Goal: Task Accomplishment & Management: Complete application form

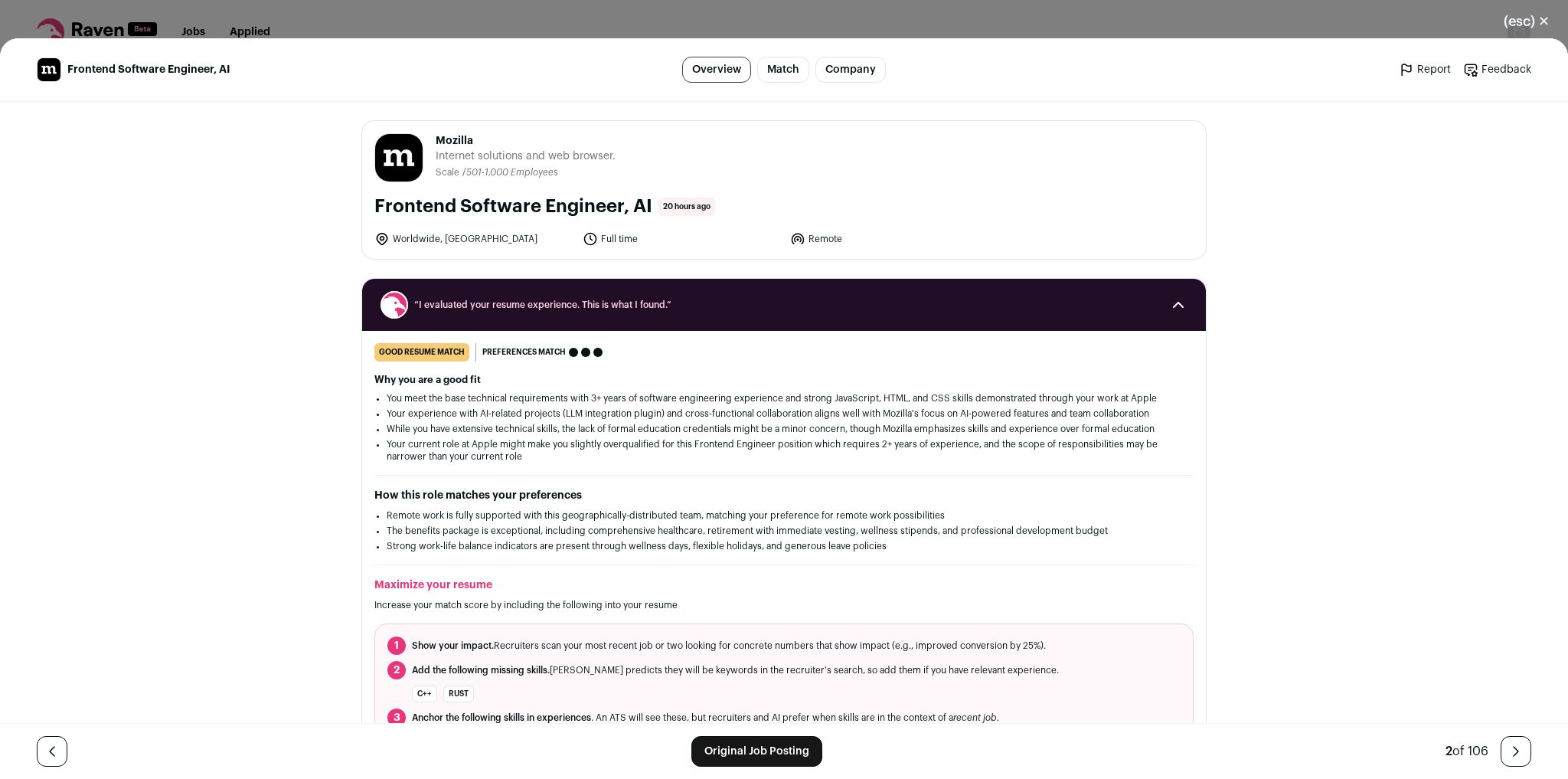
click at [785, 744] on link "Original Job Posting" at bounding box center [757, 752] width 131 height 30
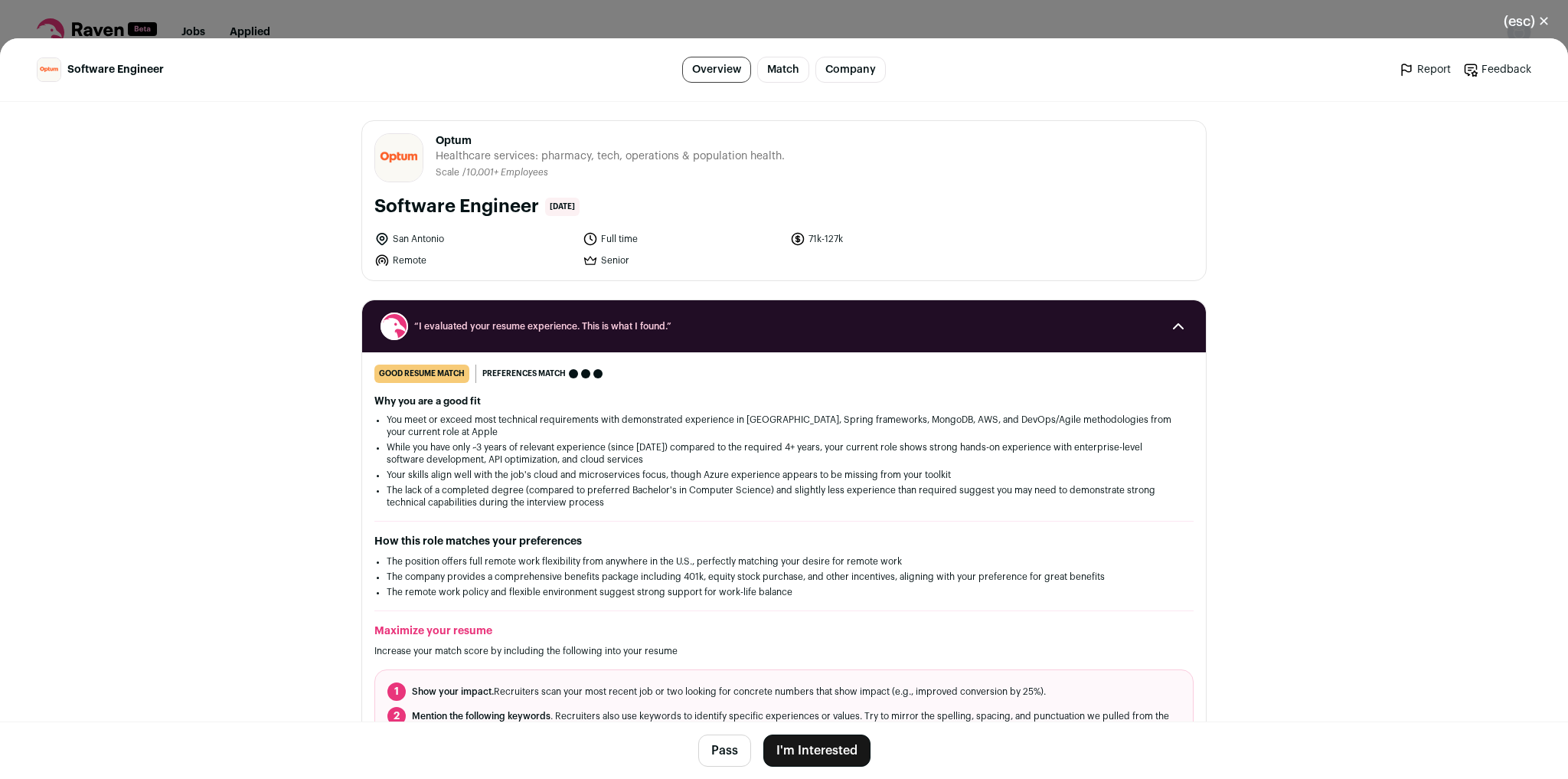
click at [794, 744] on button "I'm Interested" at bounding box center [817, 751] width 107 height 32
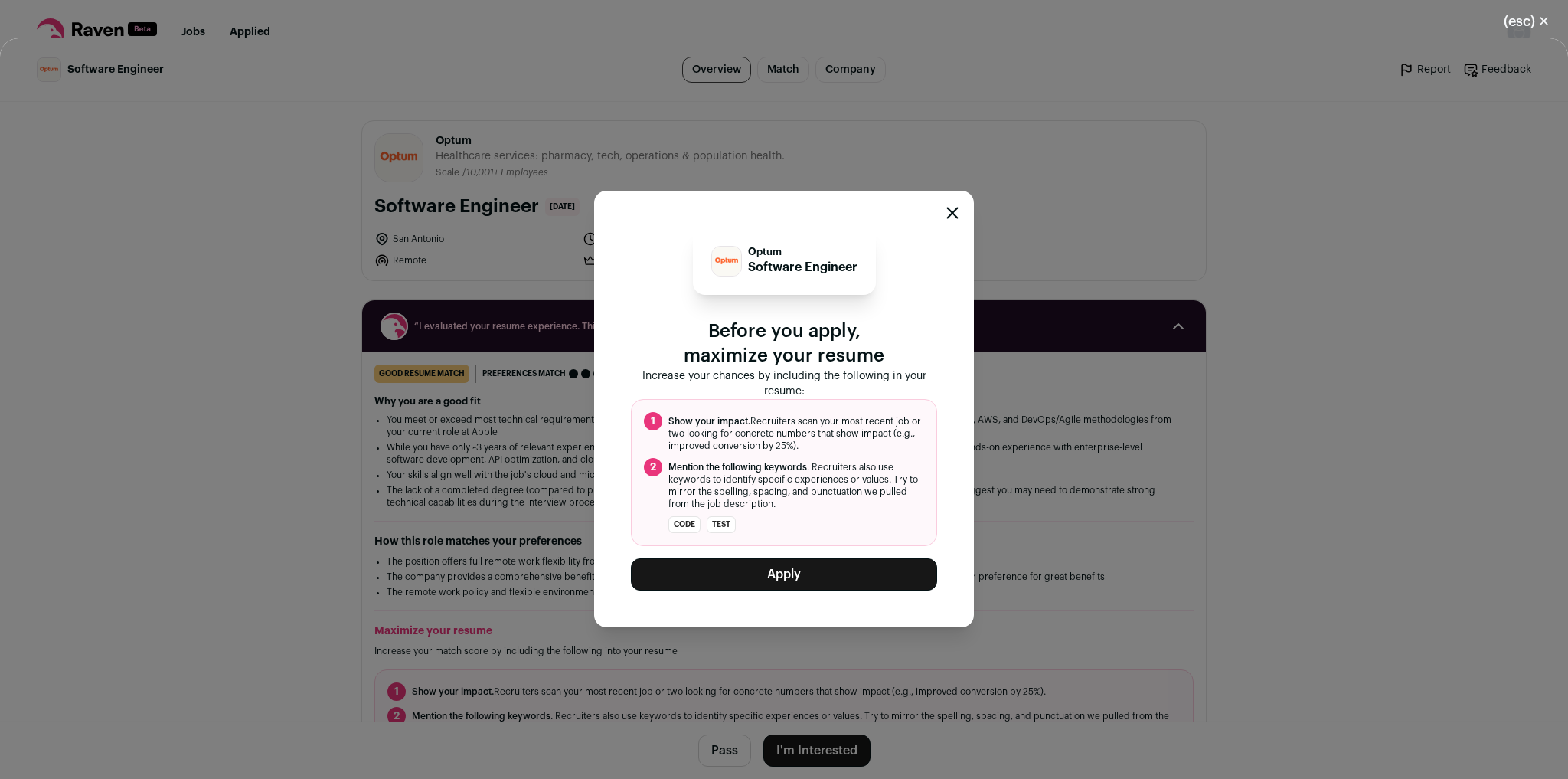
click at [824, 567] on button "Apply" at bounding box center [784, 575] width 307 height 32
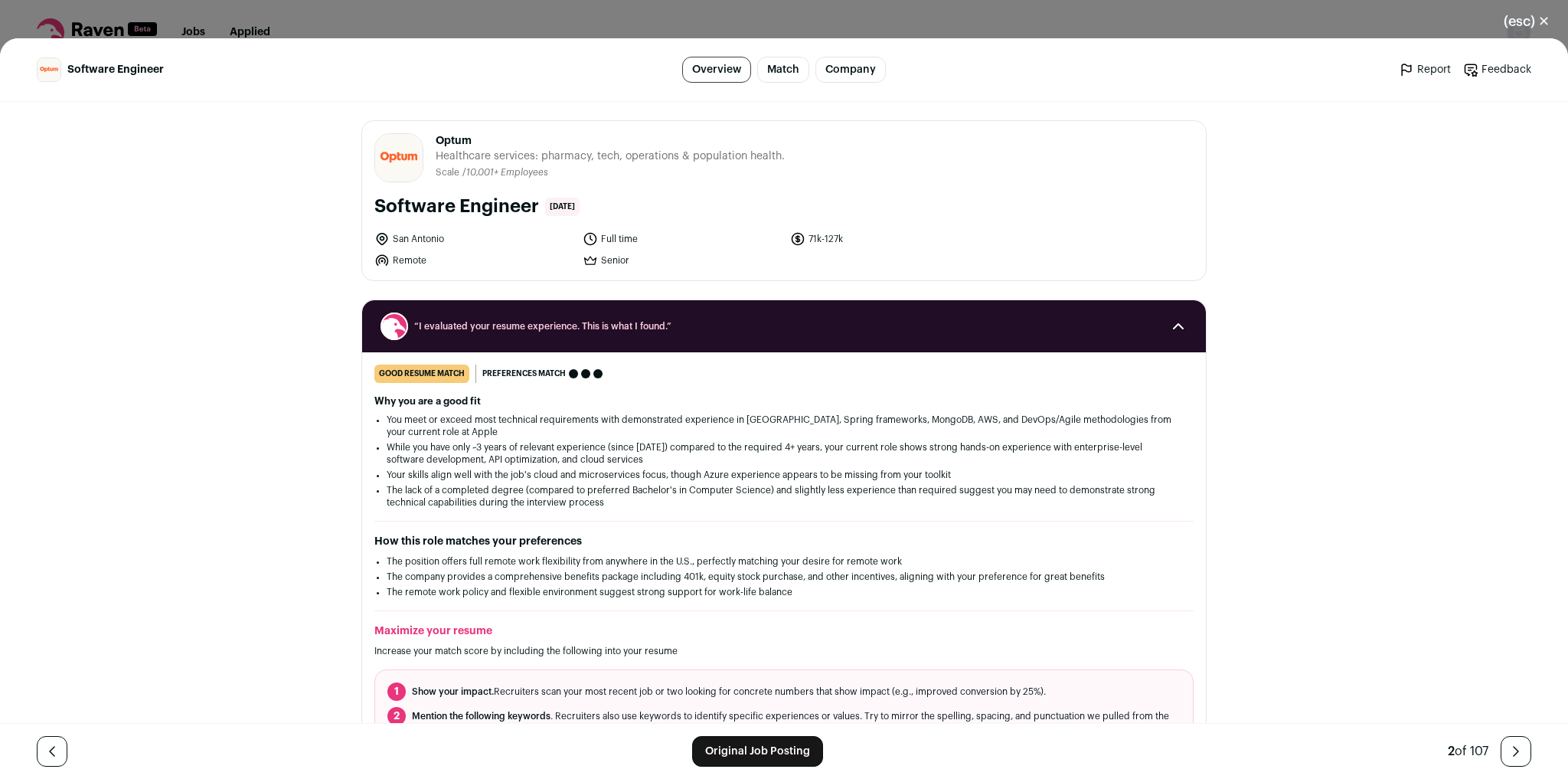
click at [1544, 28] on button "(esc) ✕" at bounding box center [1527, 21] width 83 height 34
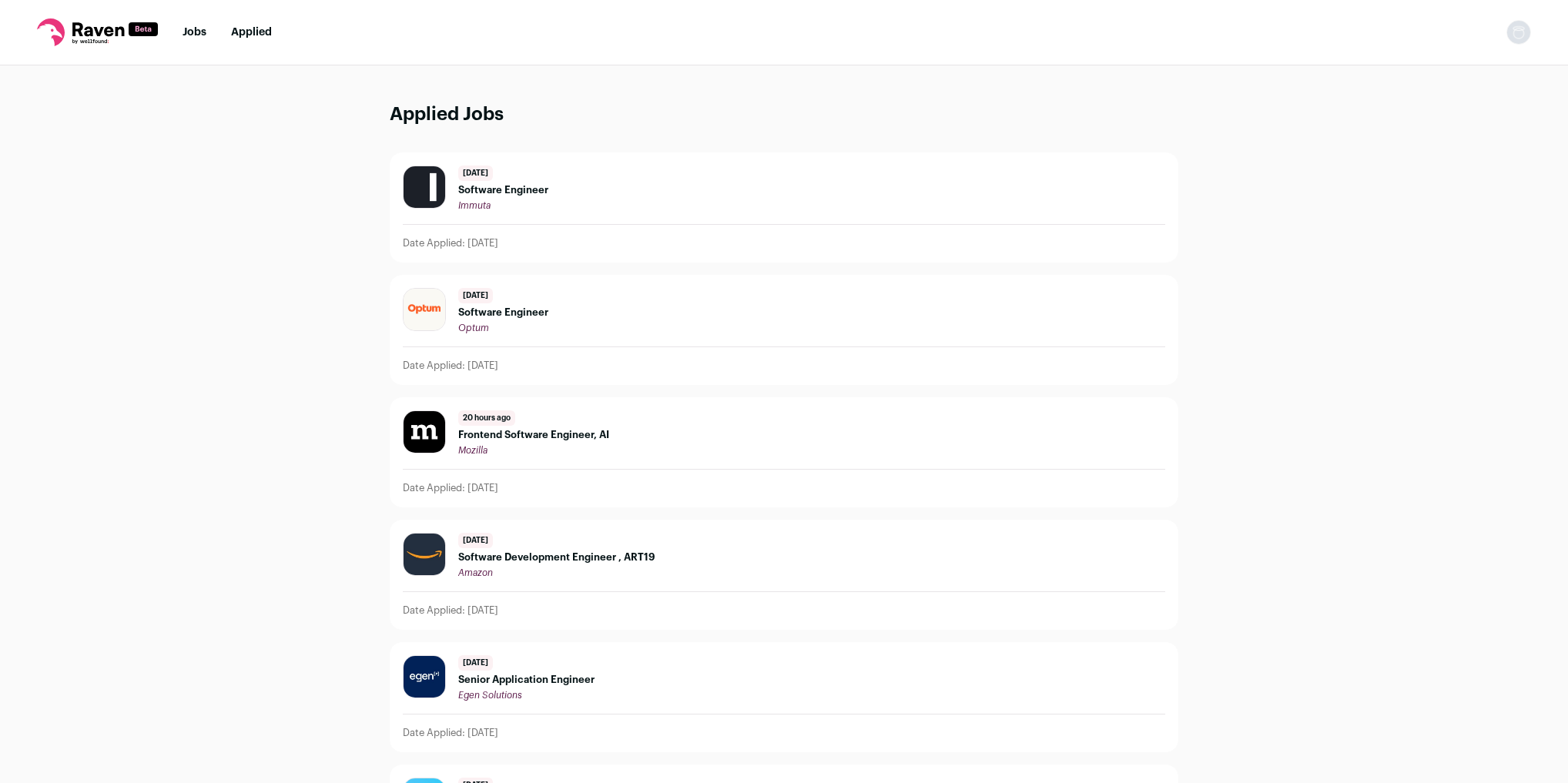
click at [191, 28] on link "Jobs" at bounding box center [195, 32] width 24 height 11
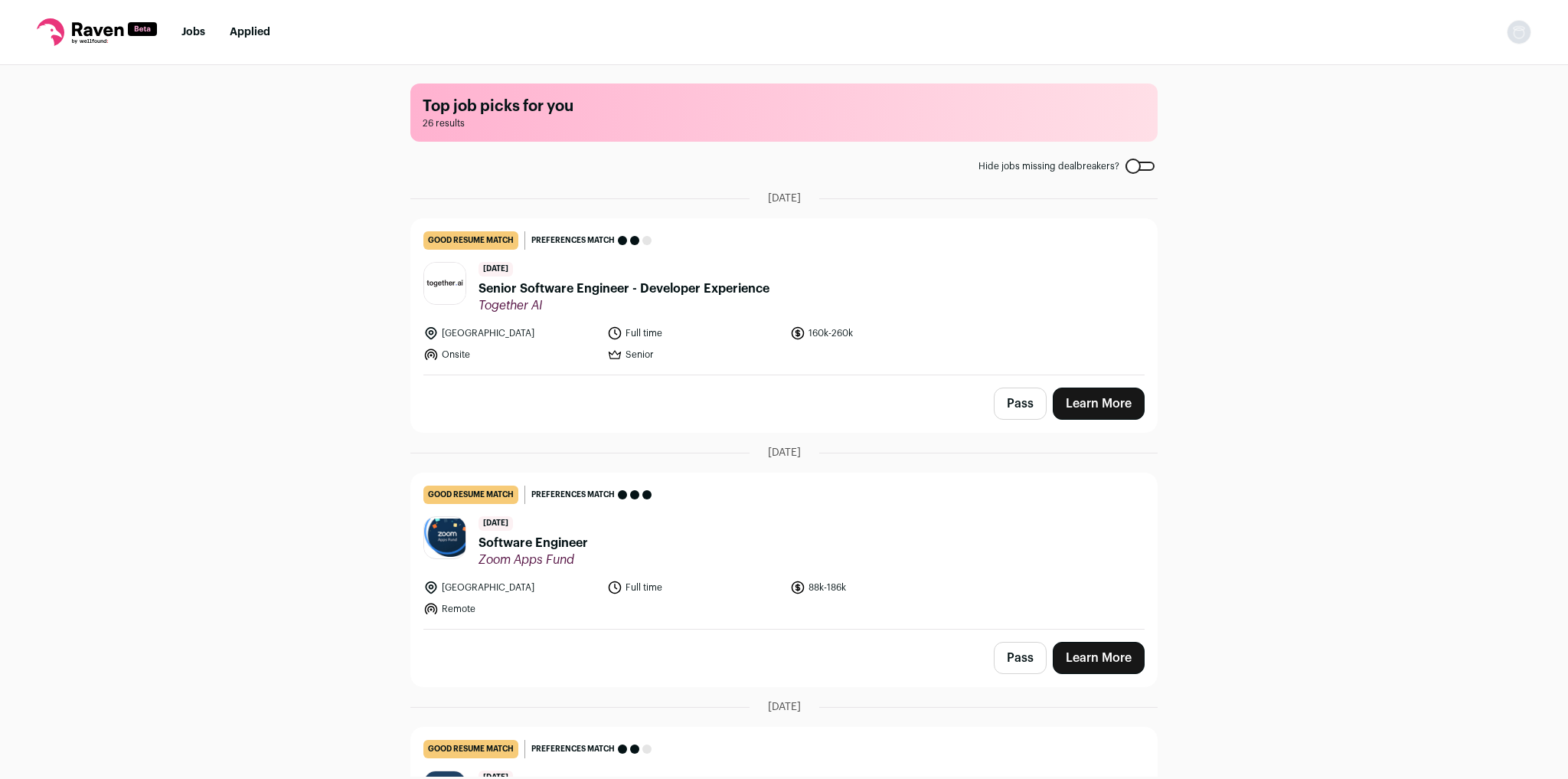
click at [1083, 400] on link "Learn More" at bounding box center [1099, 404] width 92 height 32
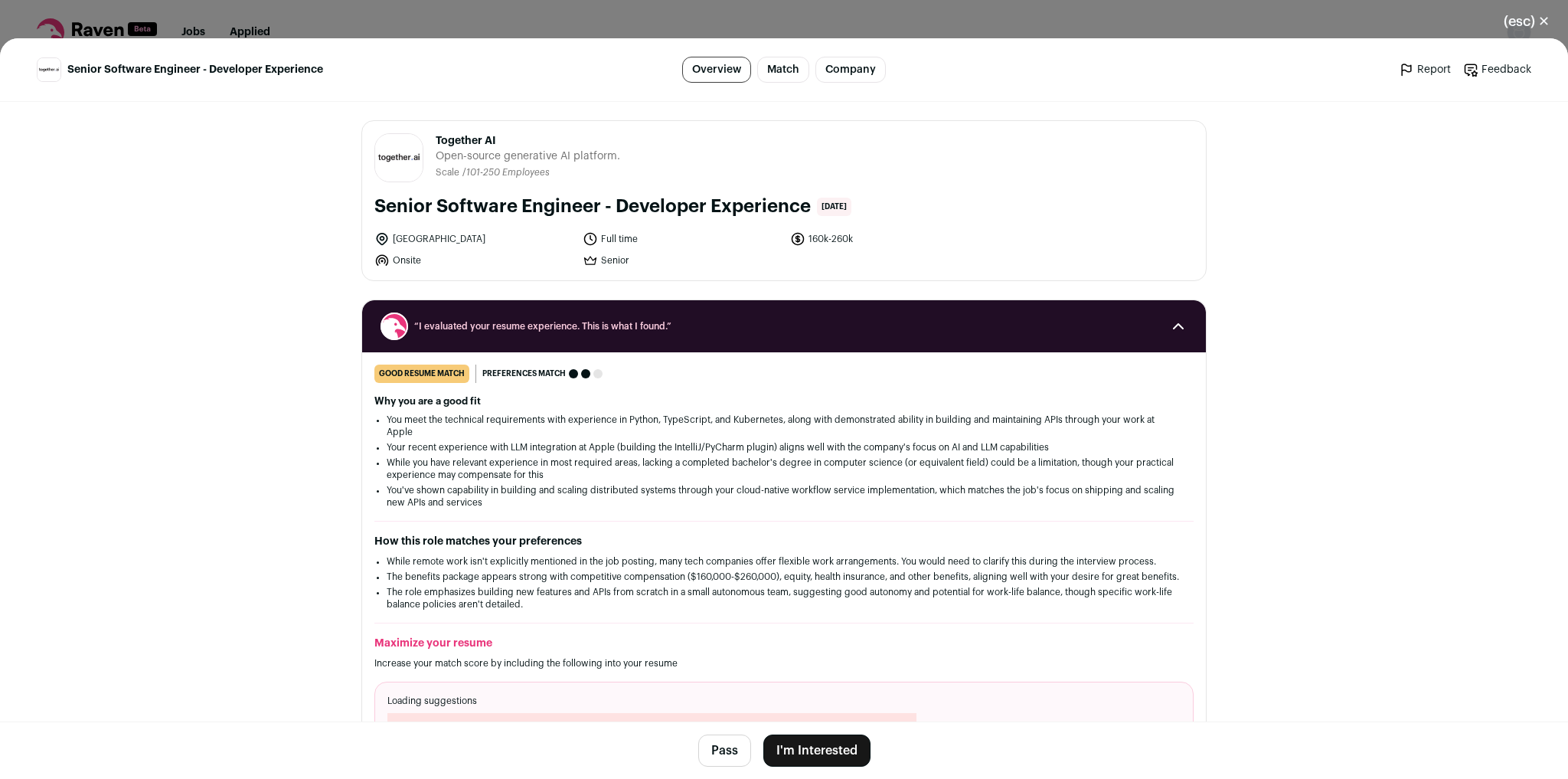
click at [824, 744] on button "I'm Interested" at bounding box center [817, 751] width 107 height 32
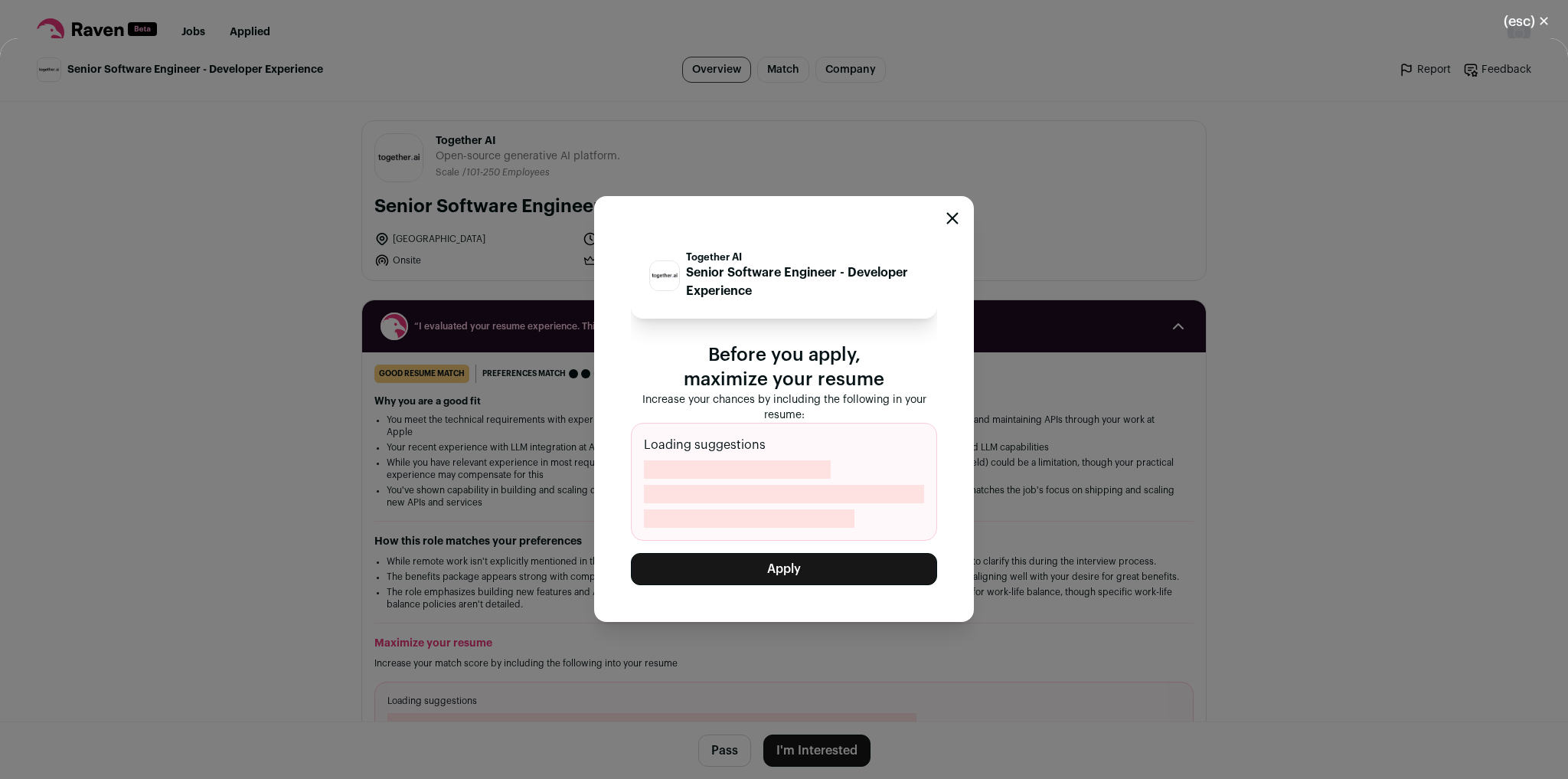
click at [867, 564] on button "Apply" at bounding box center [784, 569] width 307 height 32
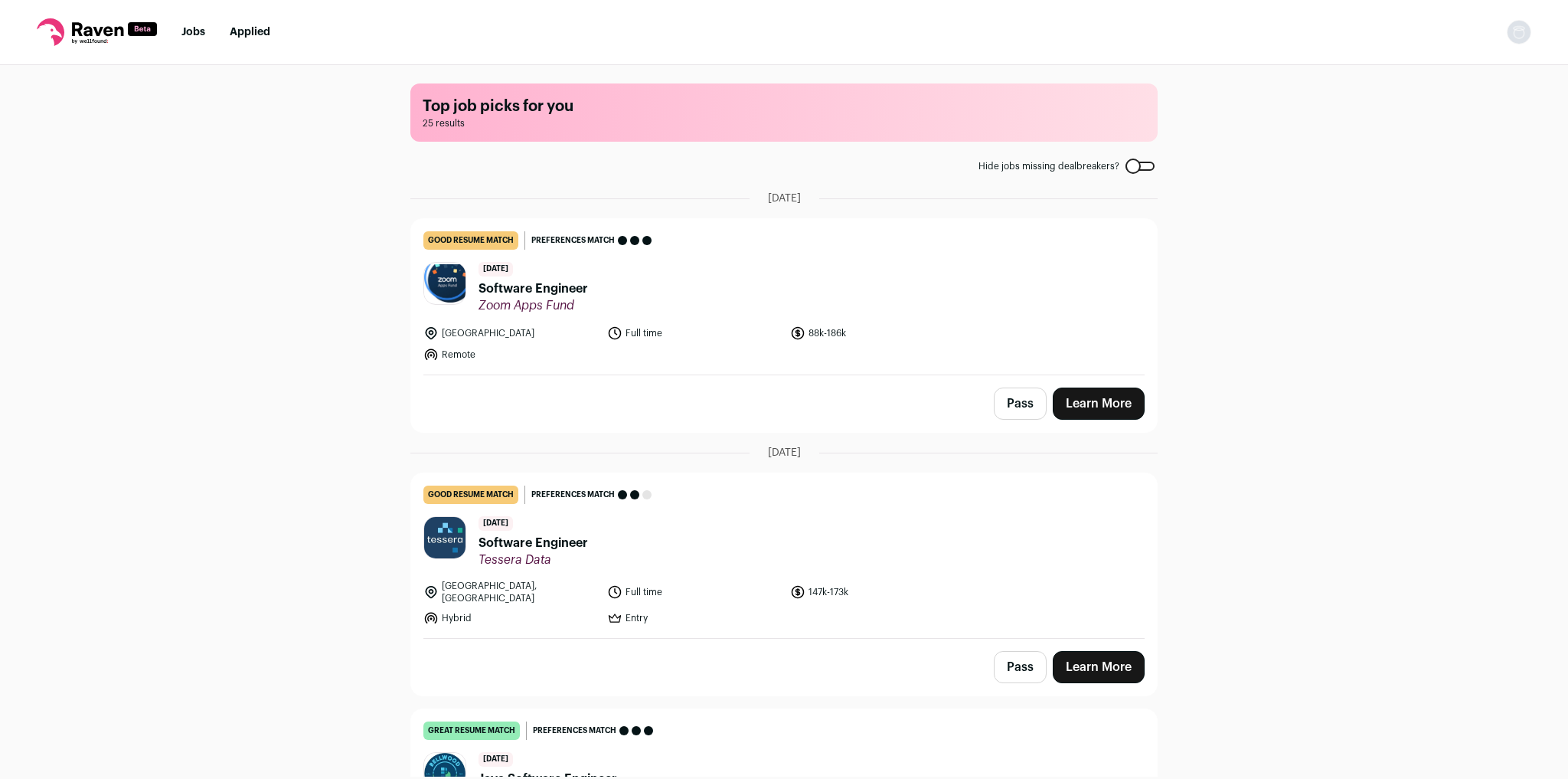
click at [1106, 656] on link "Learn More" at bounding box center [1099, 667] width 92 height 32
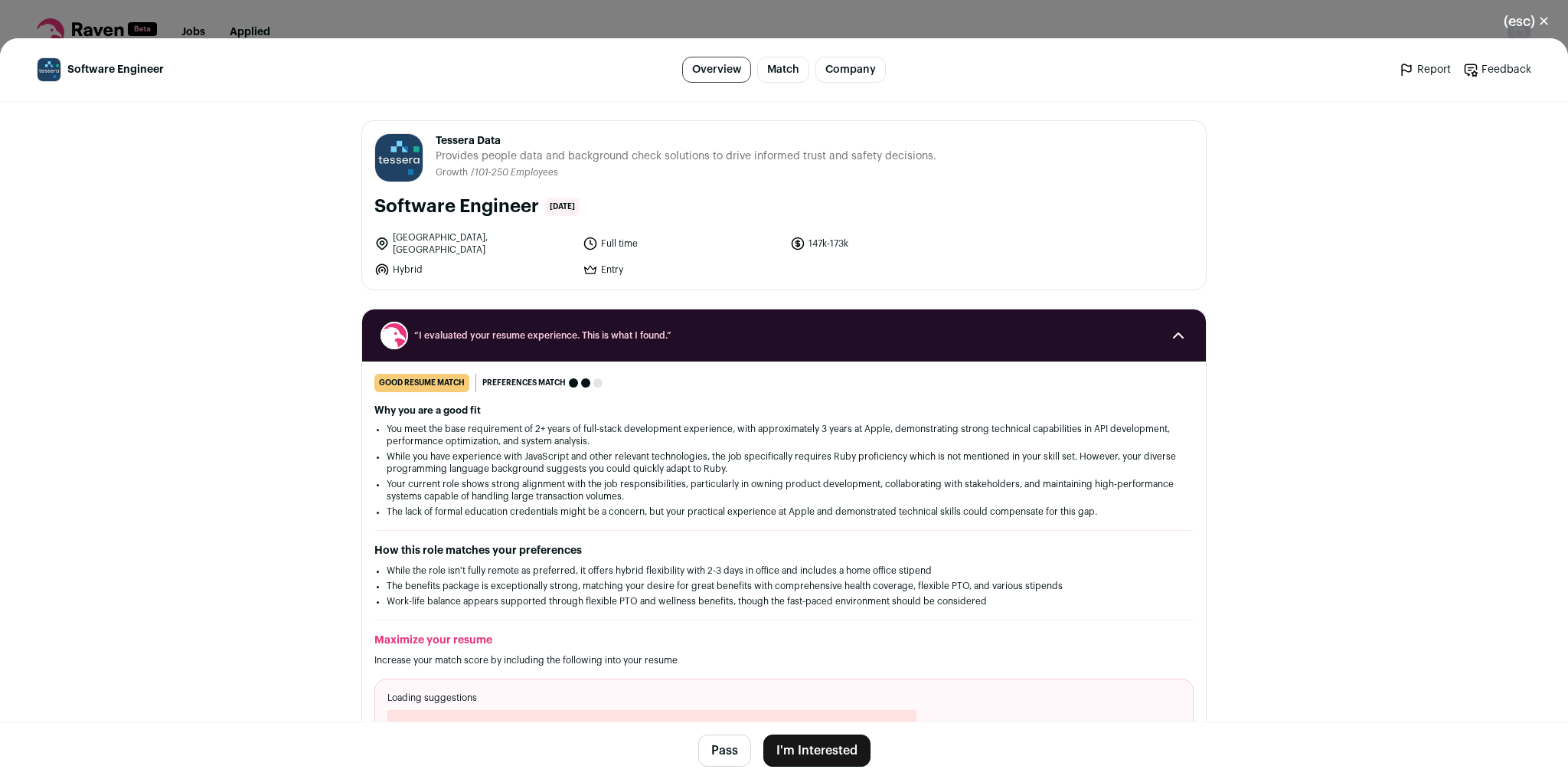
click at [817, 747] on button "I'm Interested" at bounding box center [817, 751] width 107 height 32
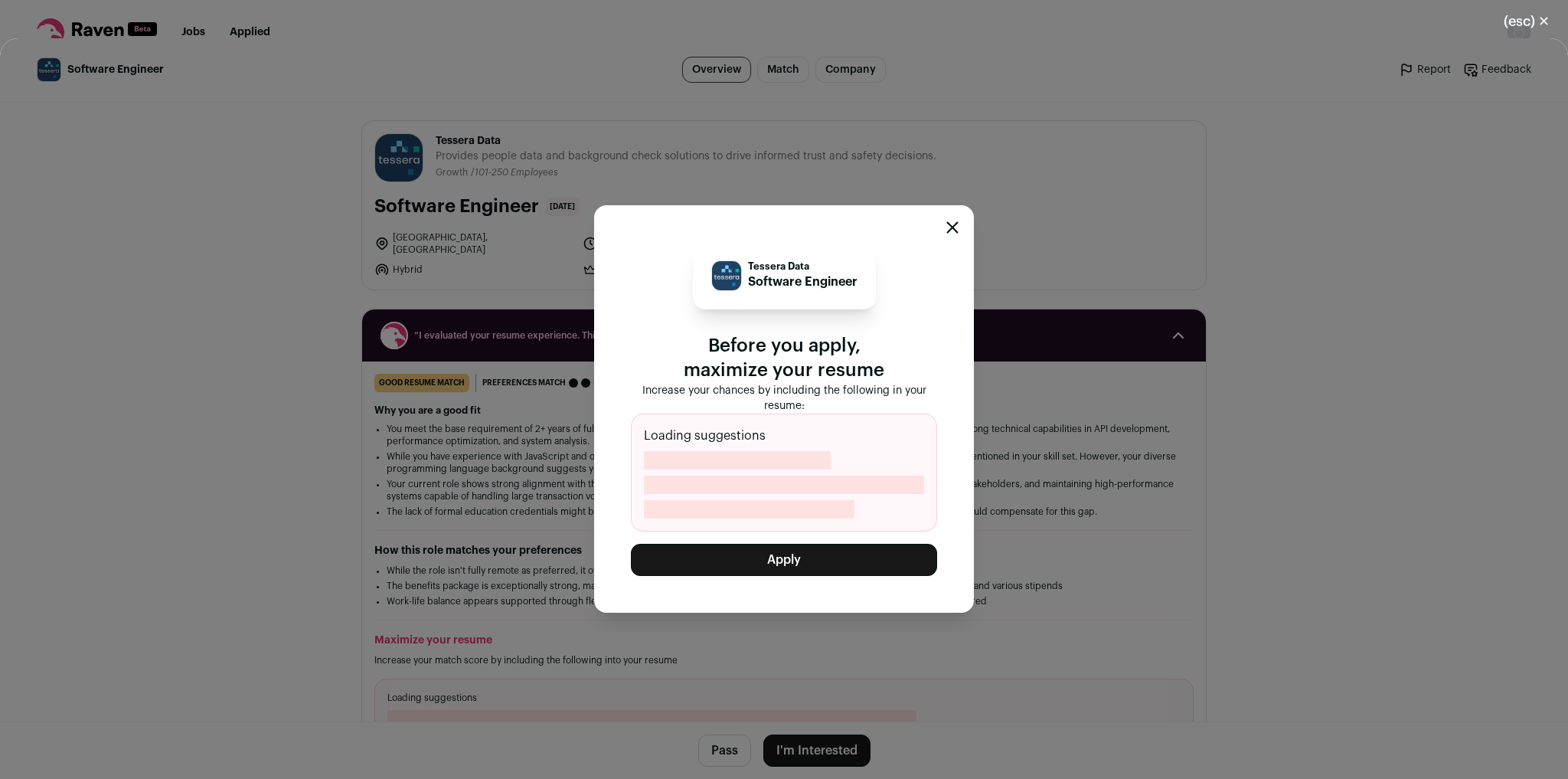
click at [843, 567] on button "Apply" at bounding box center [784, 560] width 307 height 32
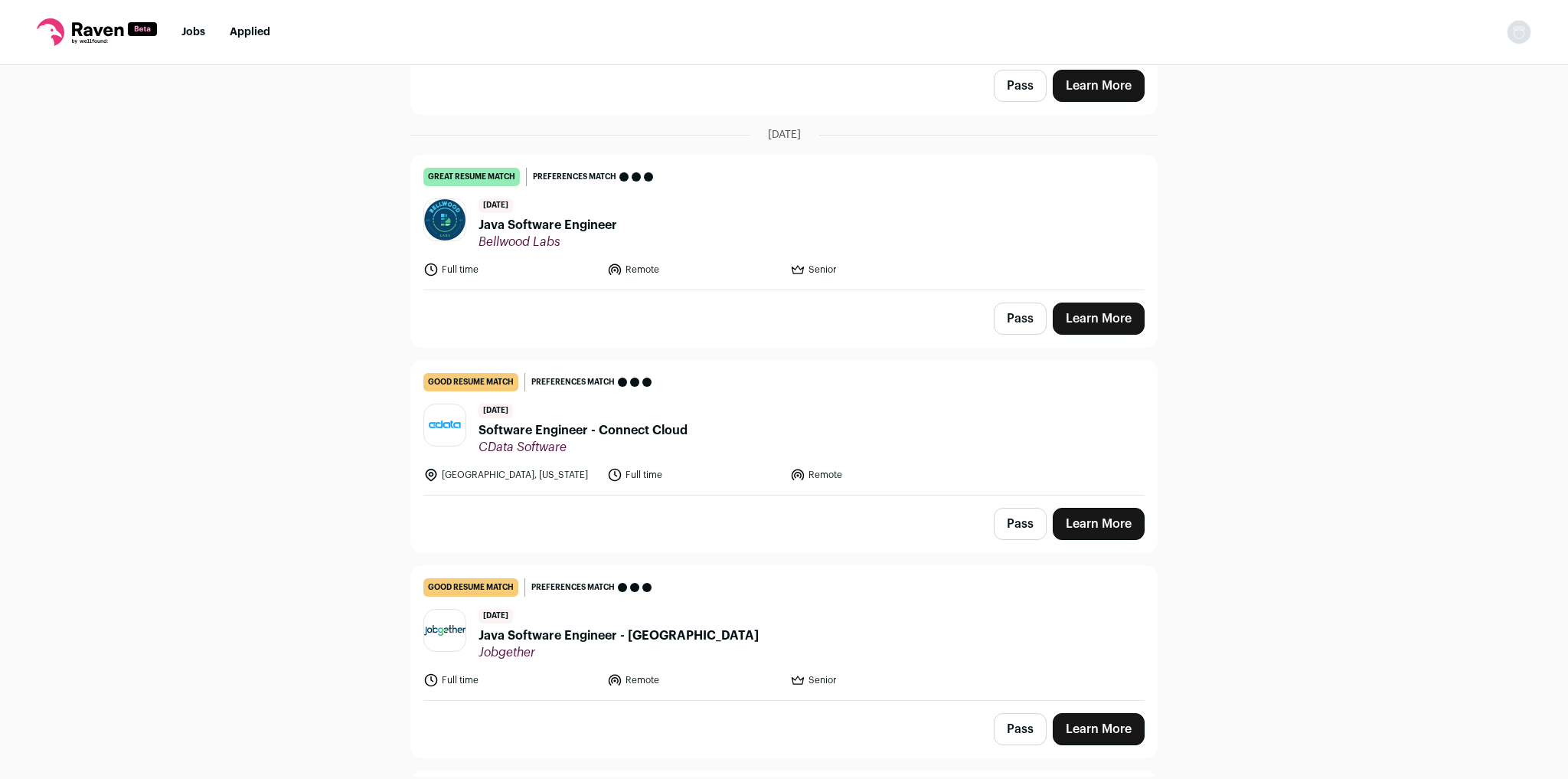
scroll to position [368, 0]
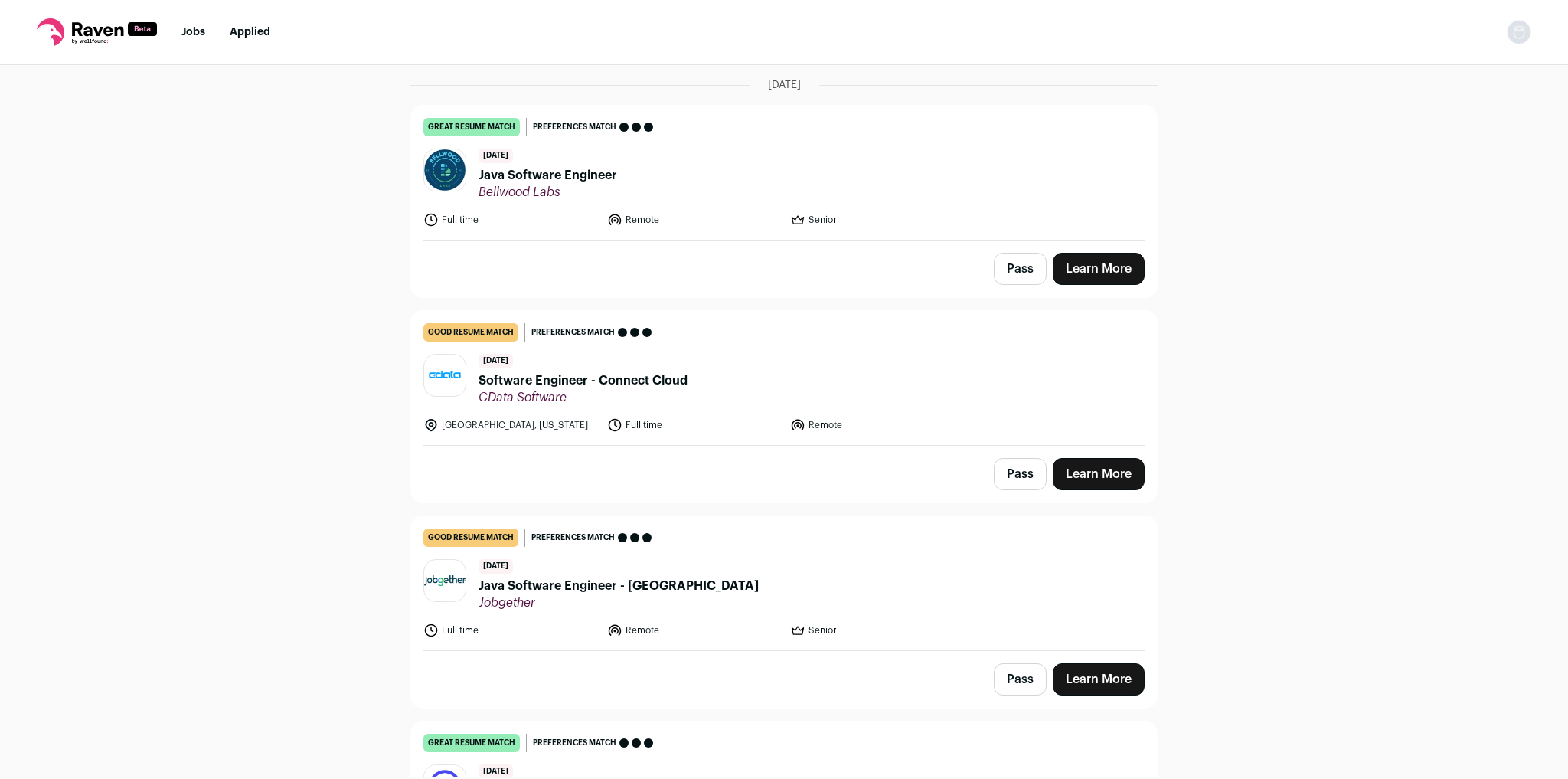
click at [1106, 464] on link "Learn More" at bounding box center [1099, 474] width 92 height 32
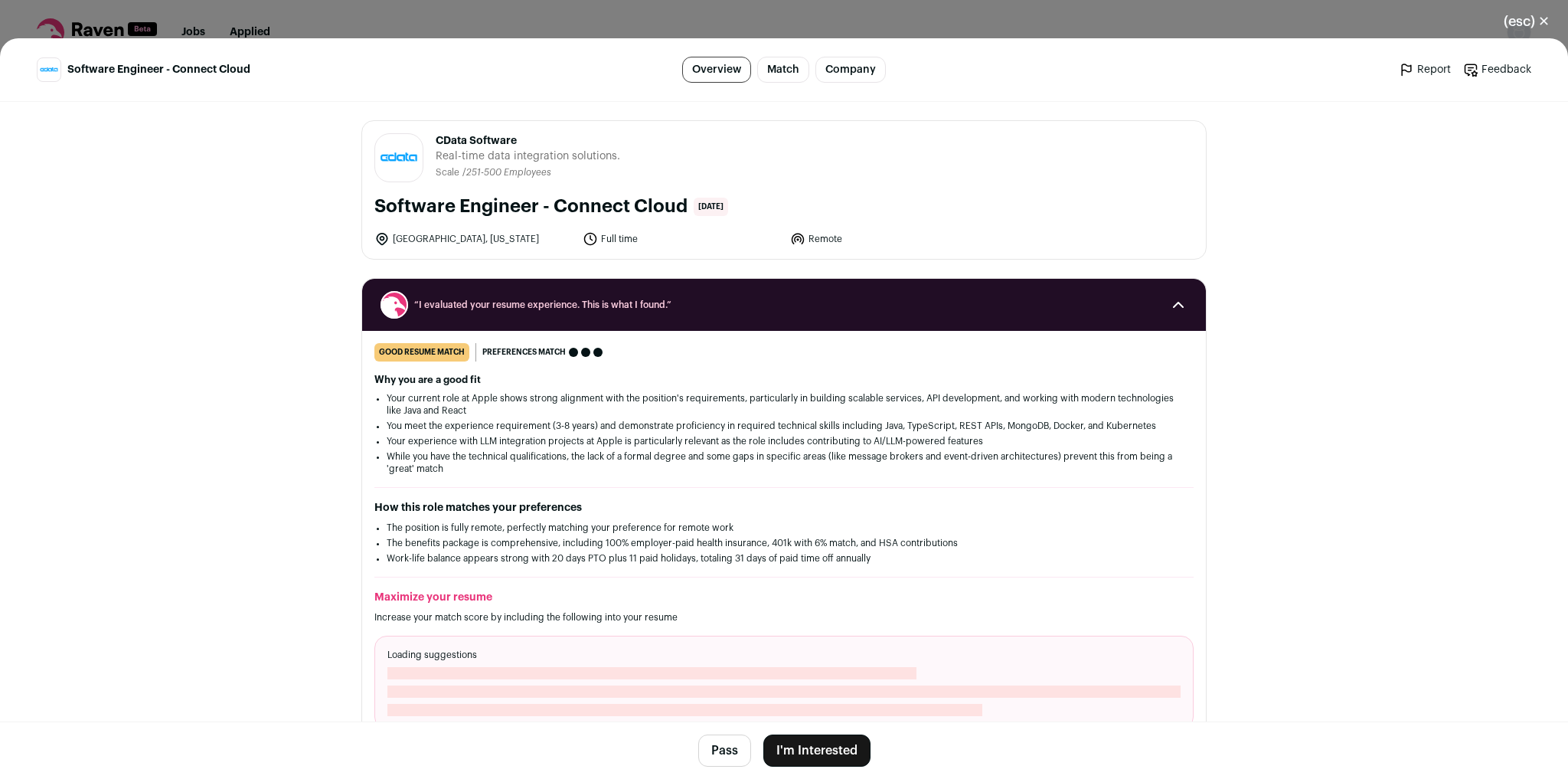
click at [827, 742] on button "I'm Interested" at bounding box center [817, 751] width 107 height 32
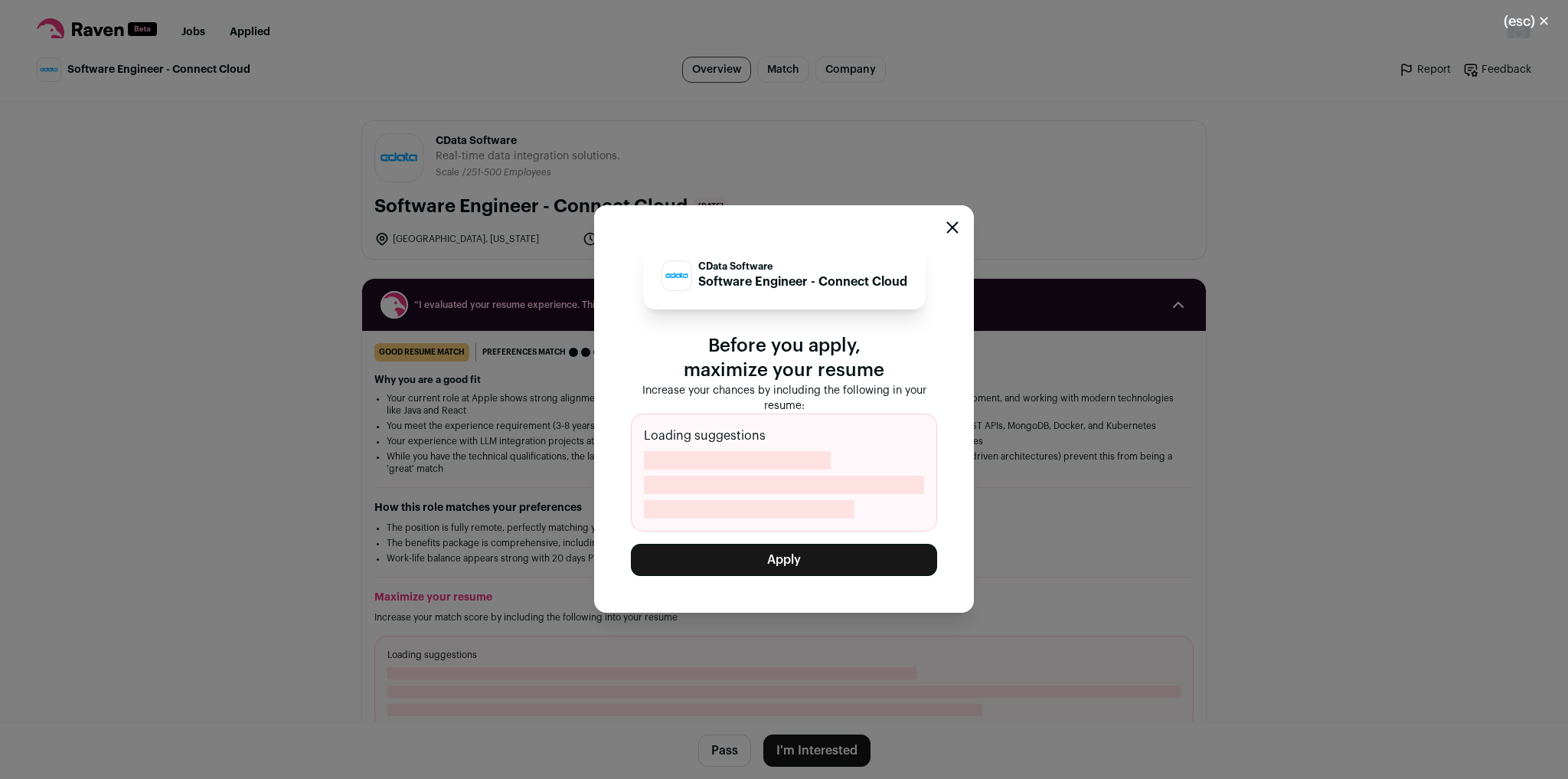
click at [814, 567] on button "Apply" at bounding box center [784, 560] width 307 height 32
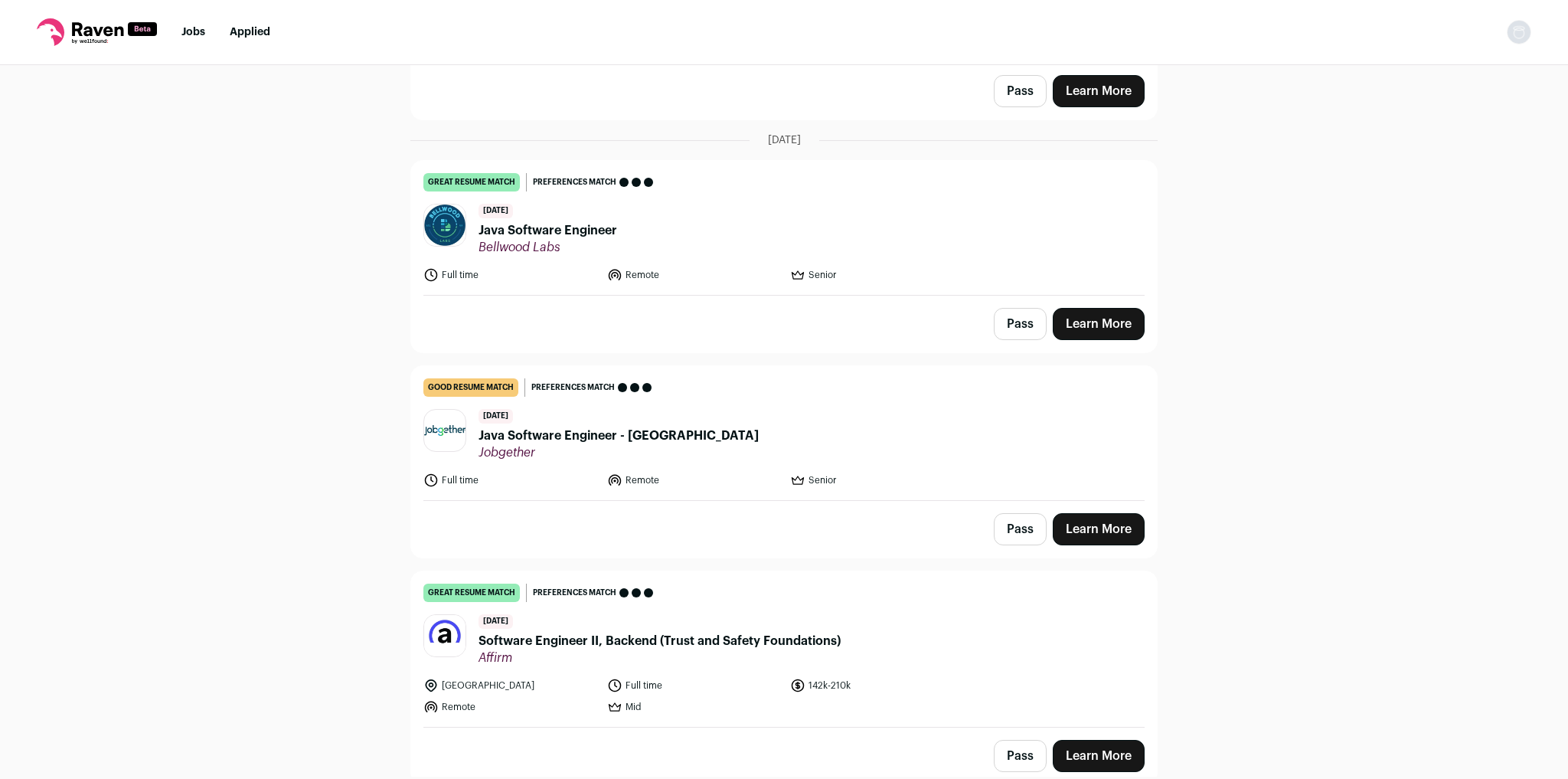
scroll to position [368, 0]
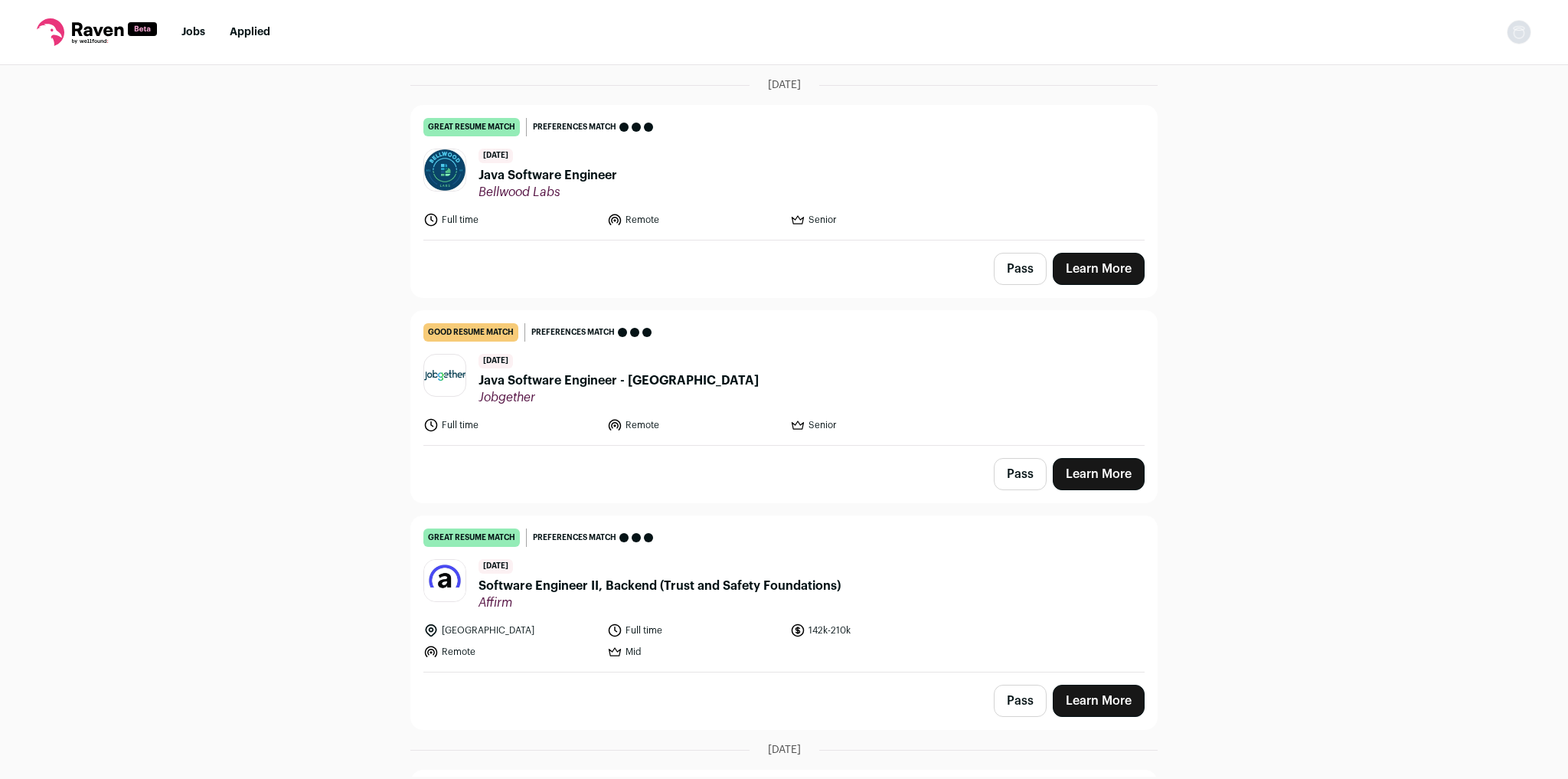
click at [1084, 471] on link "Learn More" at bounding box center [1099, 474] width 92 height 32
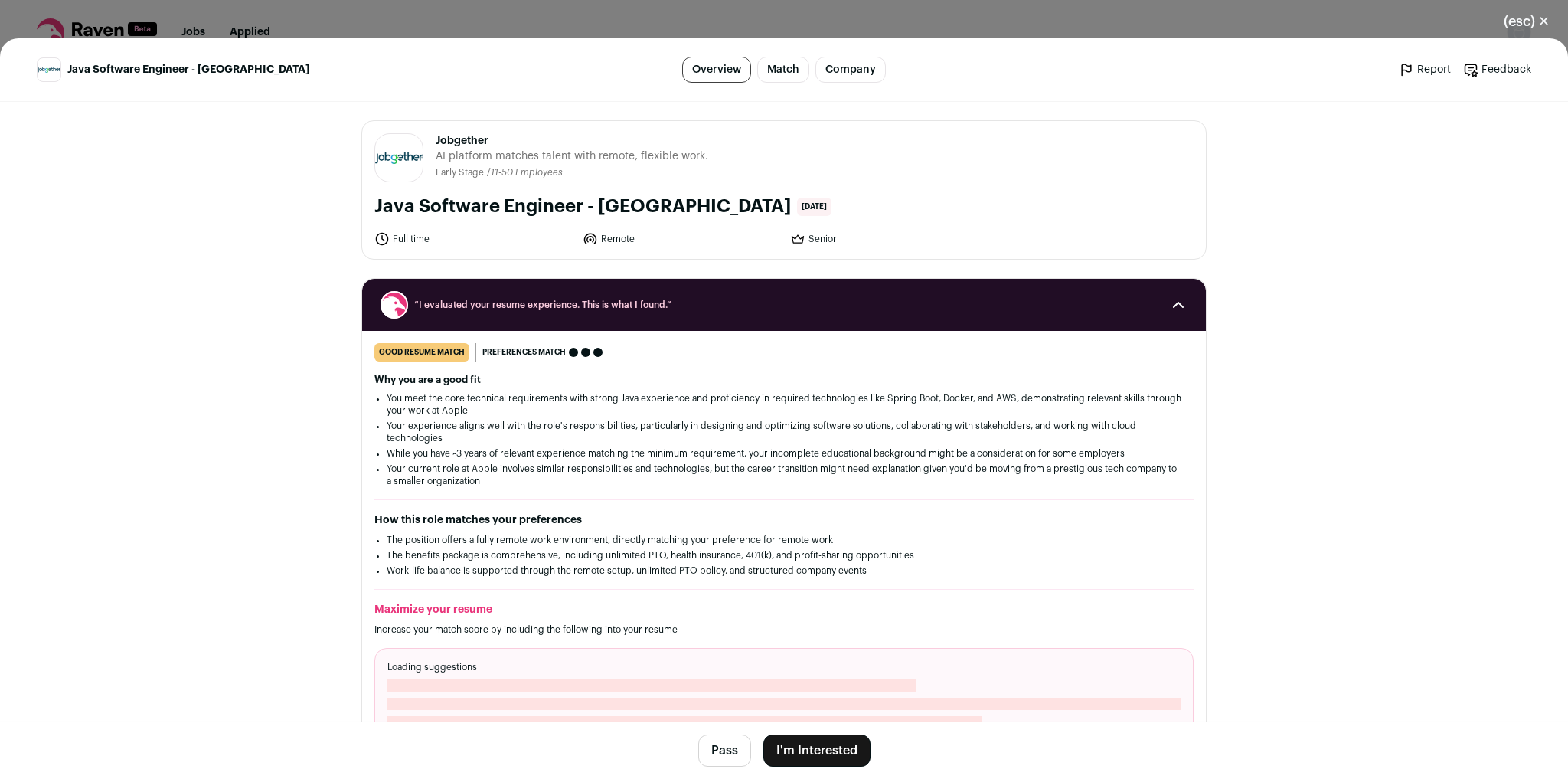
click at [803, 742] on button "I'm Interested" at bounding box center [817, 751] width 107 height 32
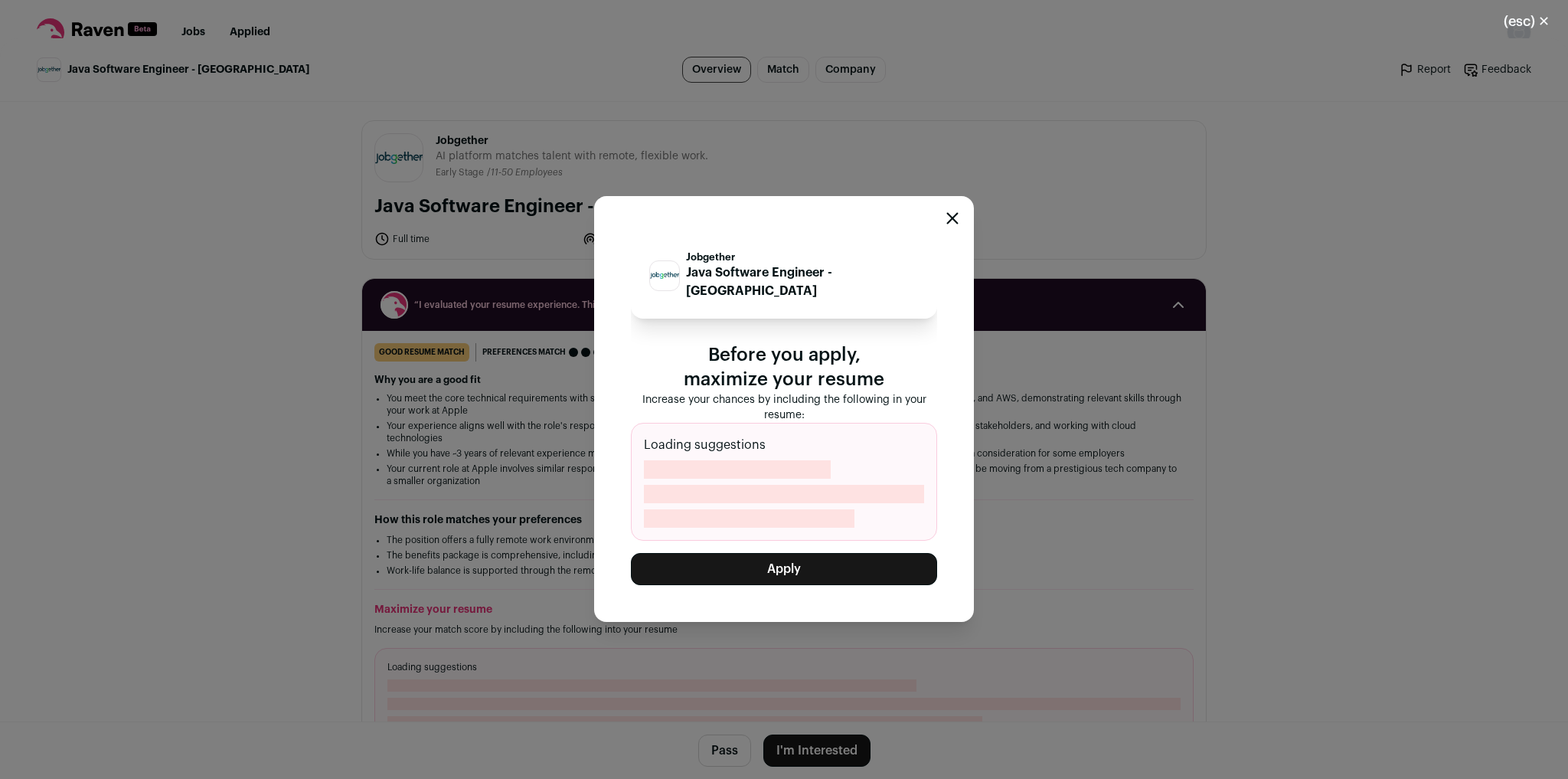
click at [876, 570] on button "Apply" at bounding box center [784, 569] width 307 height 32
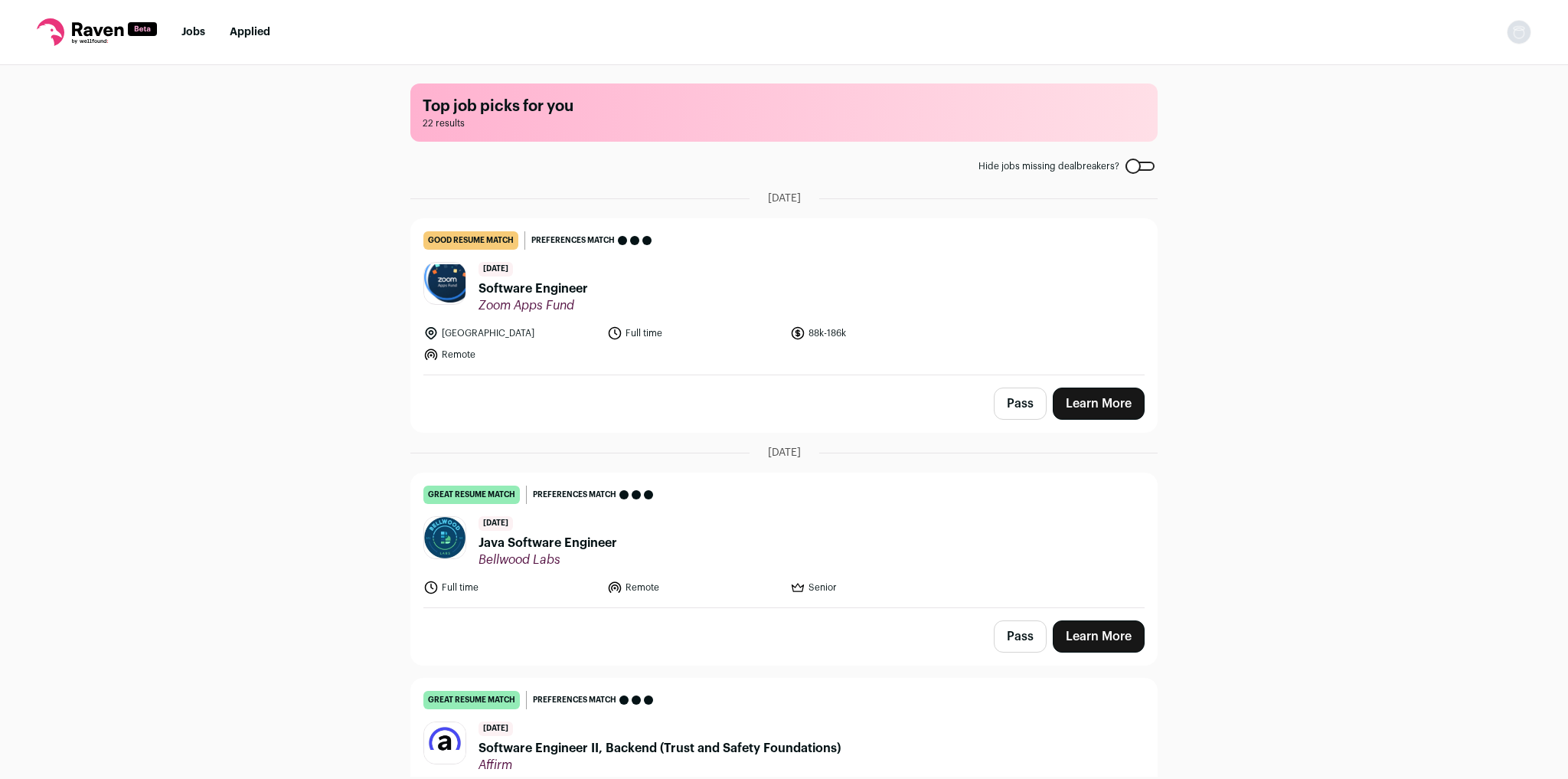
click at [242, 37] on link "Applied" at bounding box center [250, 32] width 41 height 11
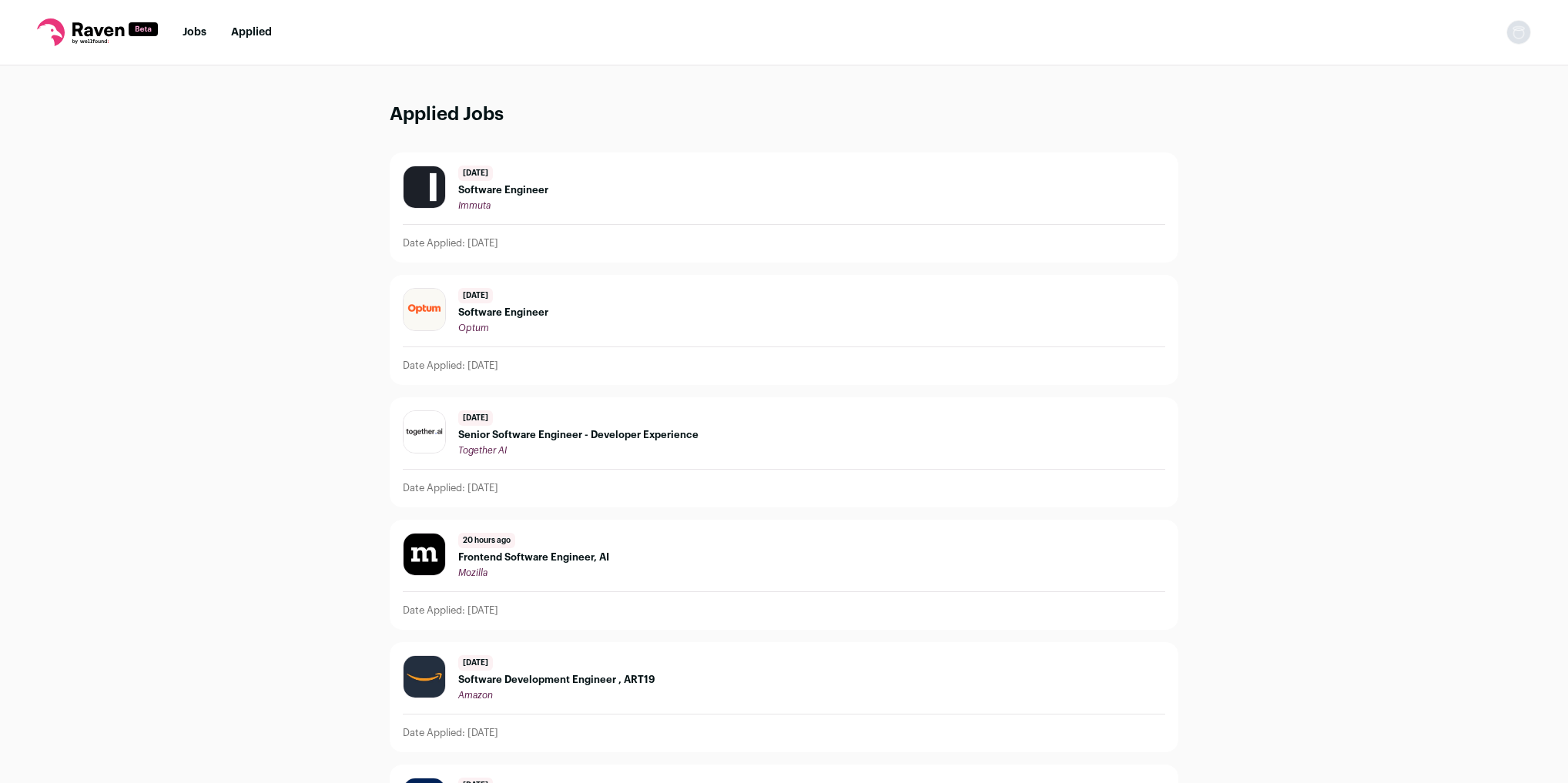
click at [196, 35] on link "Jobs" at bounding box center [195, 32] width 24 height 11
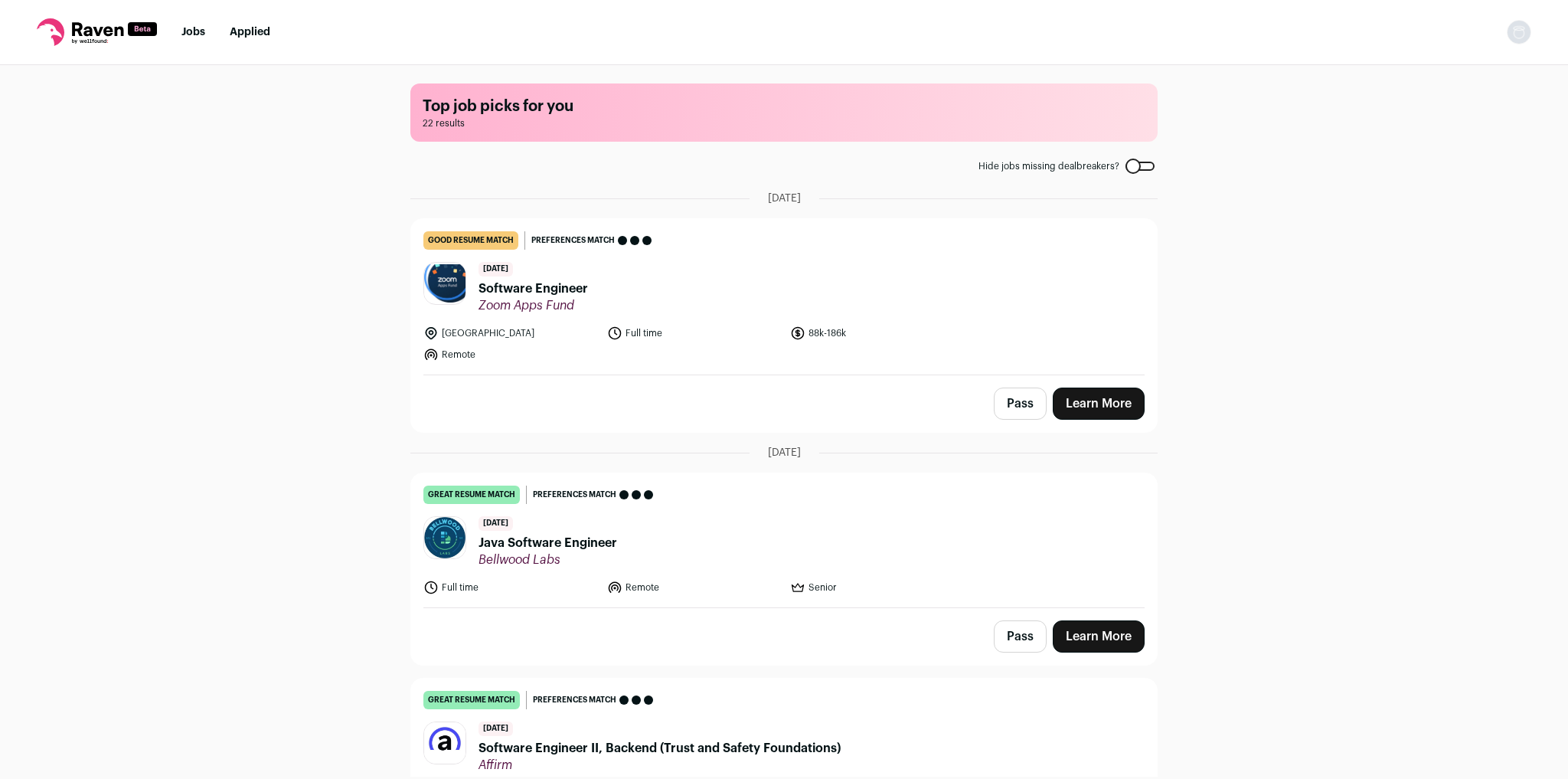
click at [260, 35] on link "Applied" at bounding box center [250, 32] width 41 height 11
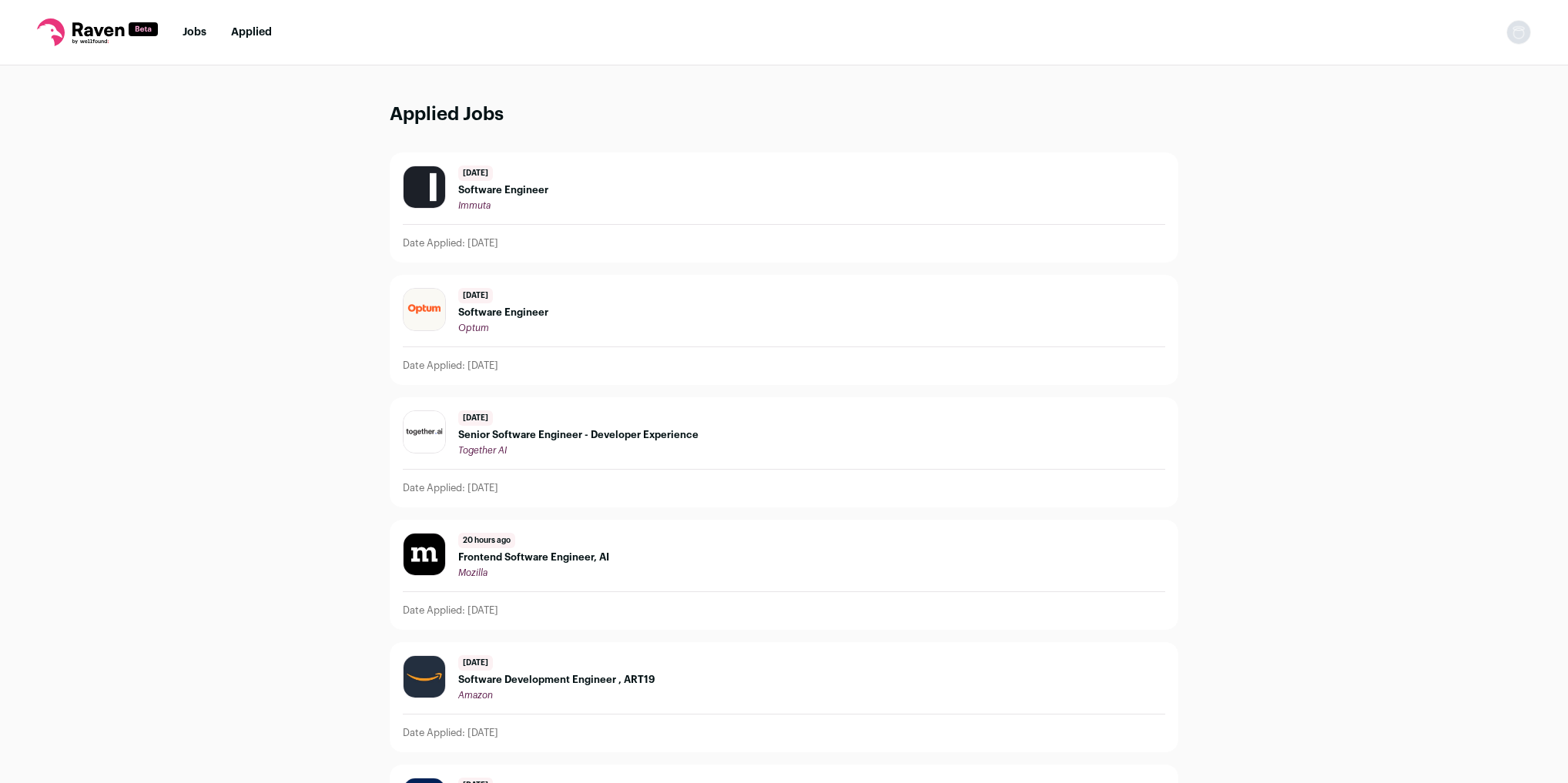
click at [203, 30] on link "Jobs" at bounding box center [195, 32] width 24 height 11
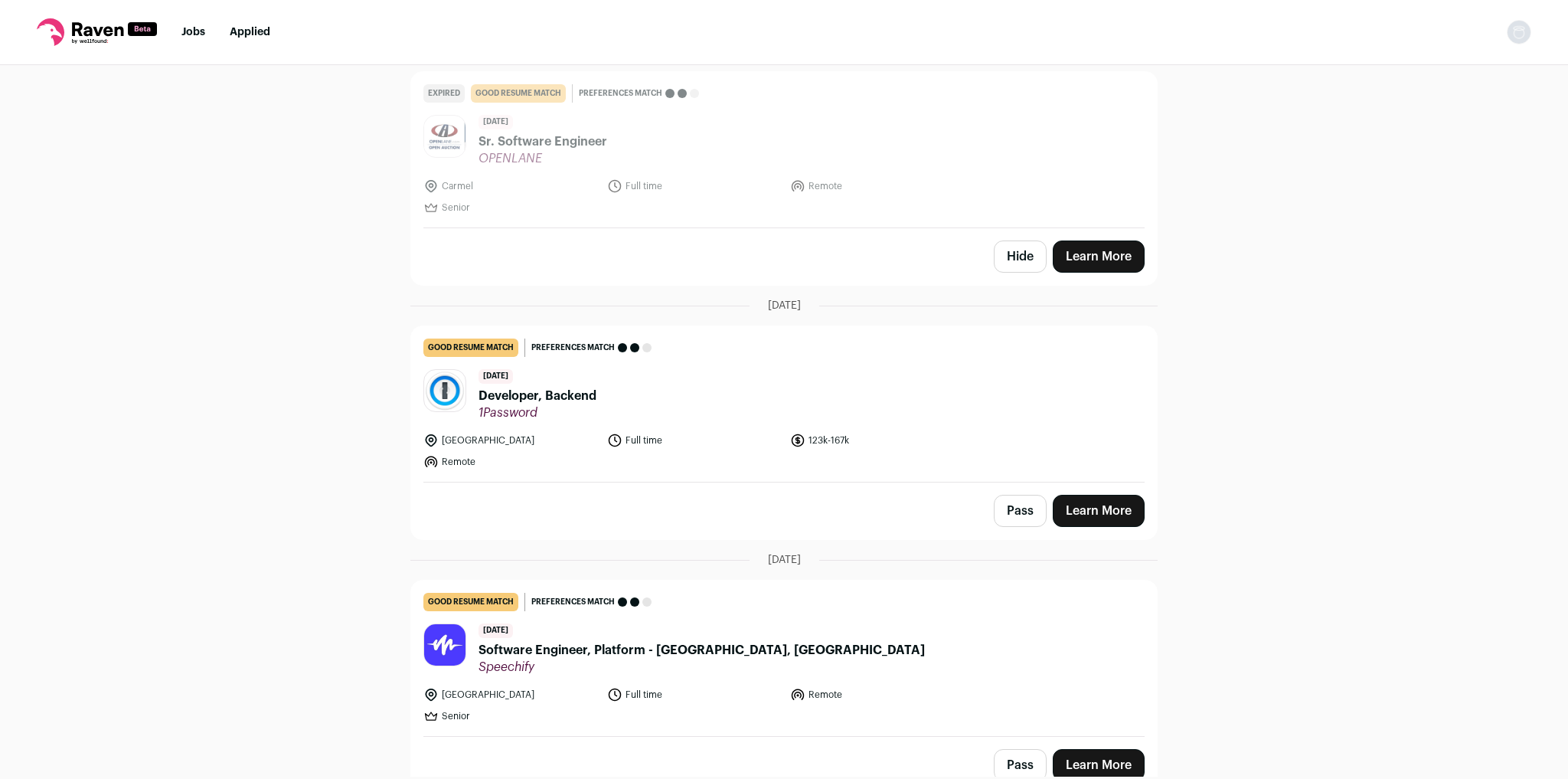
scroll to position [1533, 0]
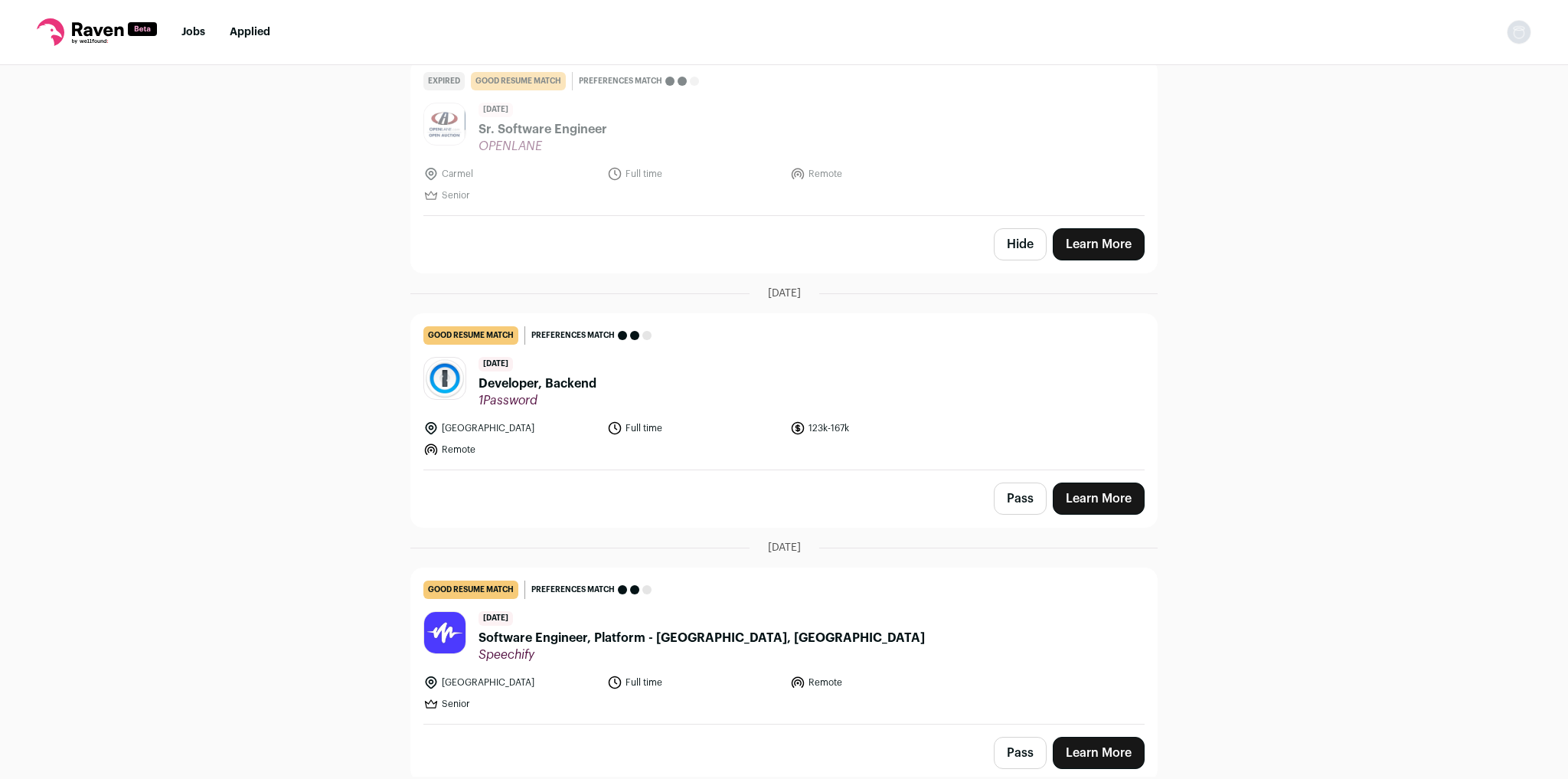
click at [1081, 493] on link "Learn More" at bounding box center [1099, 498] width 92 height 32
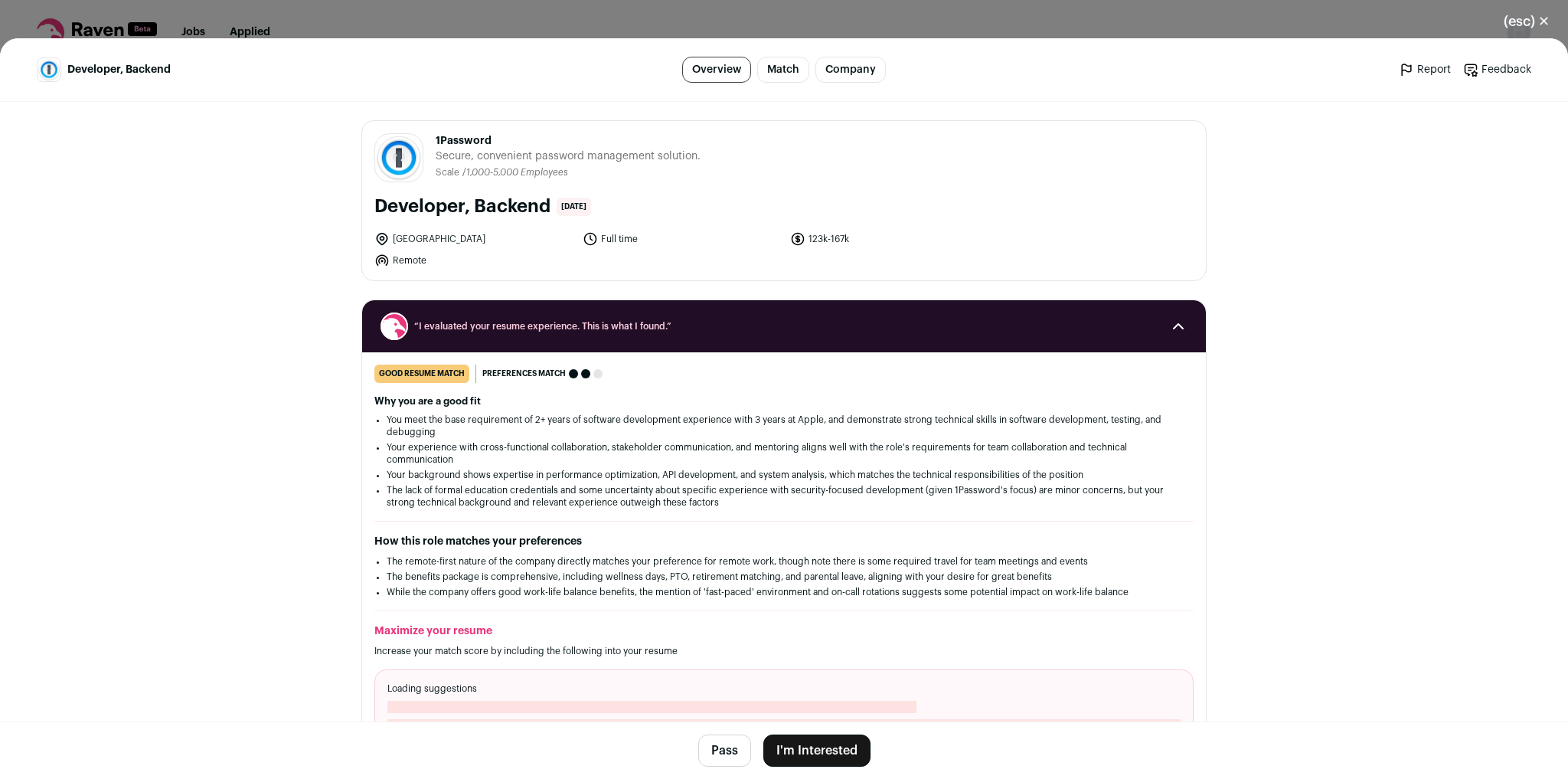
click at [815, 756] on button "I'm Interested" at bounding box center [817, 751] width 107 height 32
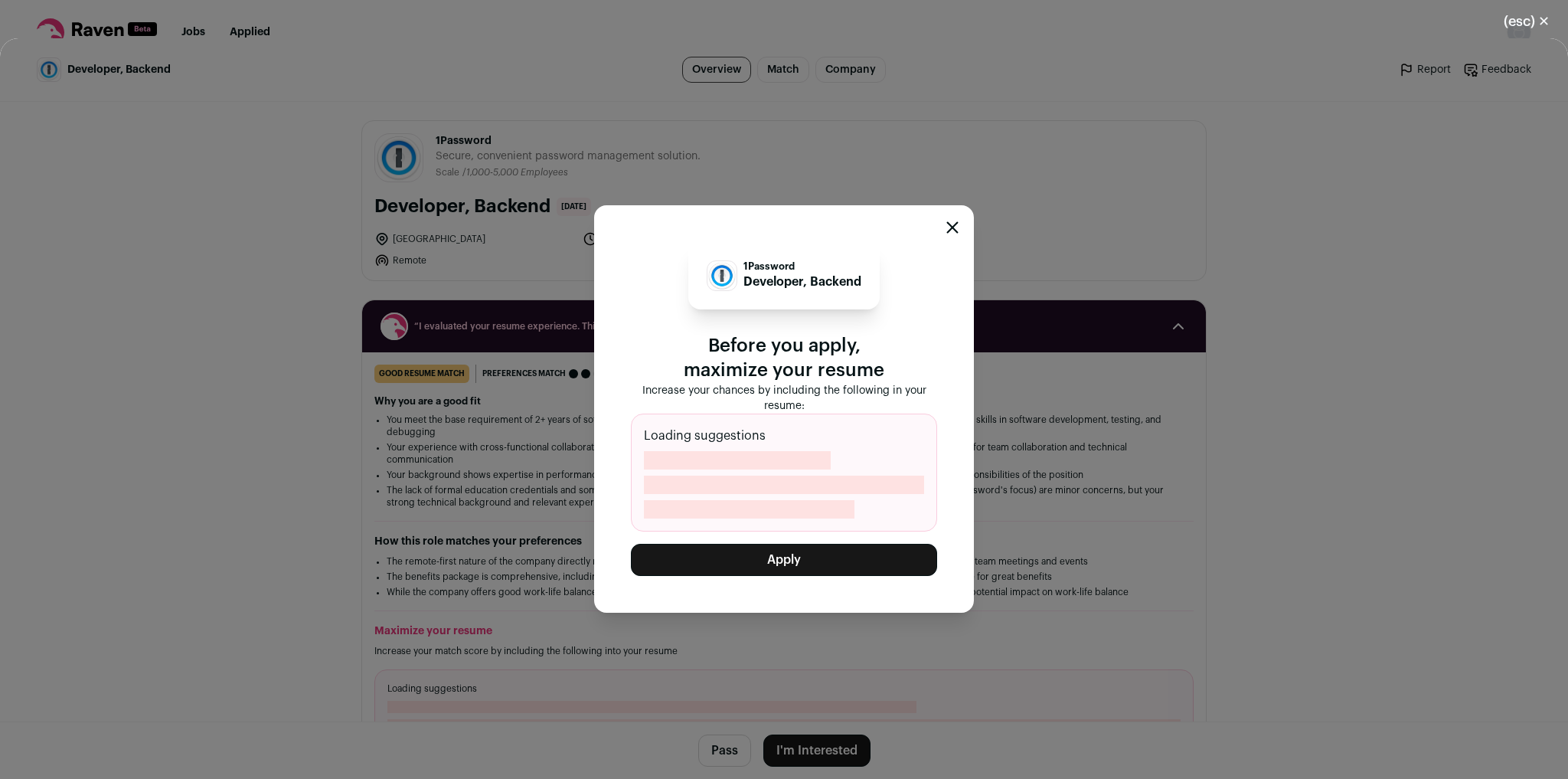
click at [867, 563] on button "Apply" at bounding box center [784, 560] width 307 height 32
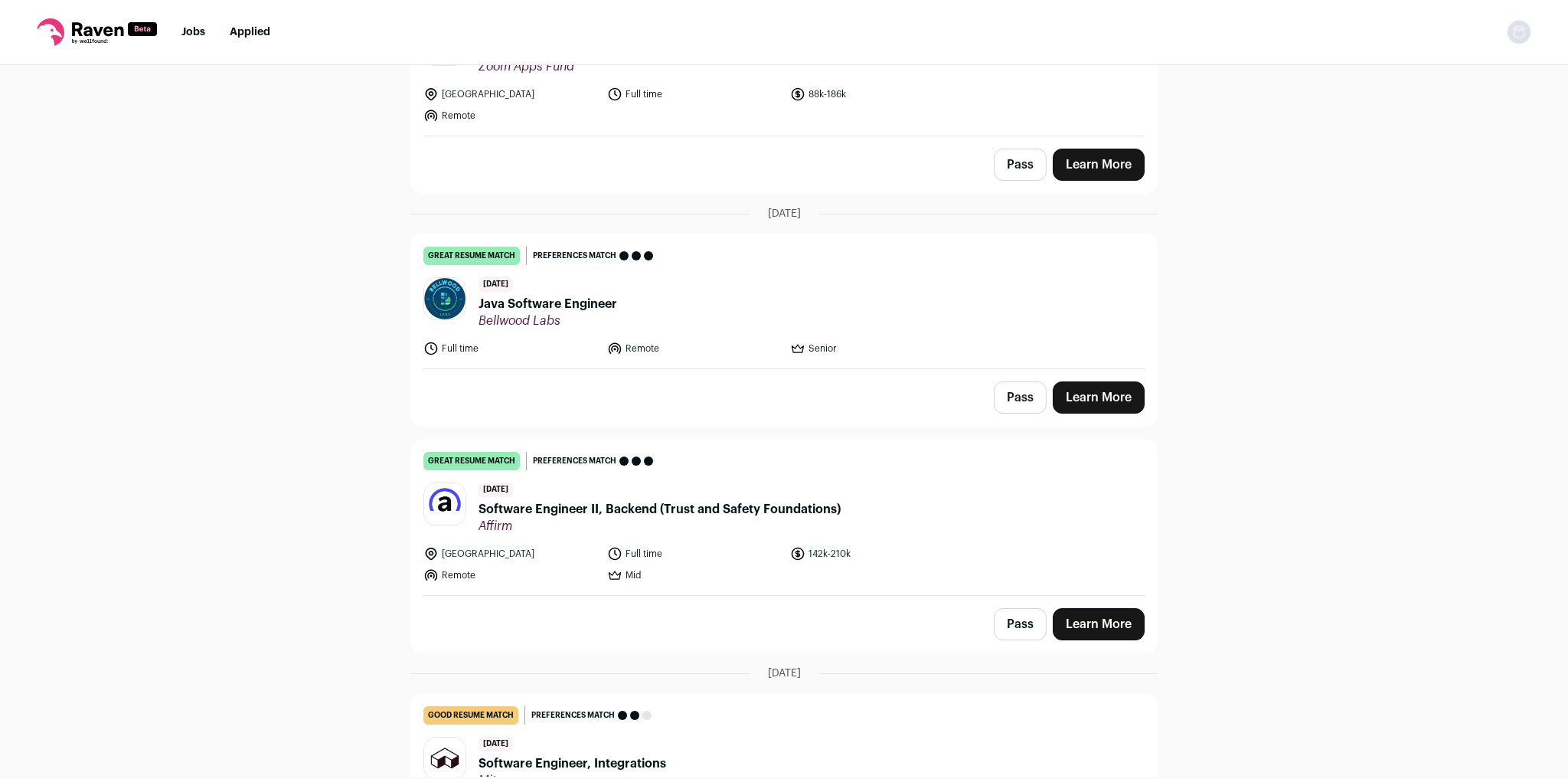
scroll to position [245, 0]
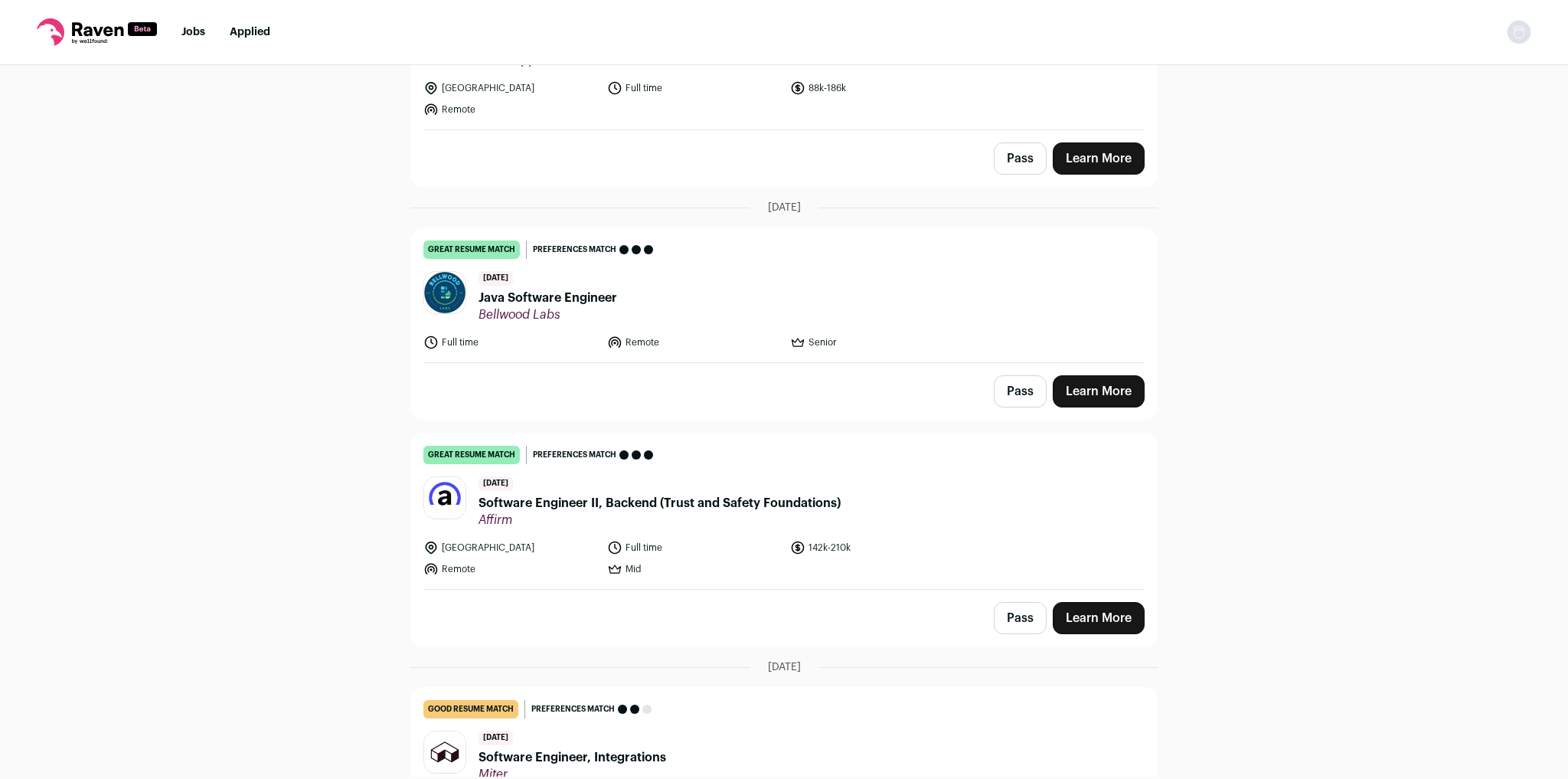
click at [1116, 391] on link "Learn More" at bounding box center [1099, 391] width 92 height 32
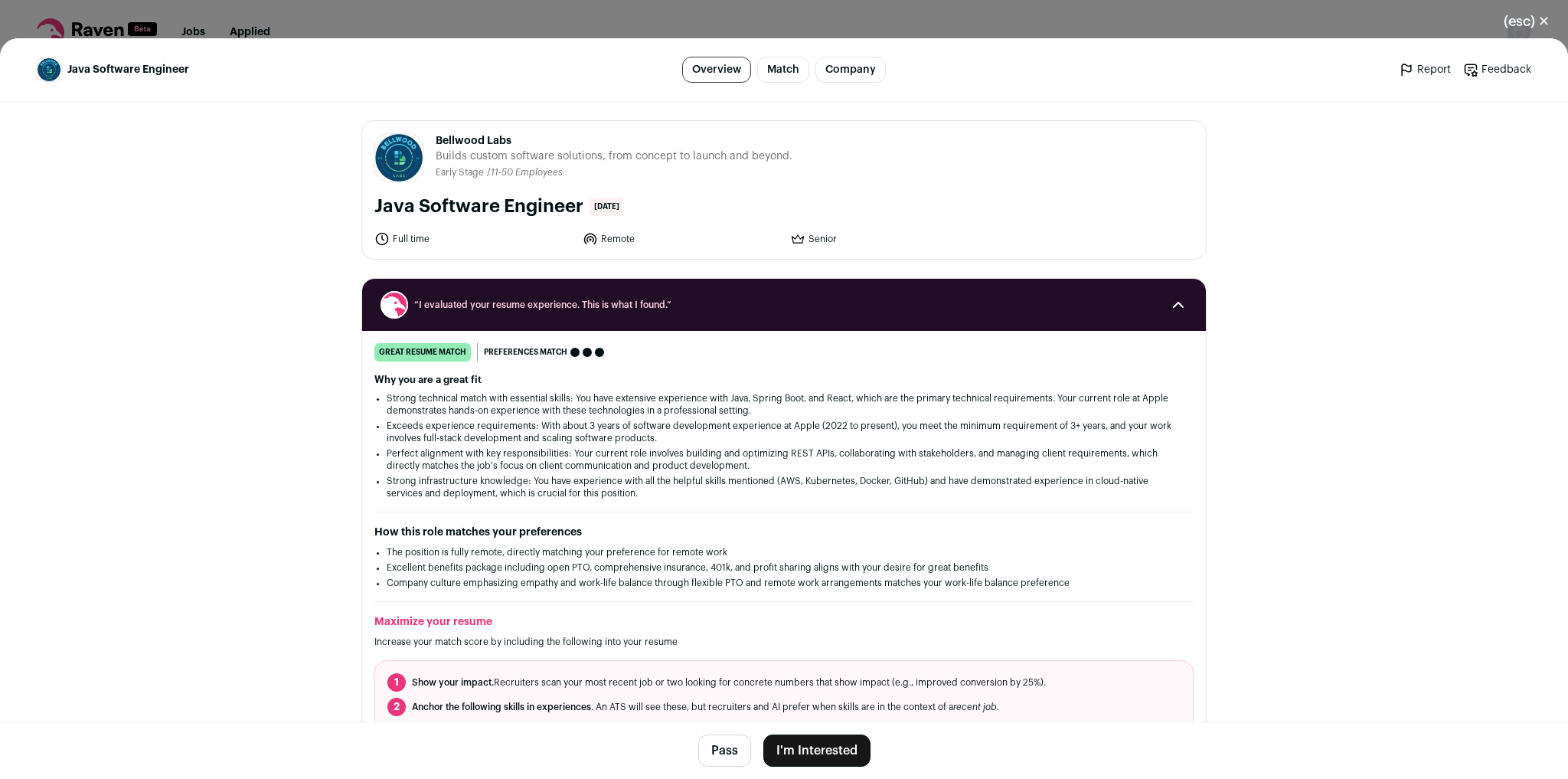
click at [828, 748] on button "I'm Interested" at bounding box center [817, 751] width 107 height 32
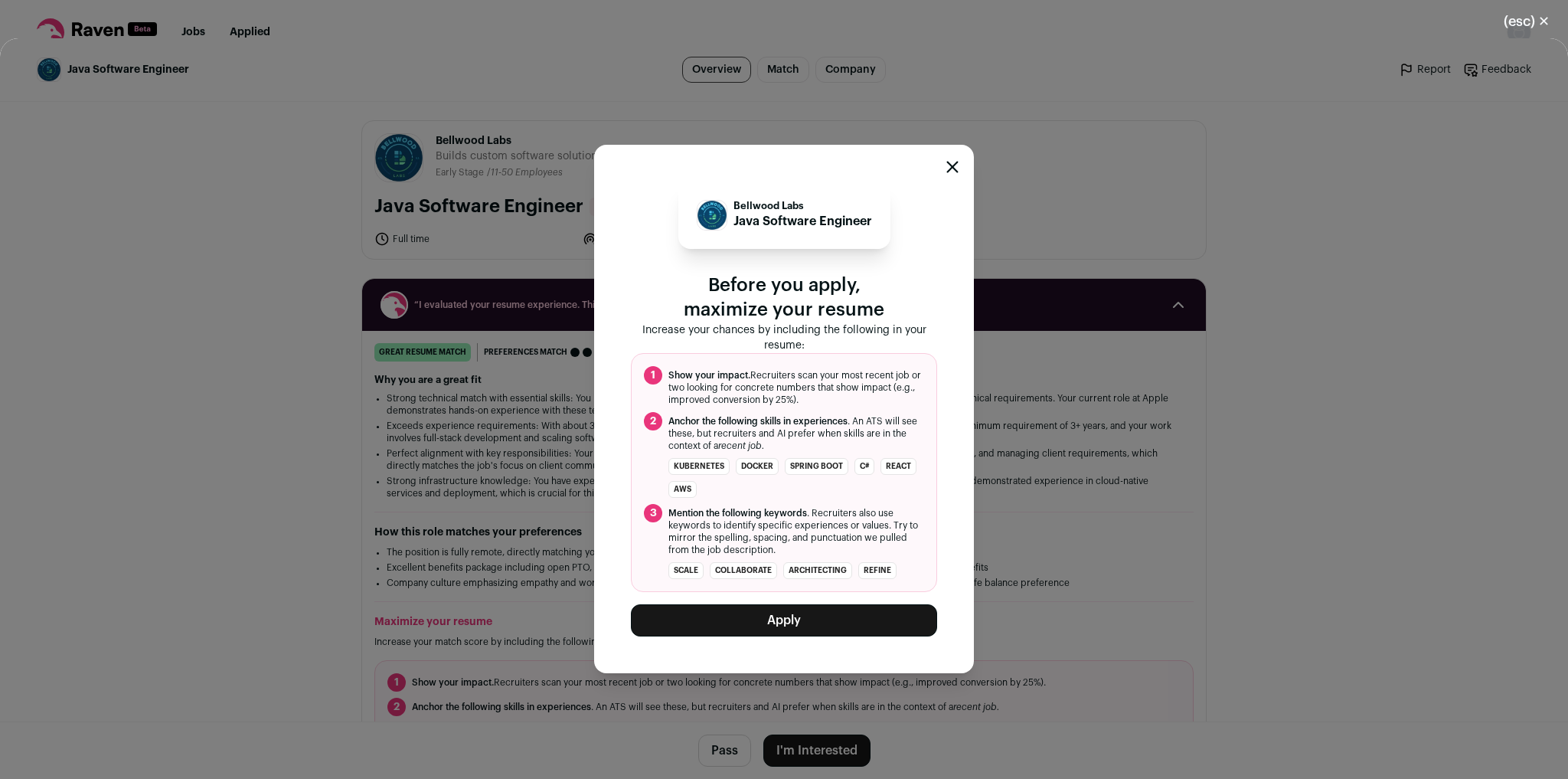
click at [802, 624] on button "Apply" at bounding box center [784, 621] width 307 height 32
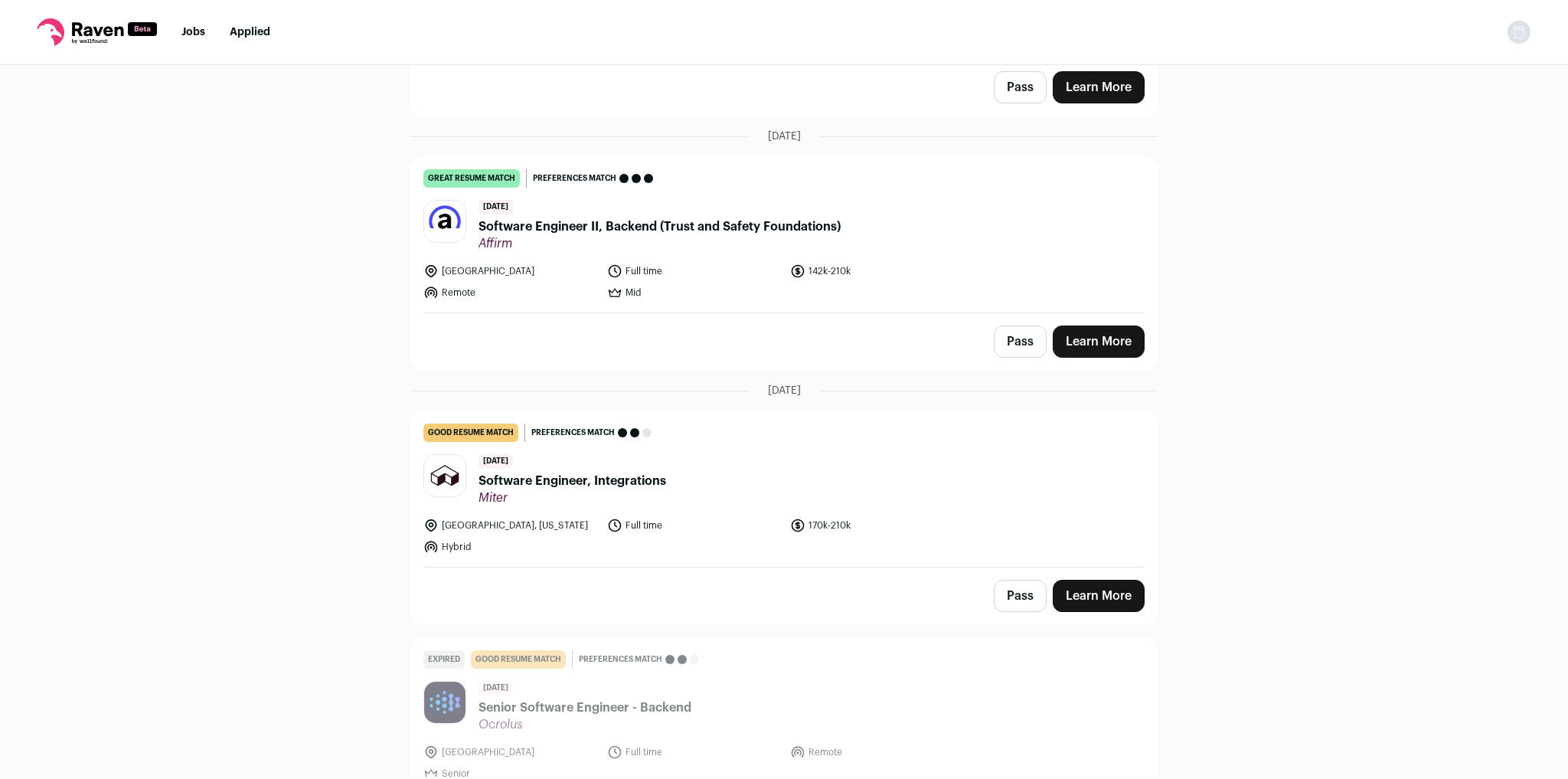
scroll to position [307, 0]
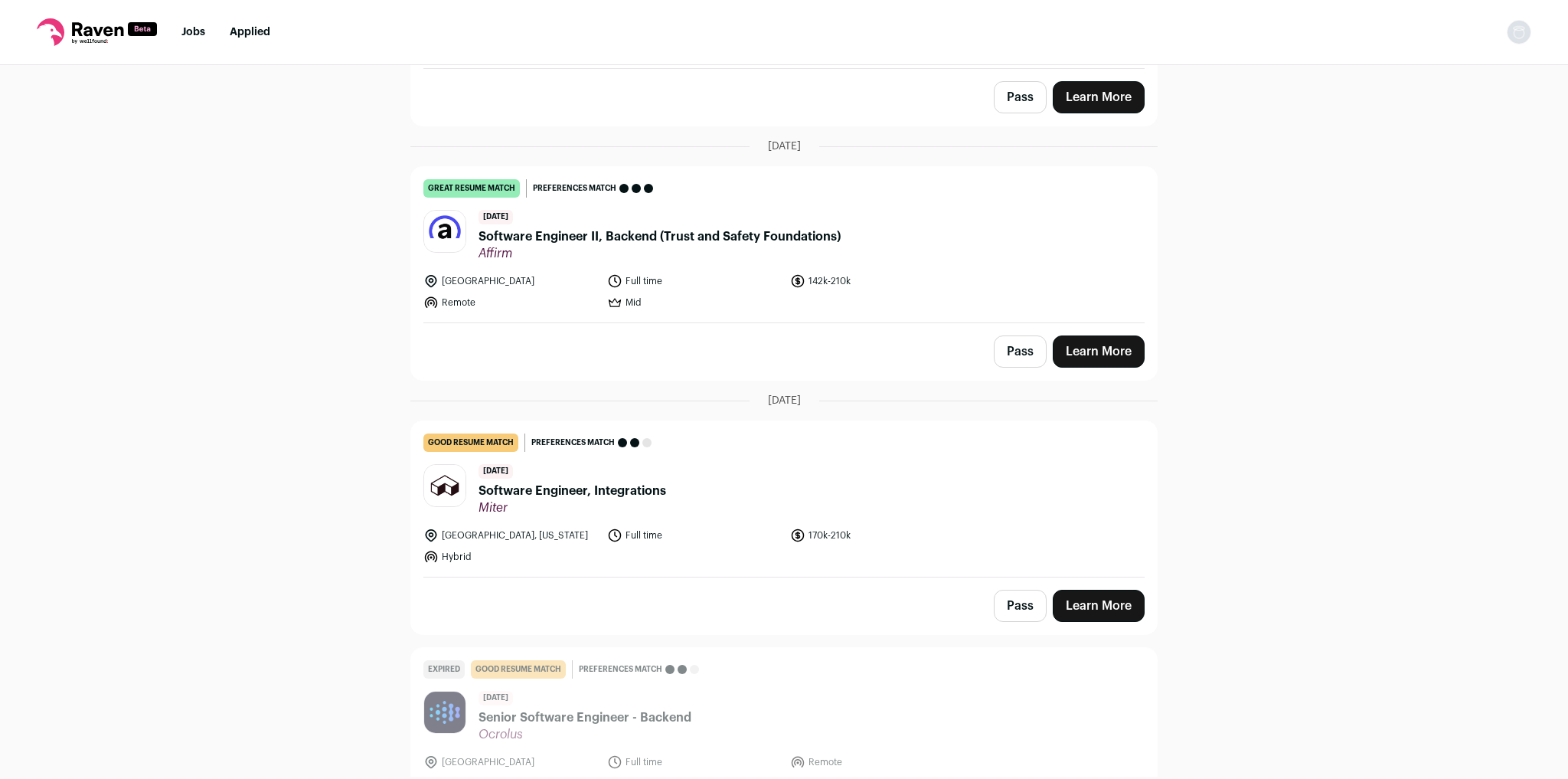
click at [1115, 341] on link "Learn More" at bounding box center [1099, 351] width 92 height 32
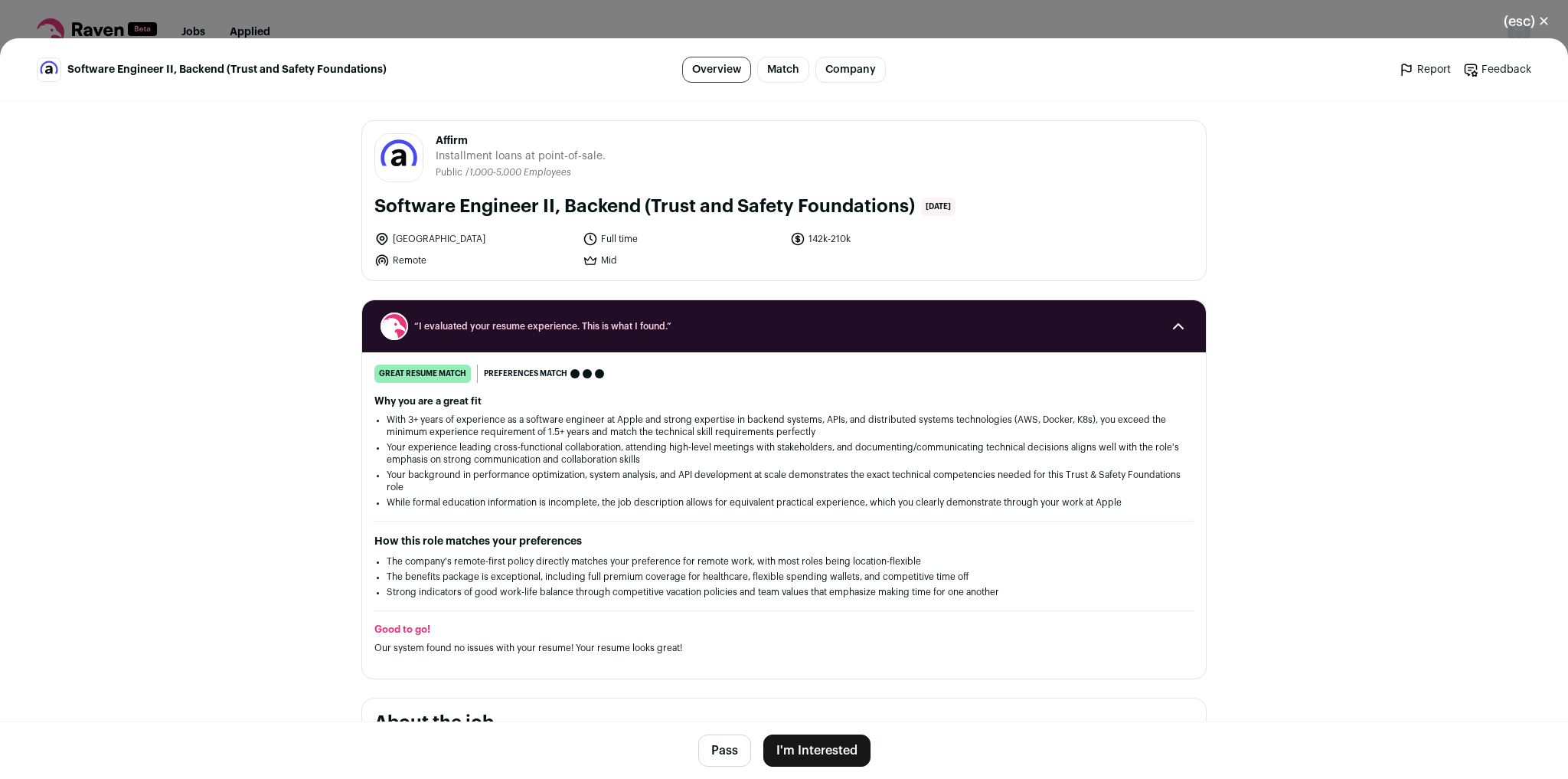
click at [787, 744] on button "I'm Interested" at bounding box center [817, 751] width 107 height 32
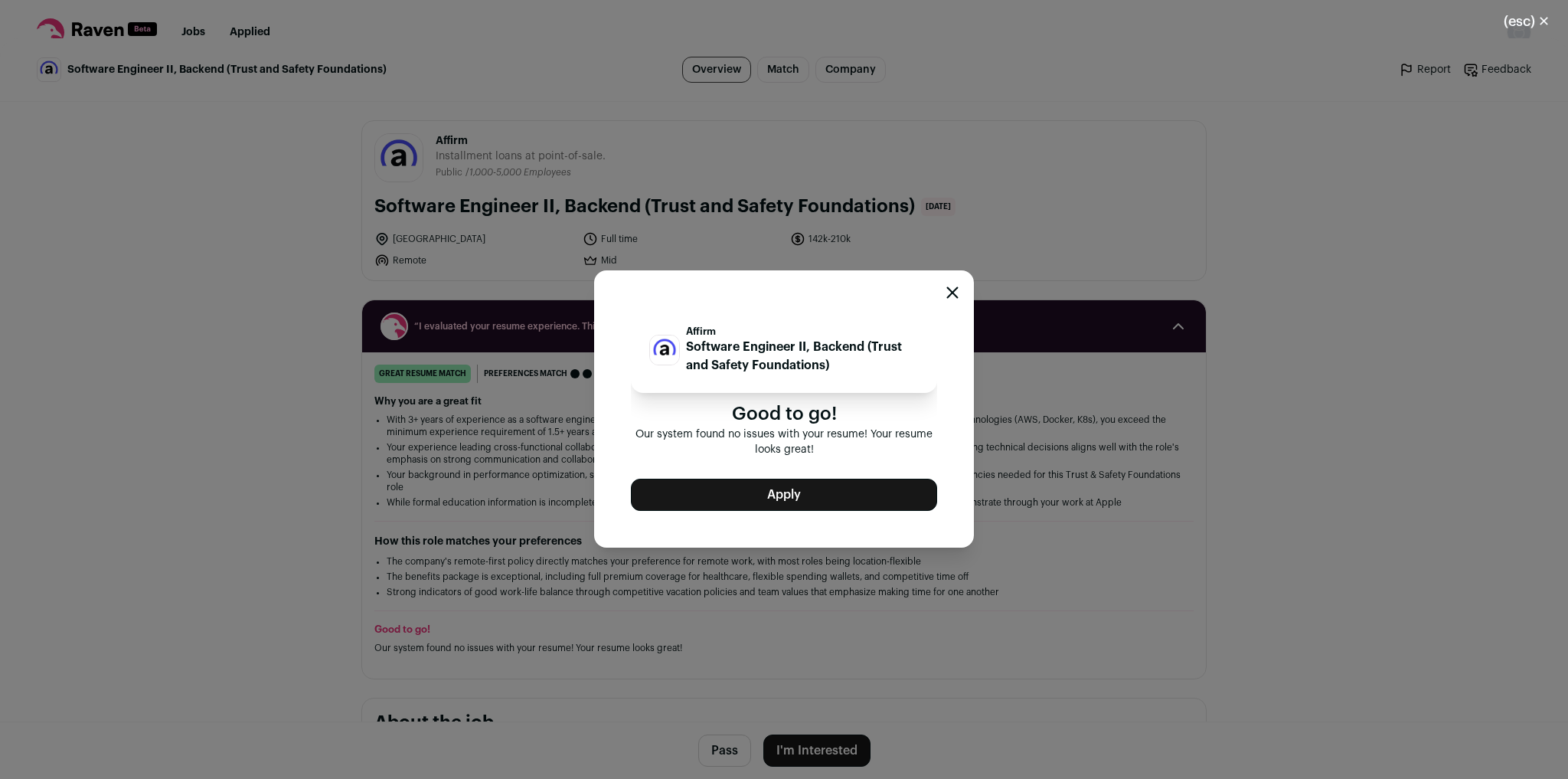
click at [871, 509] on button "Apply" at bounding box center [784, 495] width 307 height 32
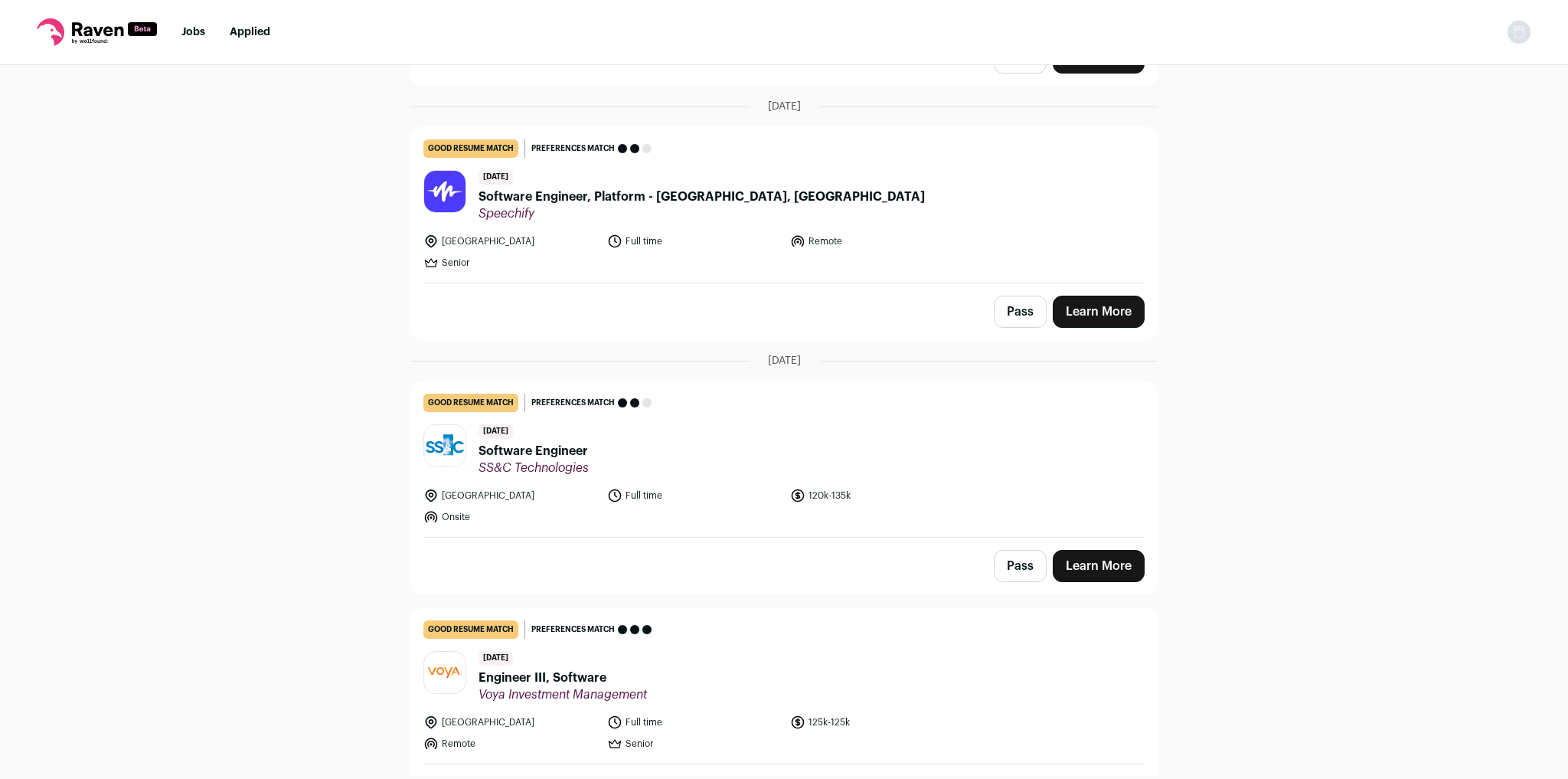
scroll to position [1410, 0]
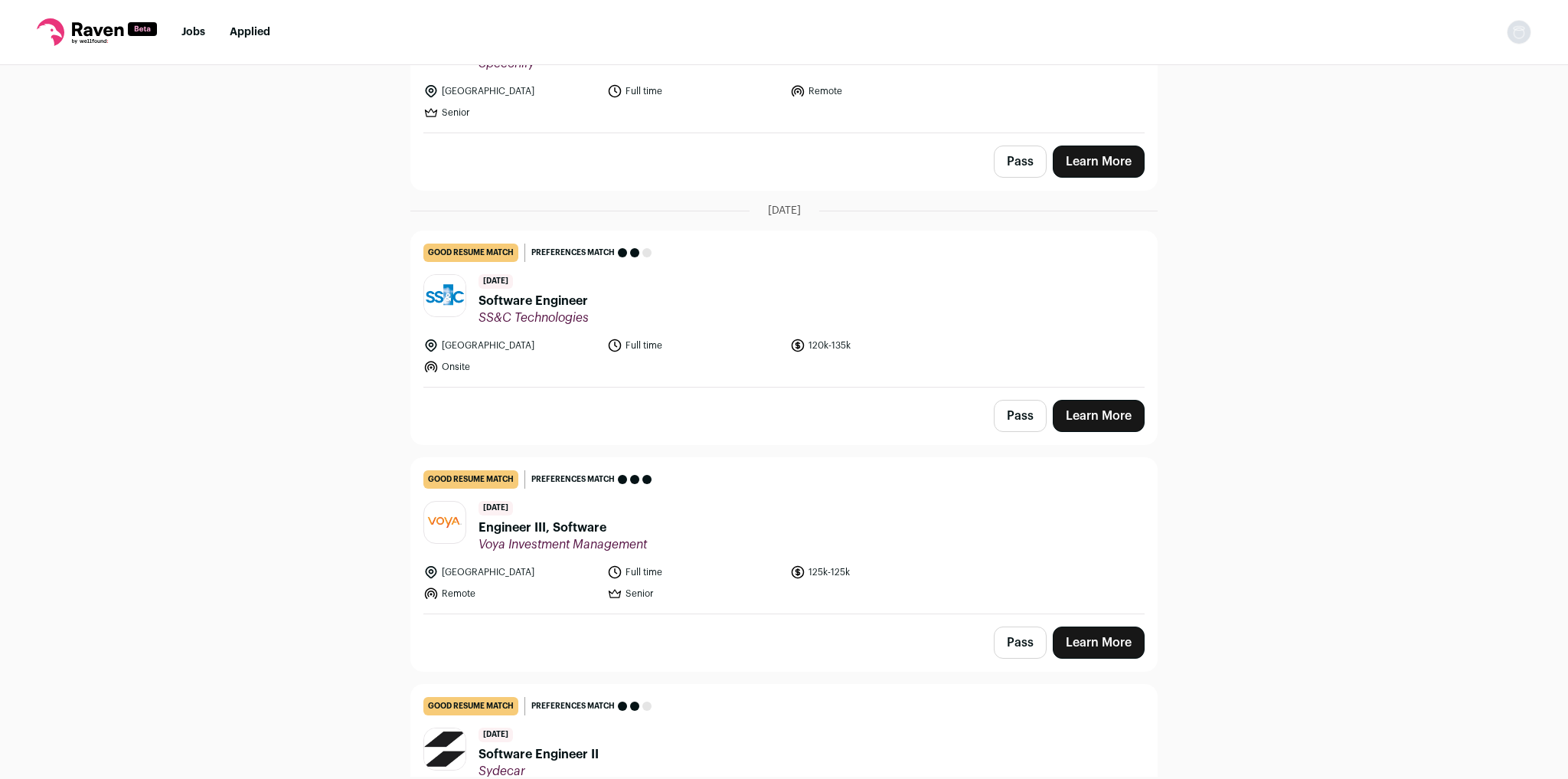
click at [1118, 405] on link "Learn More" at bounding box center [1099, 416] width 92 height 32
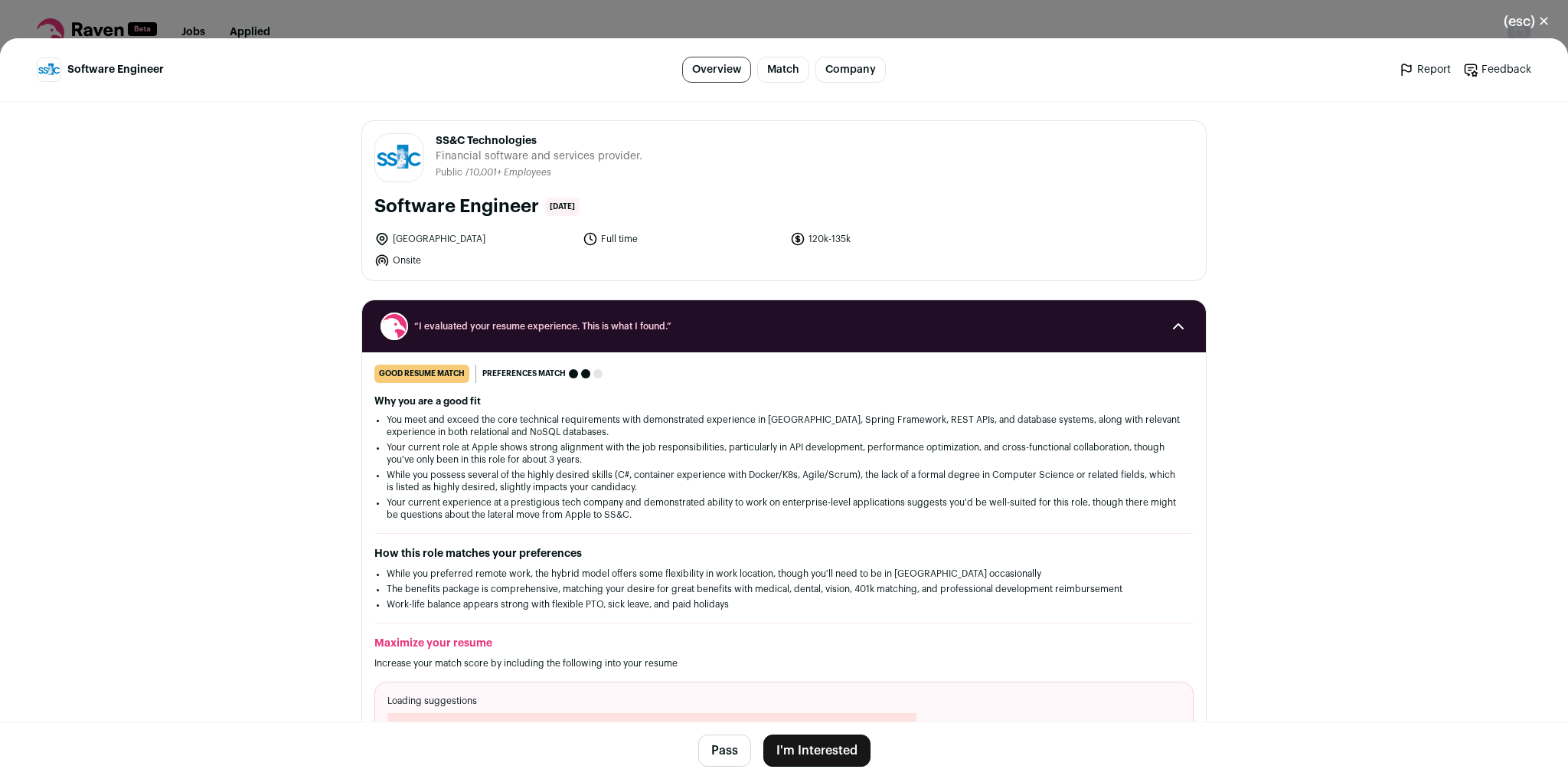
click at [817, 754] on button "I'm Interested" at bounding box center [817, 751] width 107 height 32
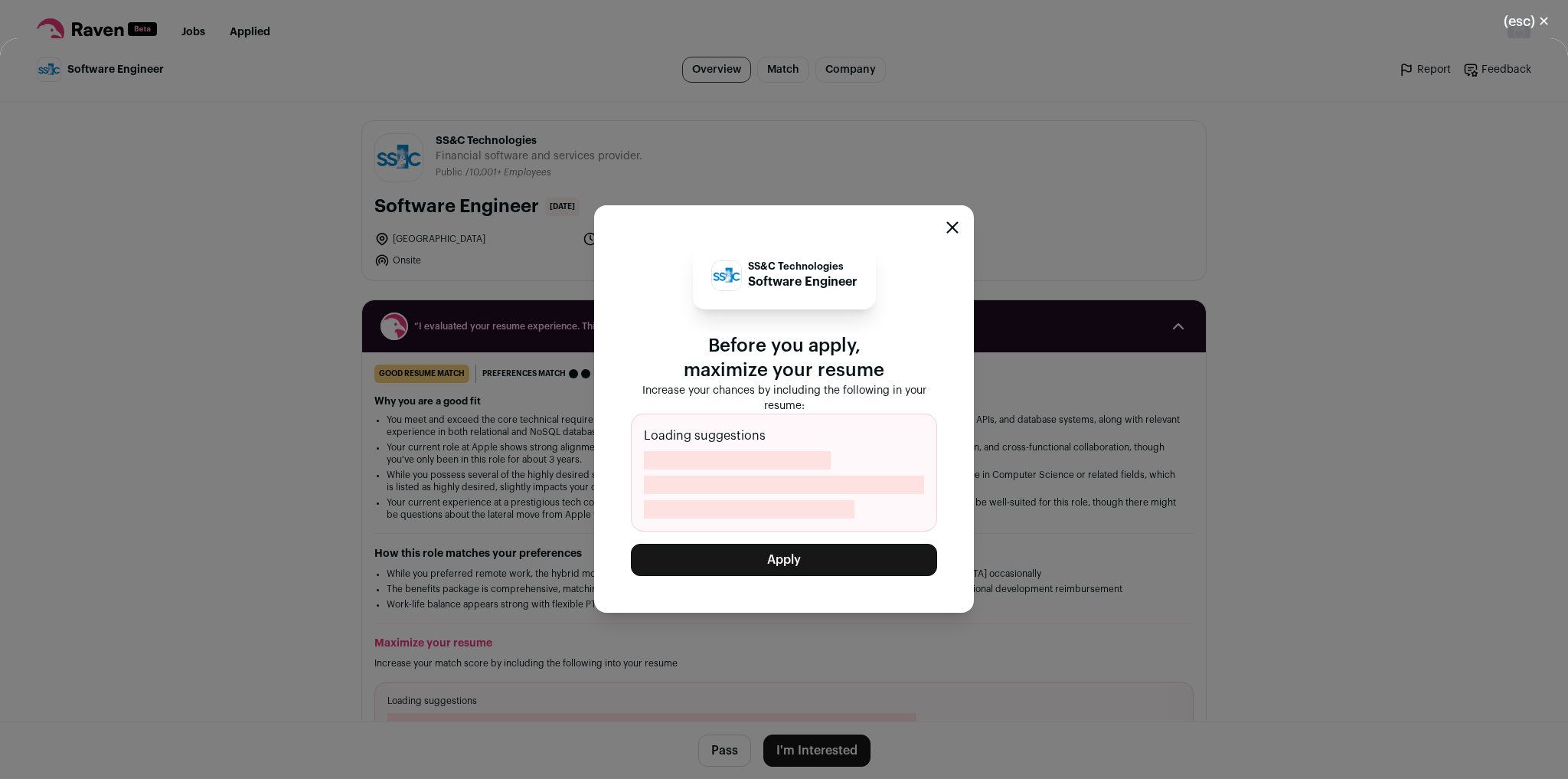
click at [852, 568] on button "Apply" at bounding box center [784, 560] width 307 height 32
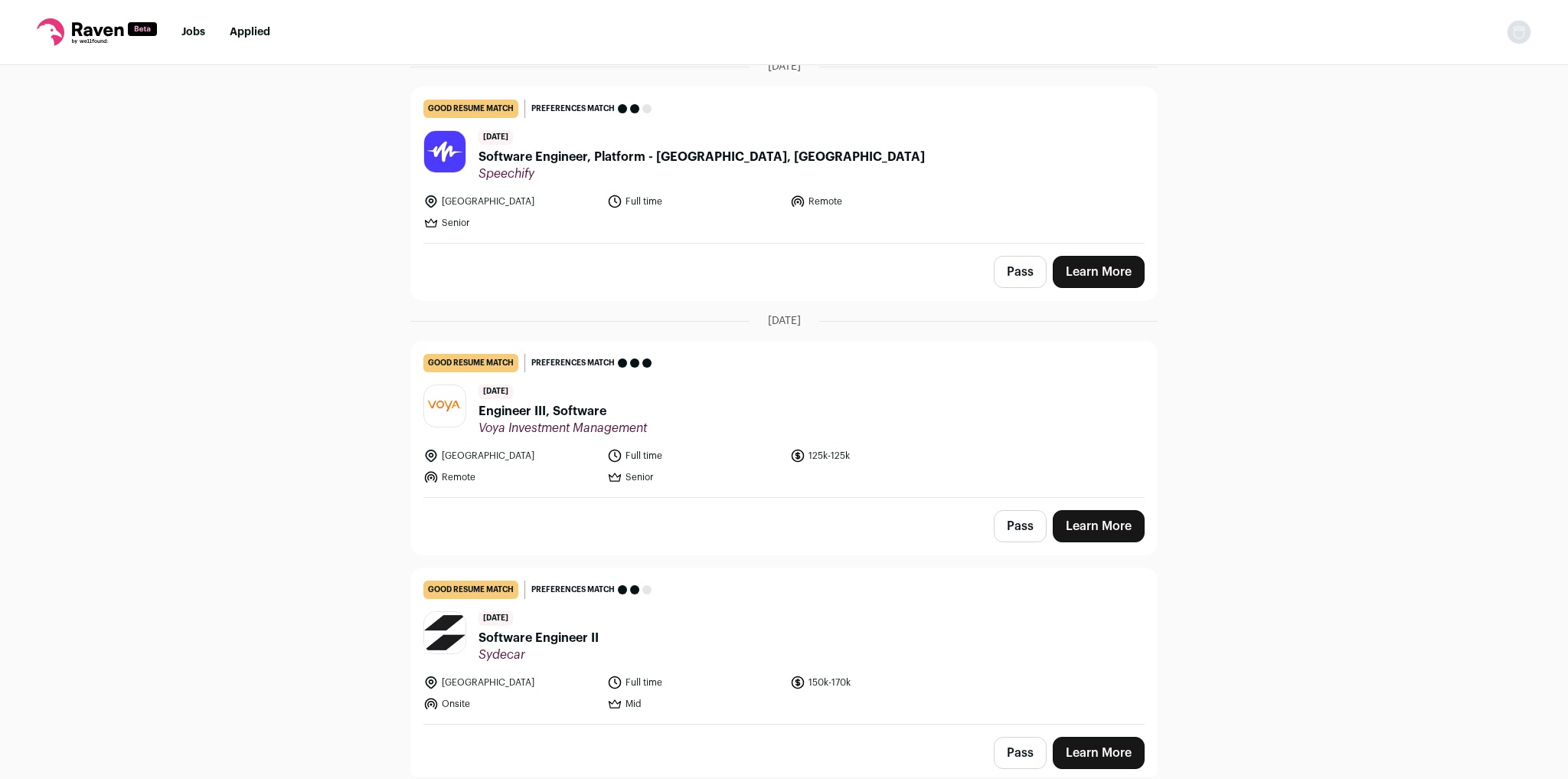
scroll to position [1348, 0]
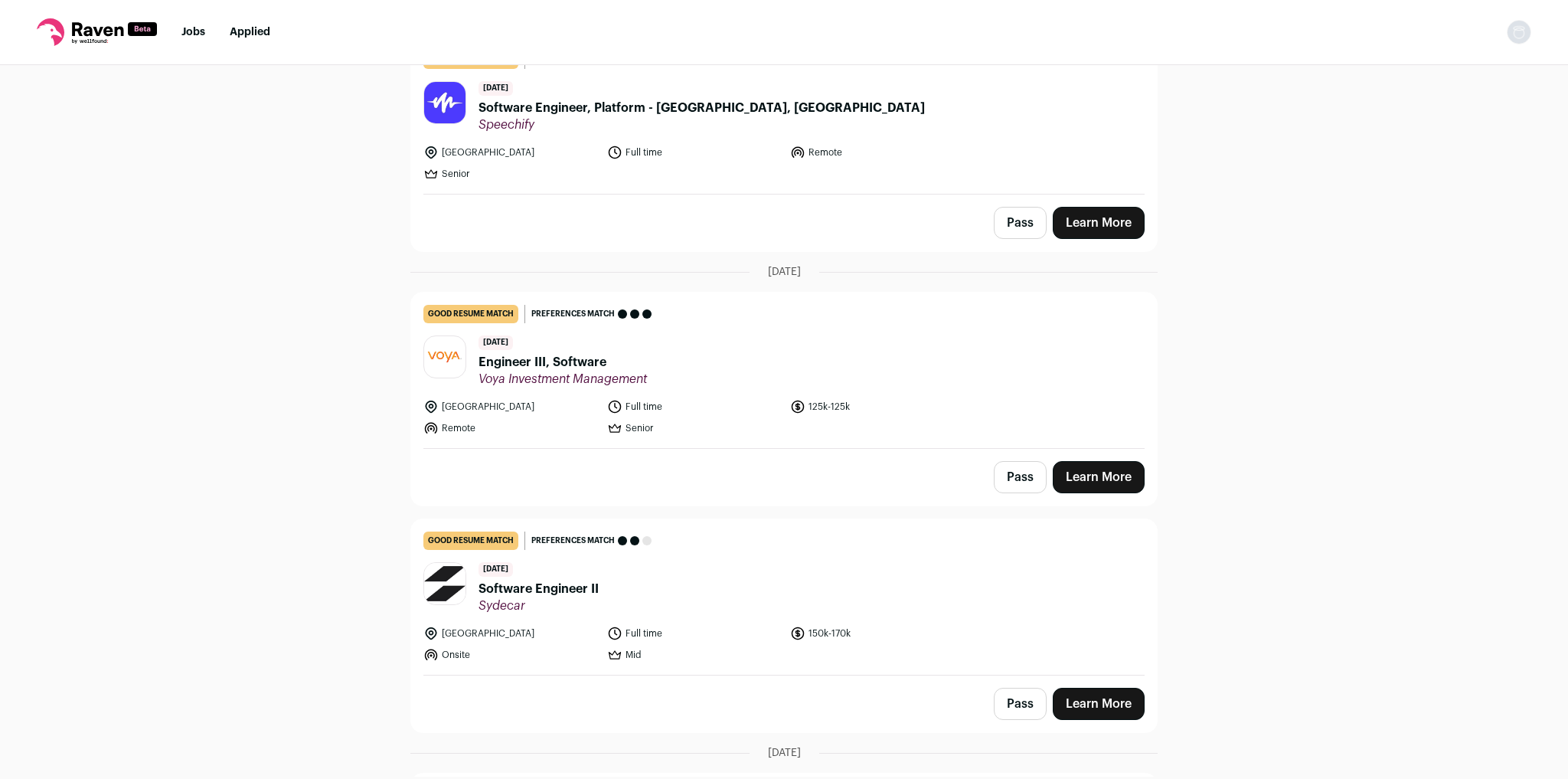
click at [1115, 472] on link "Learn More" at bounding box center [1099, 477] width 92 height 32
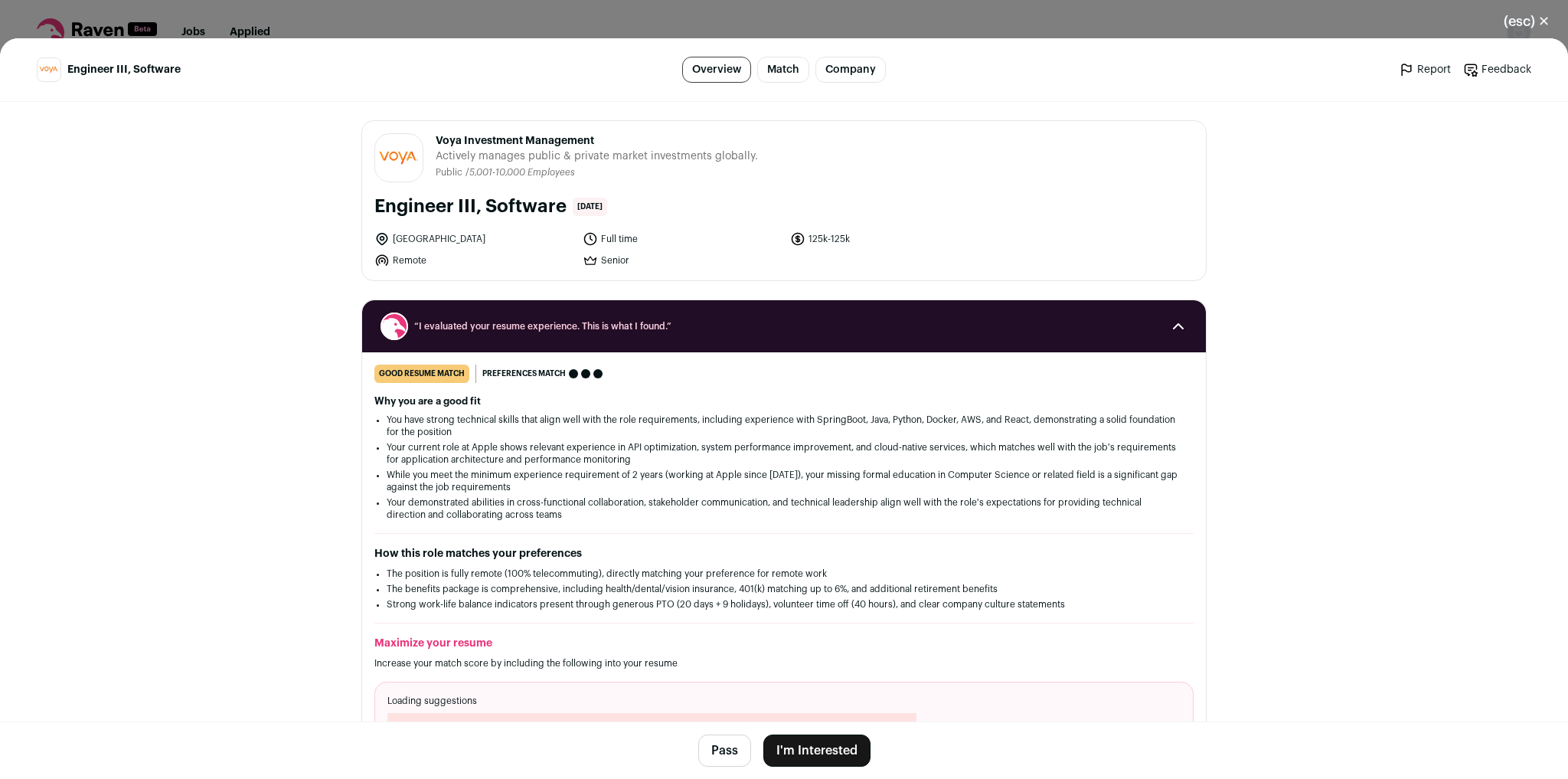
click at [826, 744] on button "I'm Interested" at bounding box center [817, 751] width 107 height 32
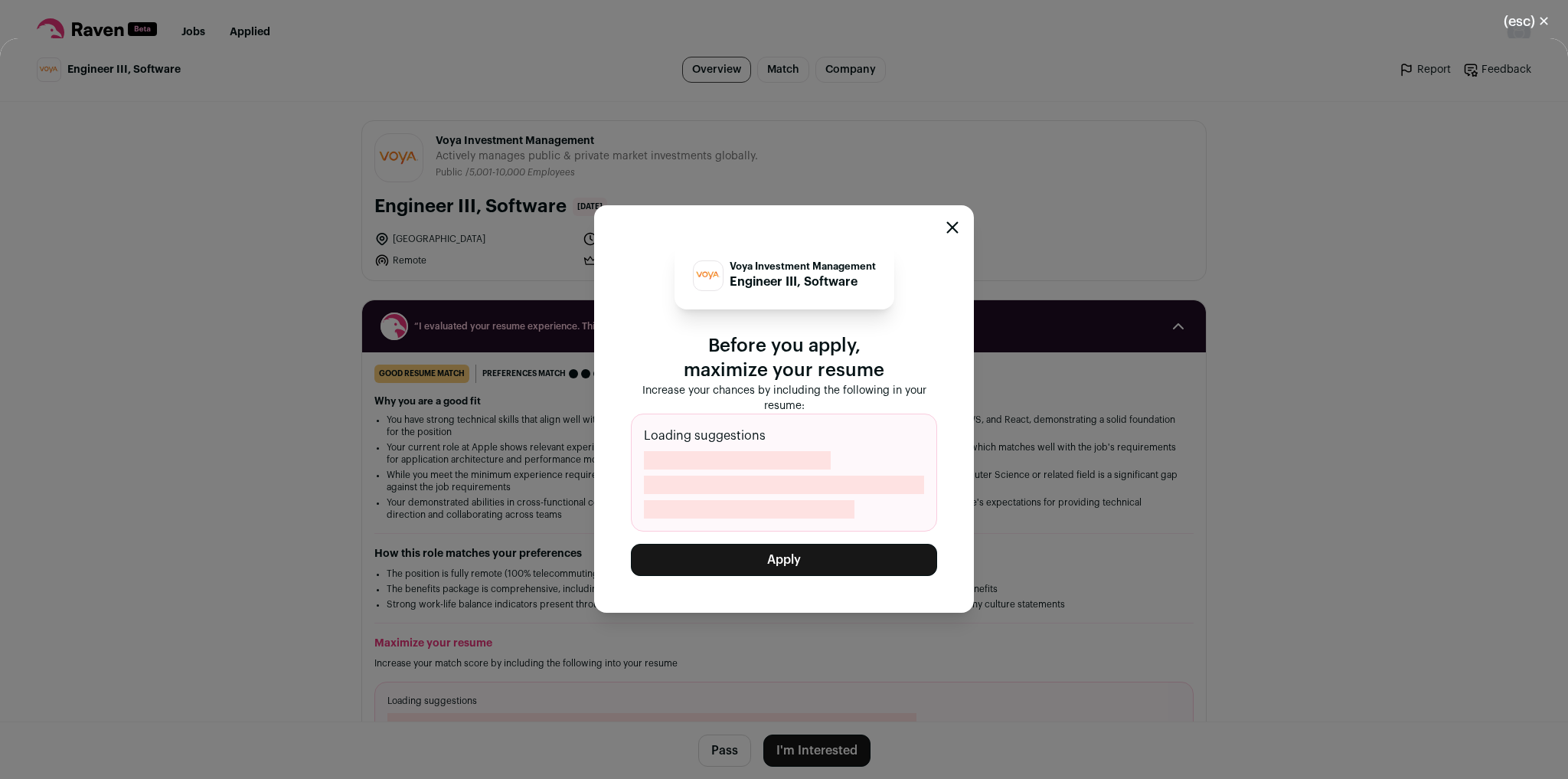
click at [876, 559] on button "Apply" at bounding box center [784, 560] width 307 height 32
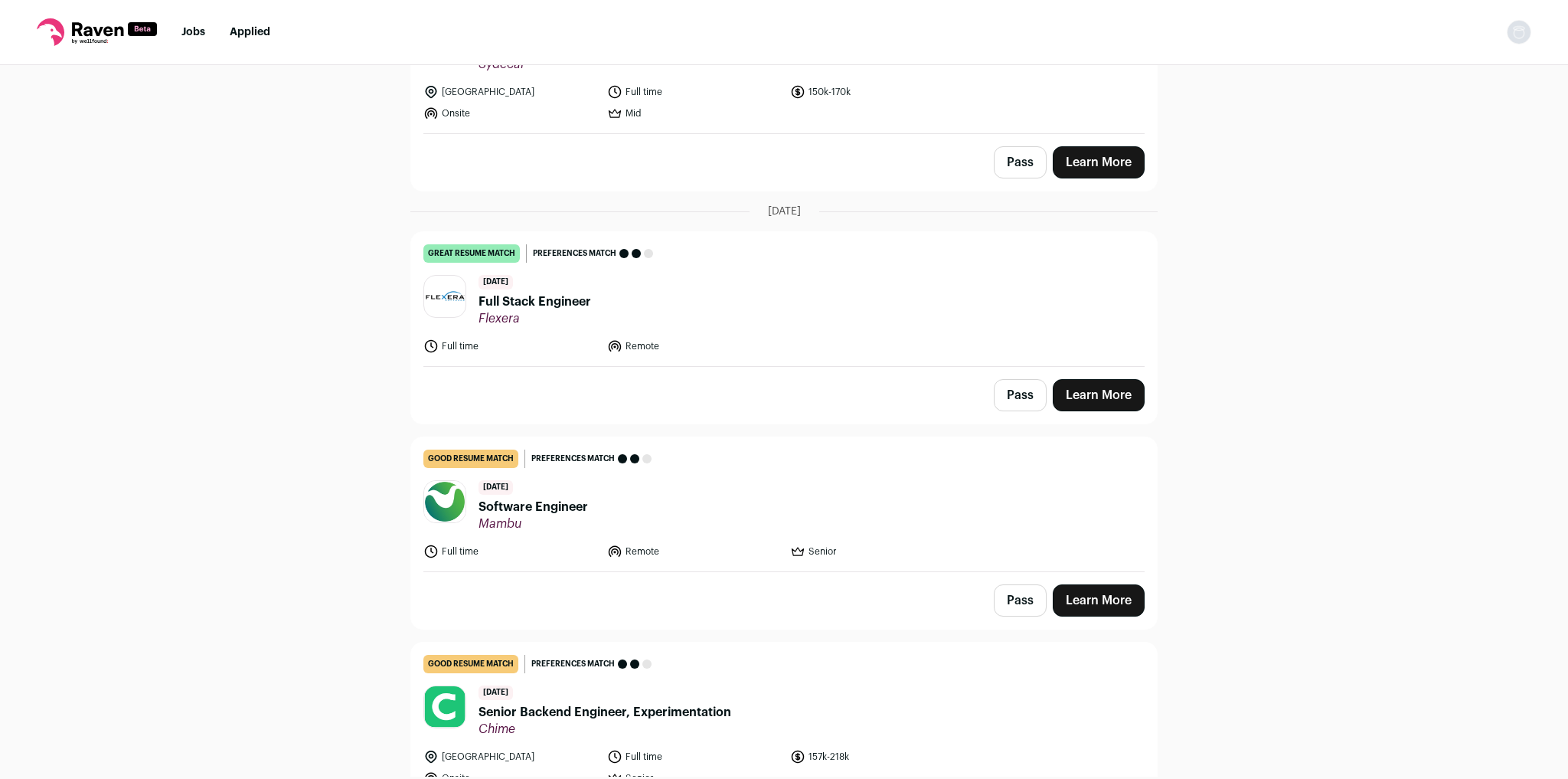
scroll to position [1683, 0]
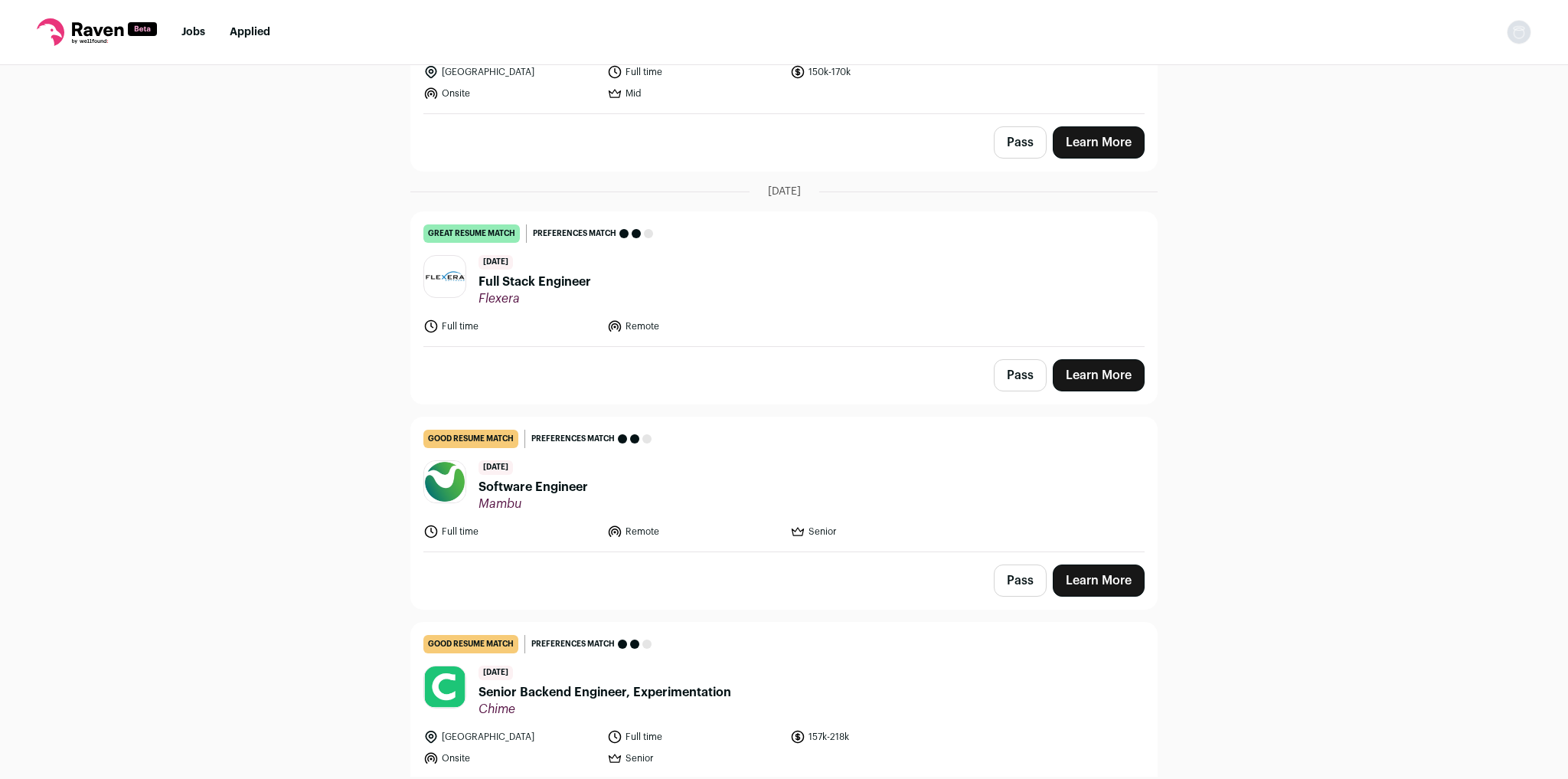
click at [1115, 376] on link "Learn More" at bounding box center [1099, 375] width 92 height 32
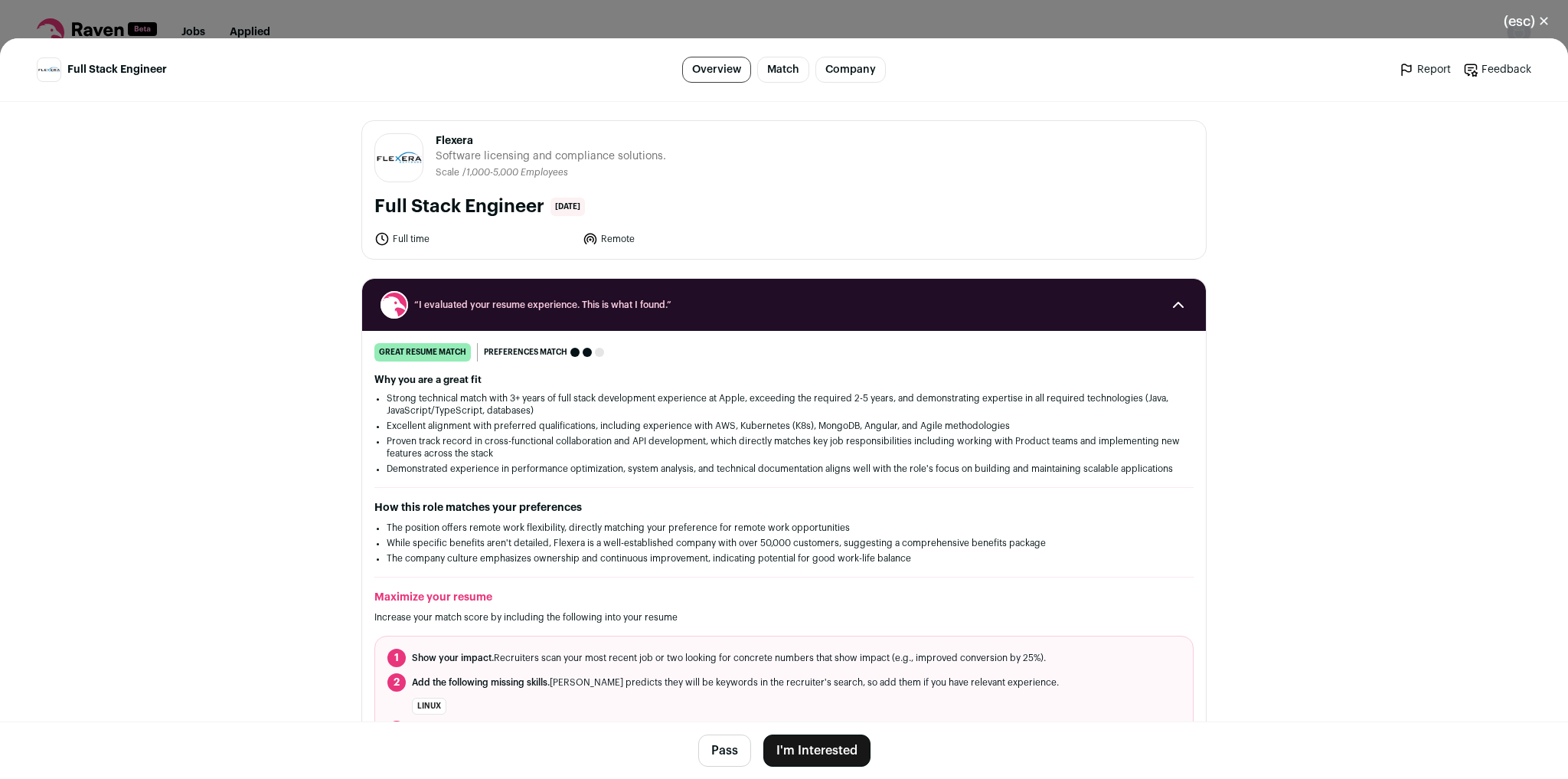
click at [818, 750] on button "I'm Interested" at bounding box center [817, 751] width 107 height 32
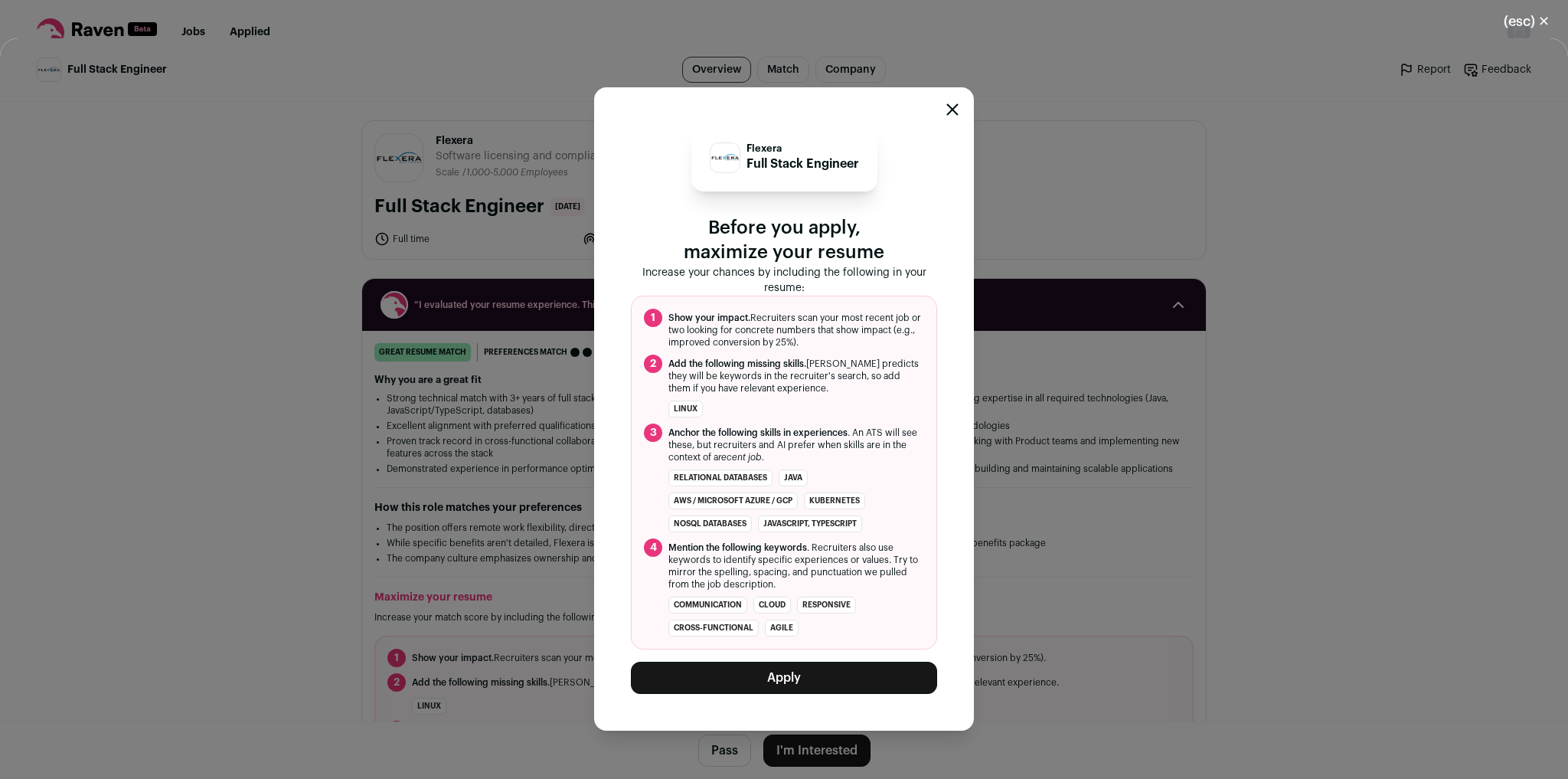
click at [847, 672] on button "Apply" at bounding box center [784, 678] width 307 height 32
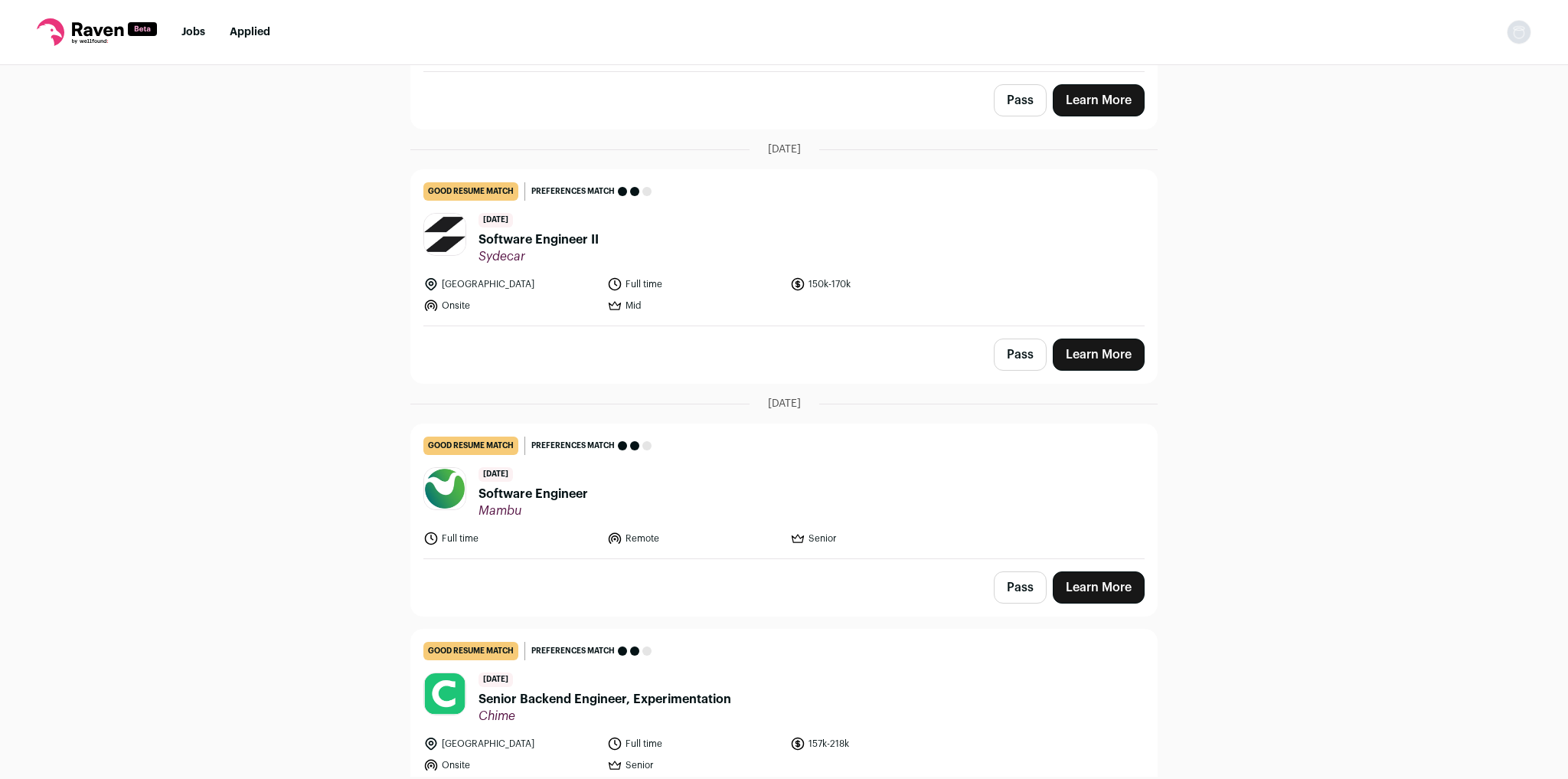
scroll to position [1533, 0]
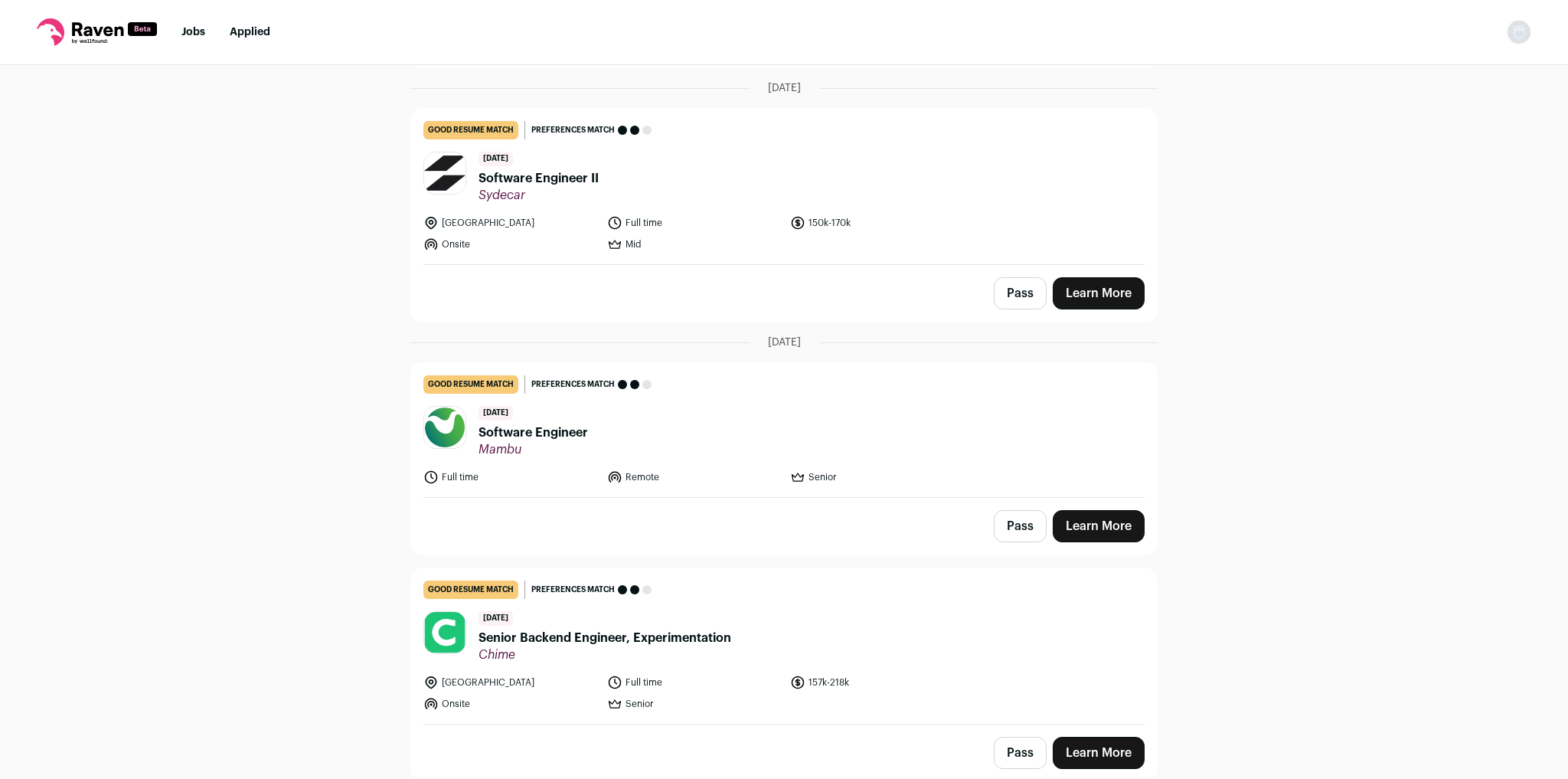
click at [1095, 521] on link "Learn More" at bounding box center [1099, 526] width 92 height 32
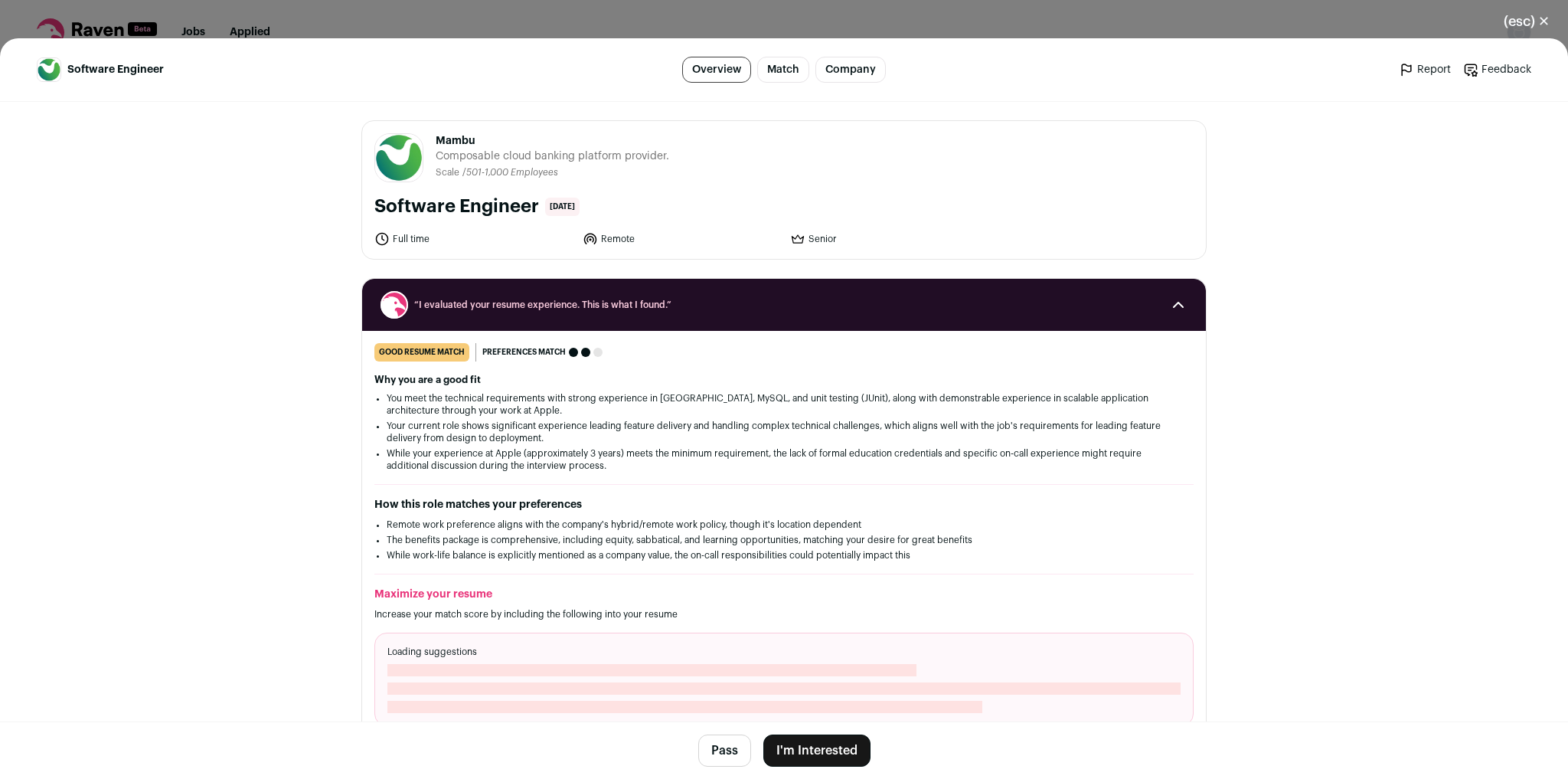
click at [825, 760] on button "I'm Interested" at bounding box center [817, 751] width 107 height 32
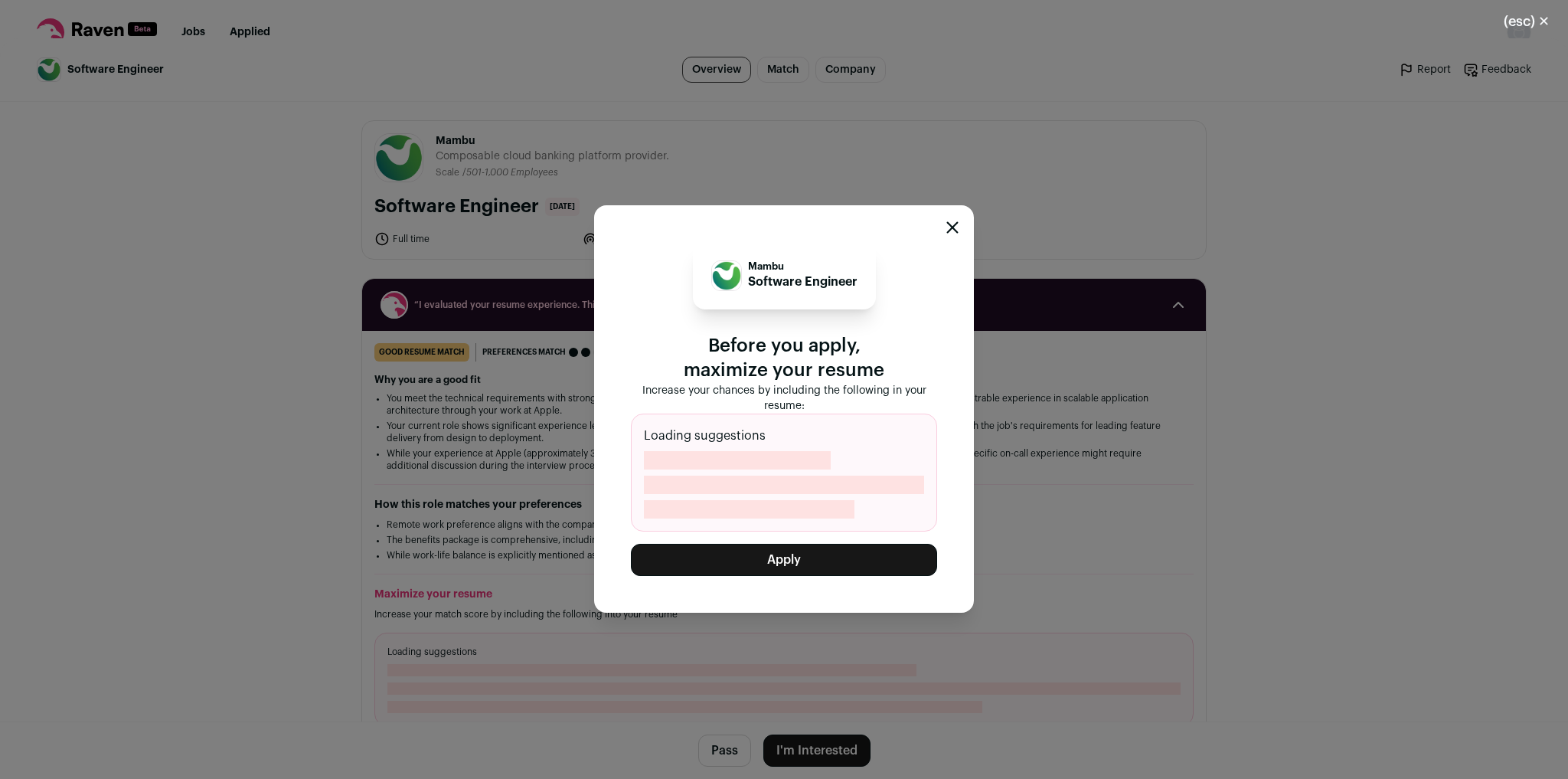
click at [873, 558] on button "Apply" at bounding box center [784, 560] width 307 height 32
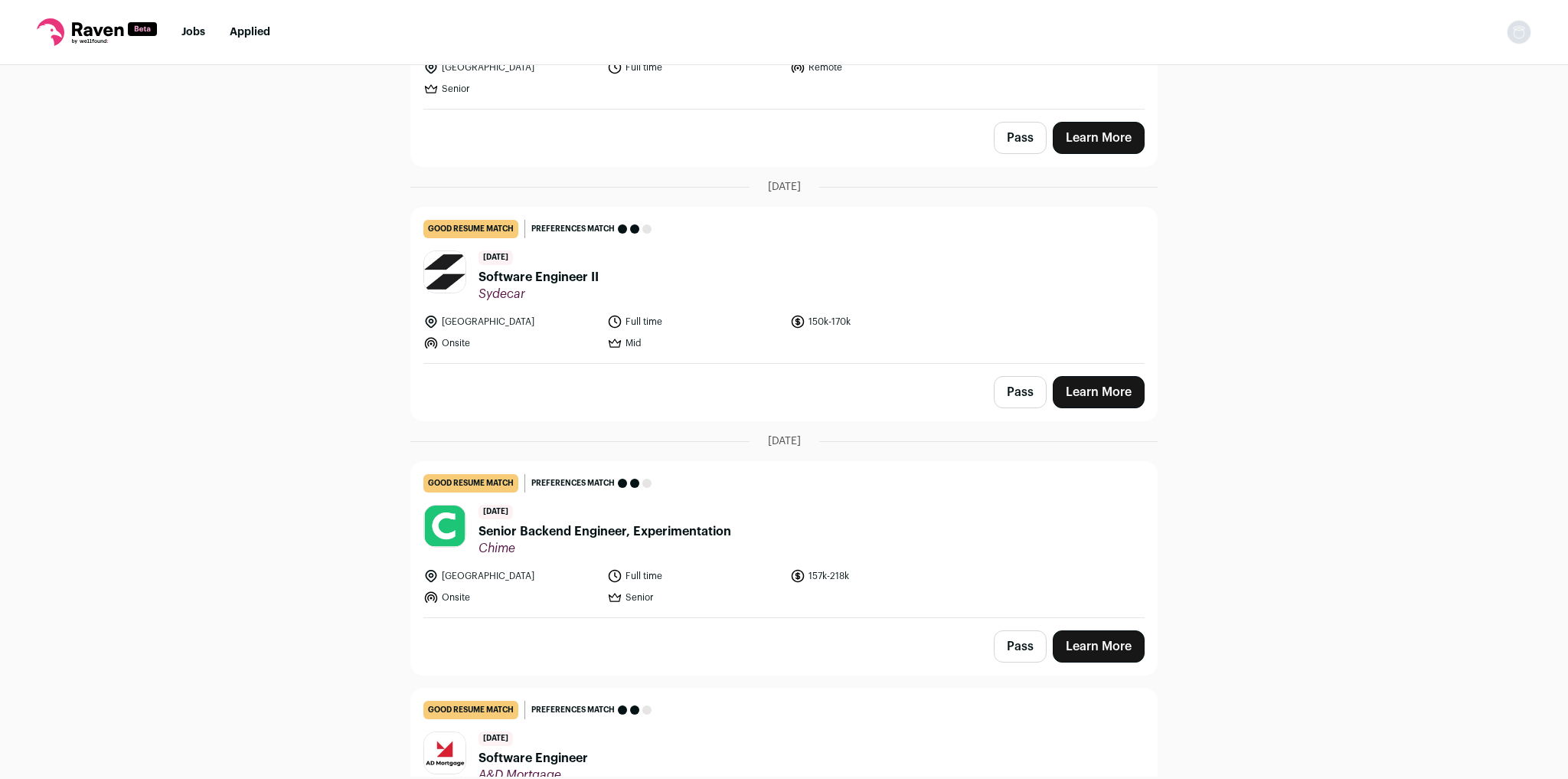
scroll to position [1655, 0]
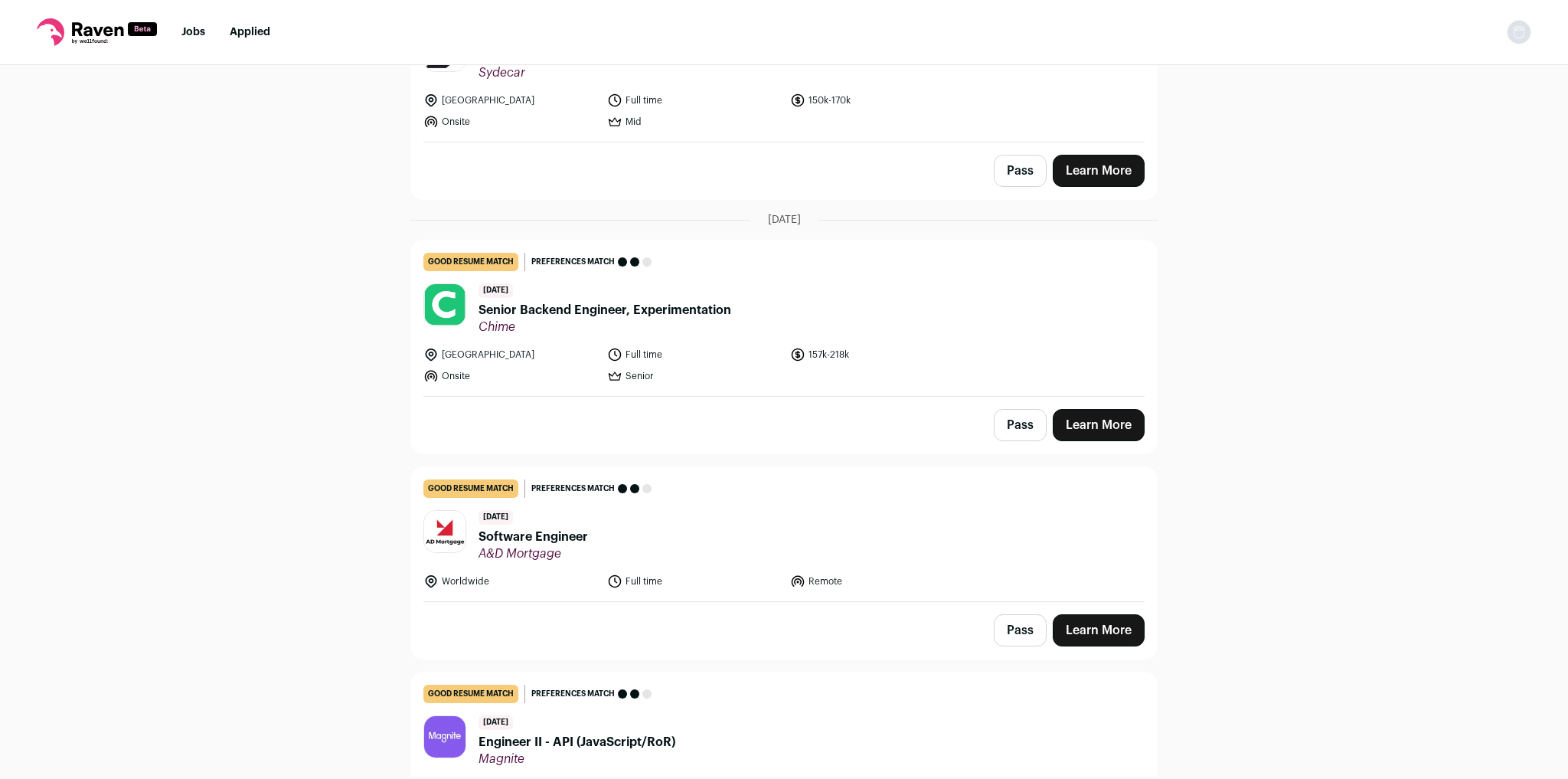
click at [1080, 411] on link "Learn More" at bounding box center [1099, 425] width 92 height 32
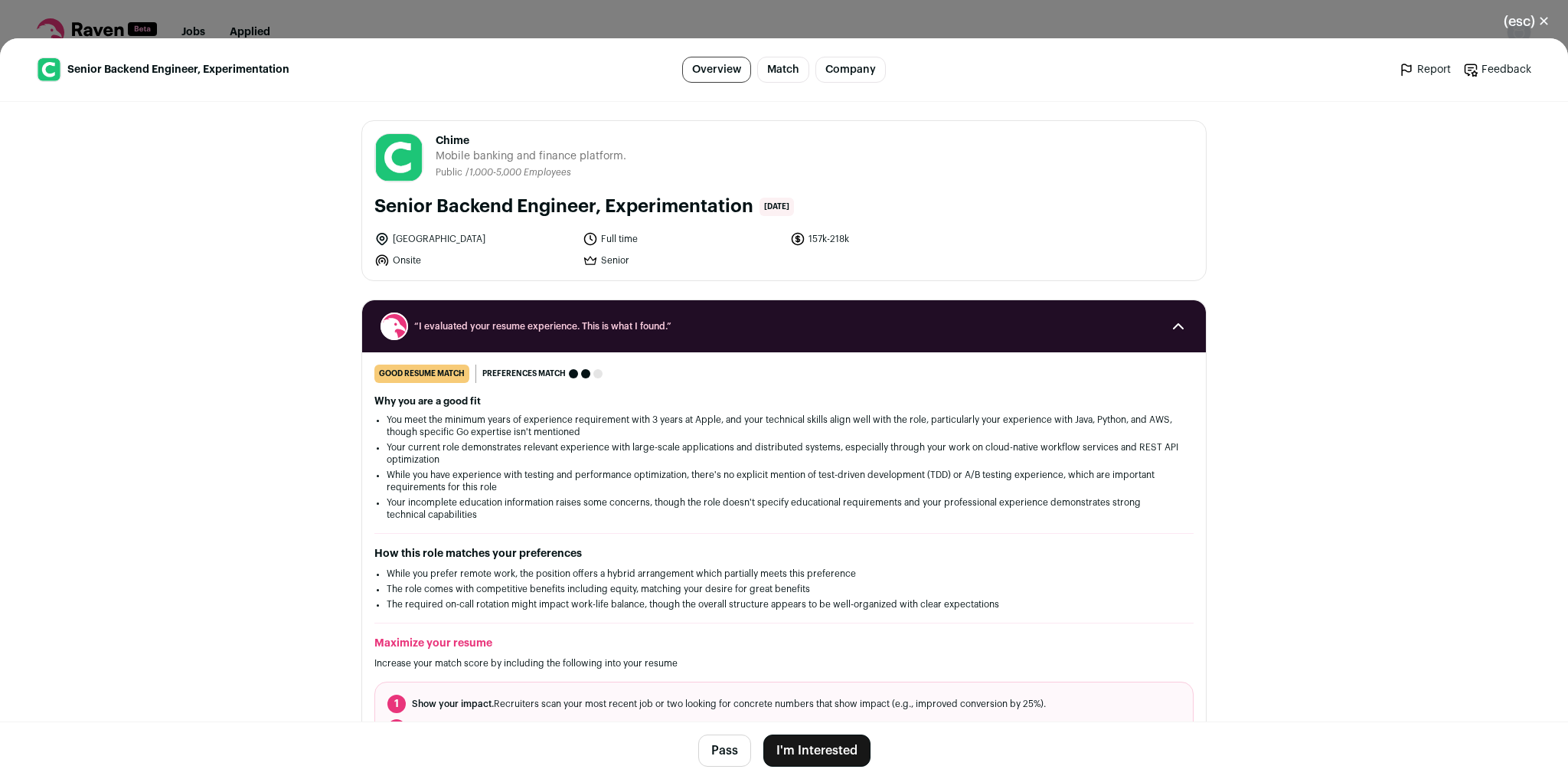
click at [811, 743] on button "I'm Interested" at bounding box center [817, 751] width 107 height 32
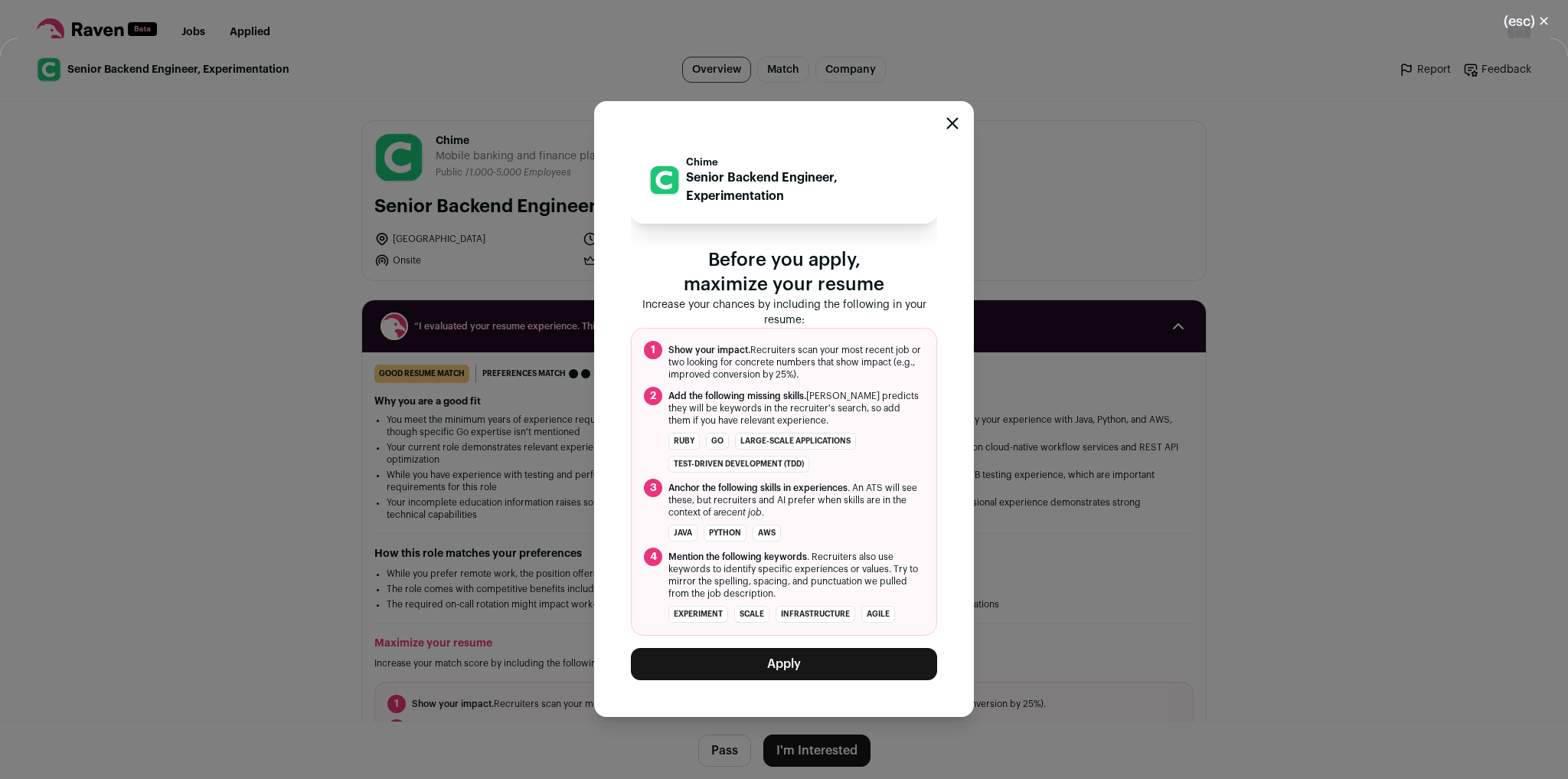
click at [861, 664] on button "Apply" at bounding box center [784, 664] width 307 height 32
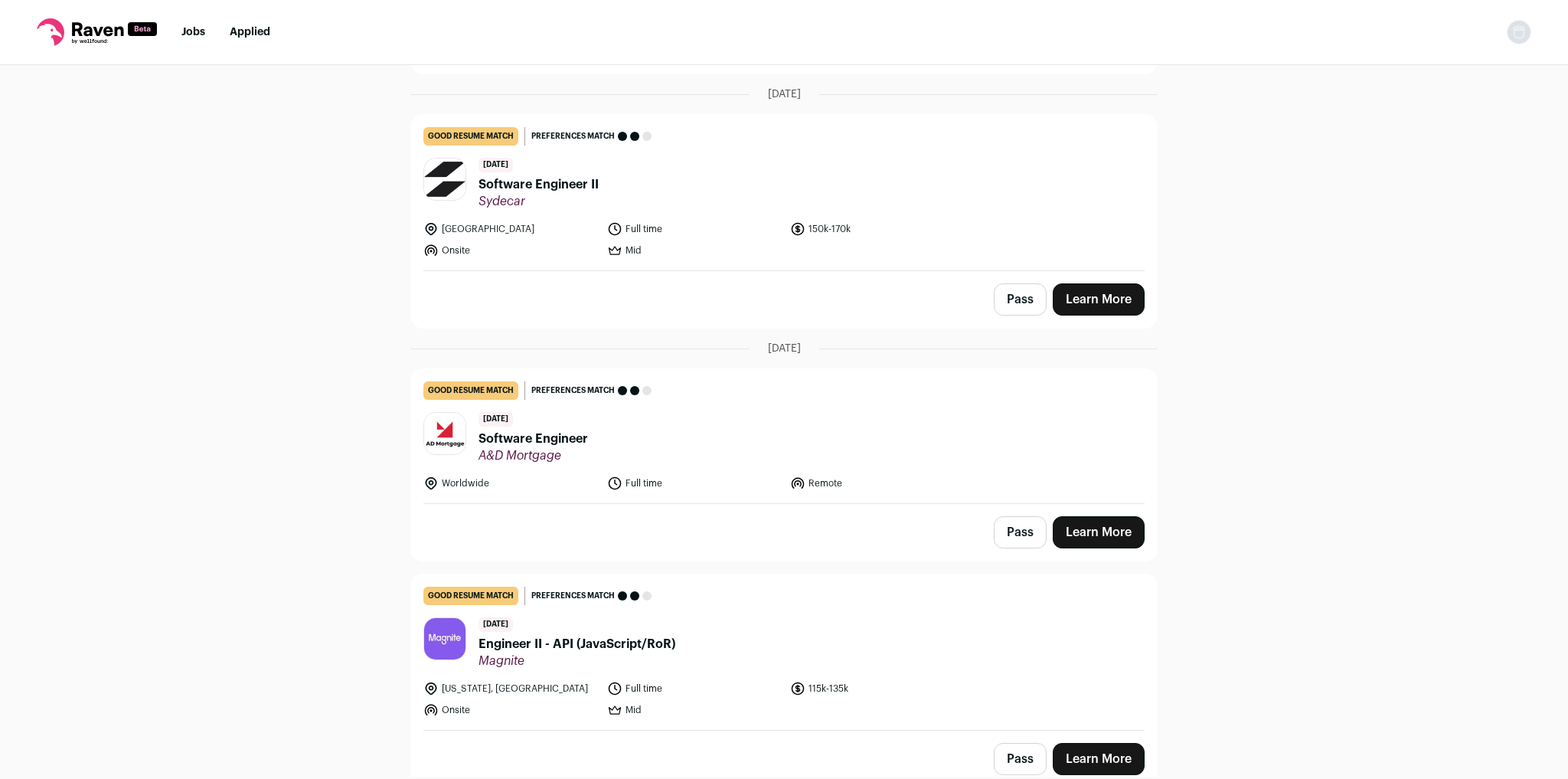
scroll to position [1533, 0]
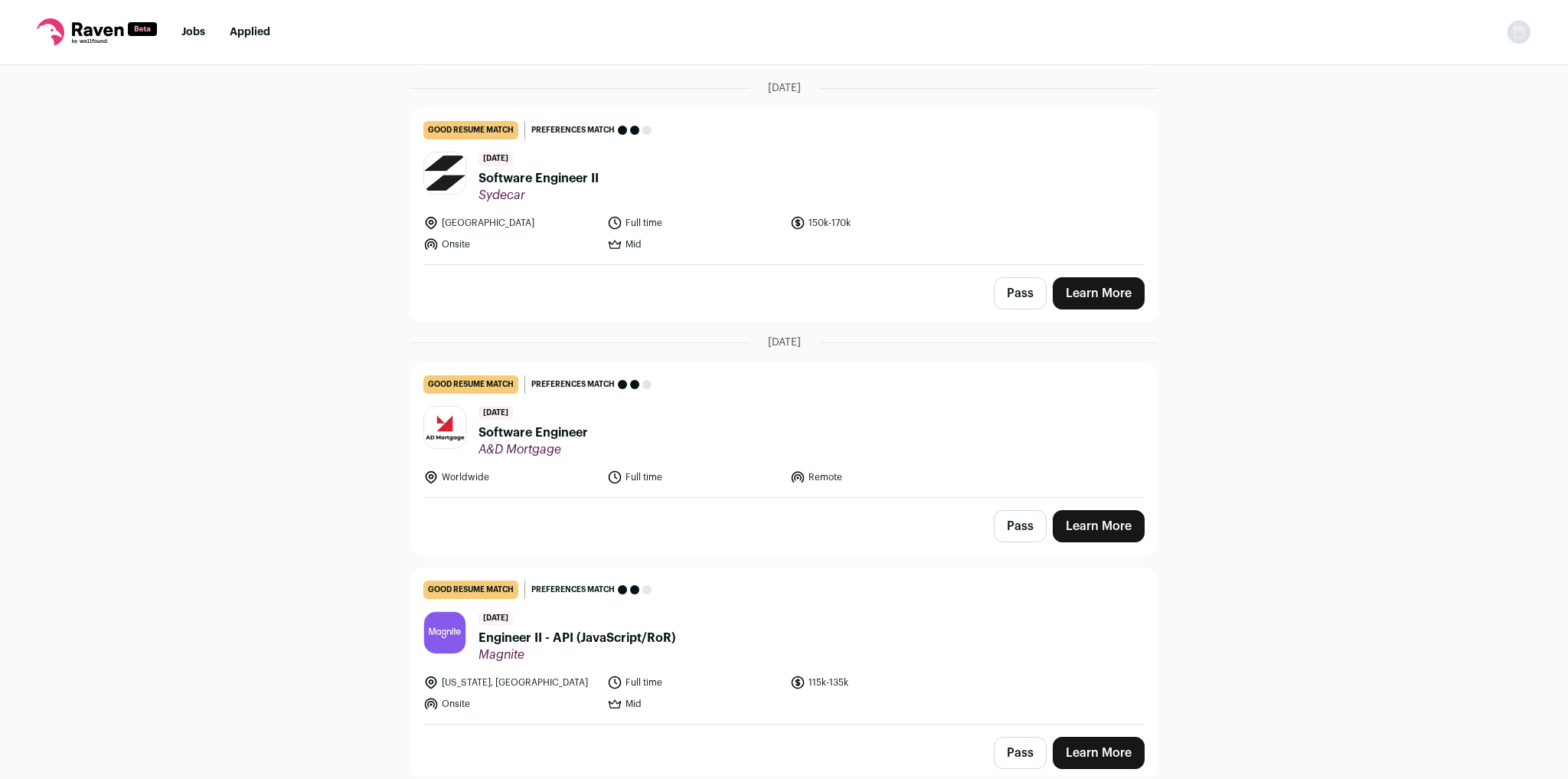
click at [1114, 520] on link "Learn More" at bounding box center [1099, 526] width 92 height 32
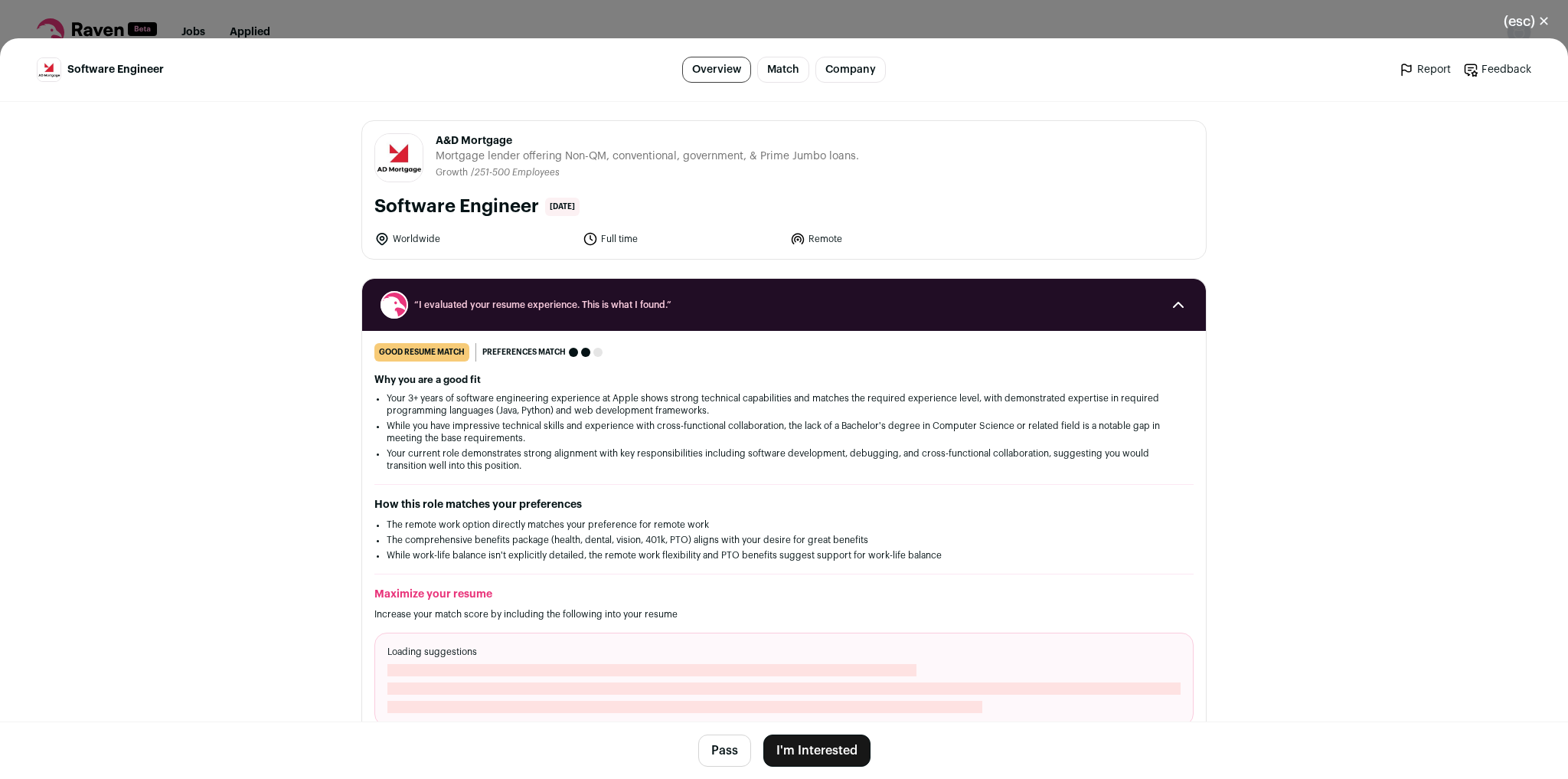
click at [811, 744] on button "I'm Interested" at bounding box center [817, 751] width 107 height 32
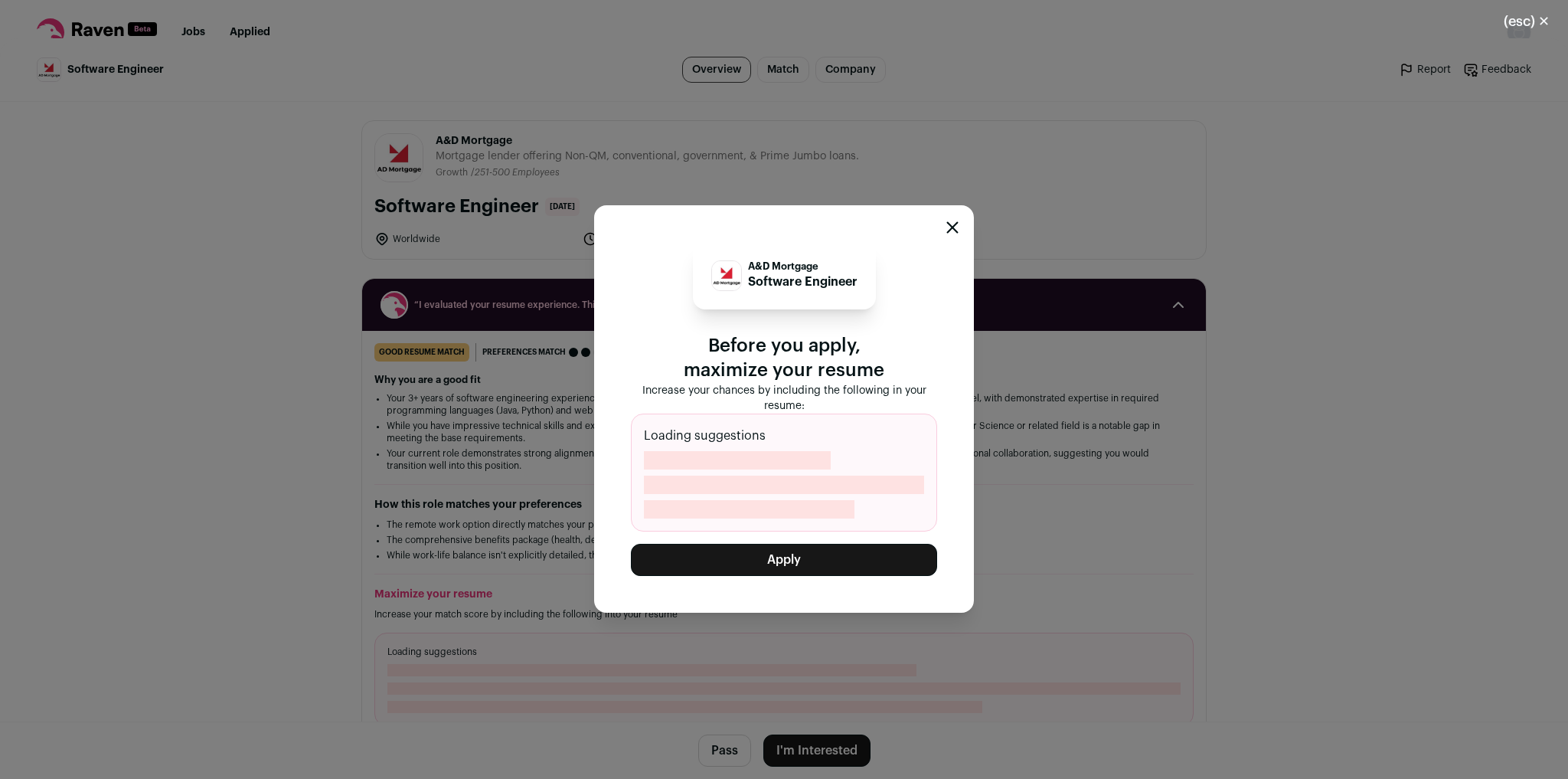
click at [850, 563] on button "Apply" at bounding box center [784, 560] width 307 height 32
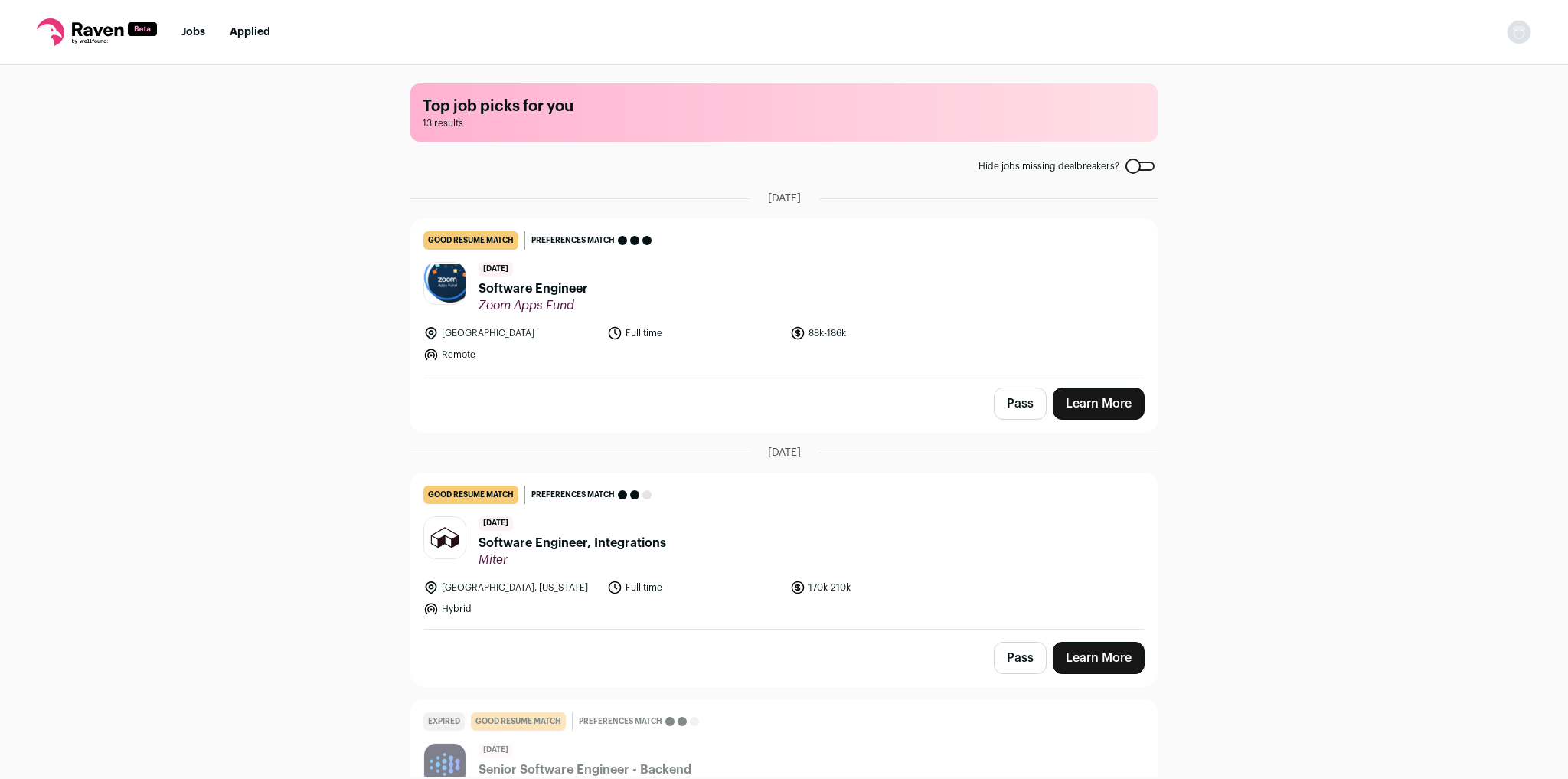
click at [1012, 396] on button "Pass" at bounding box center [1020, 404] width 53 height 32
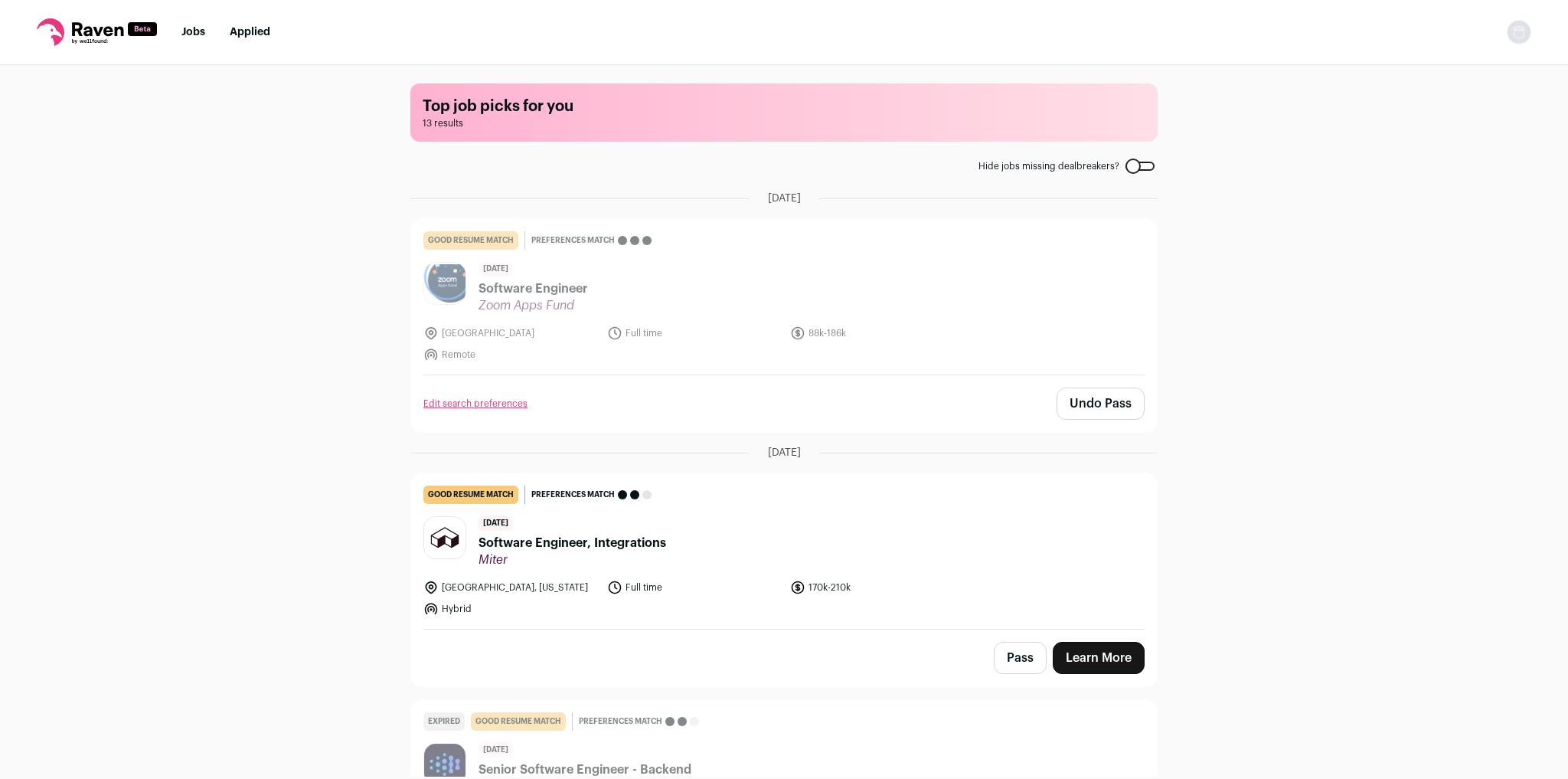
click at [1016, 674] on div "Pass Learn More" at bounding box center [784, 657] width 746 height 57
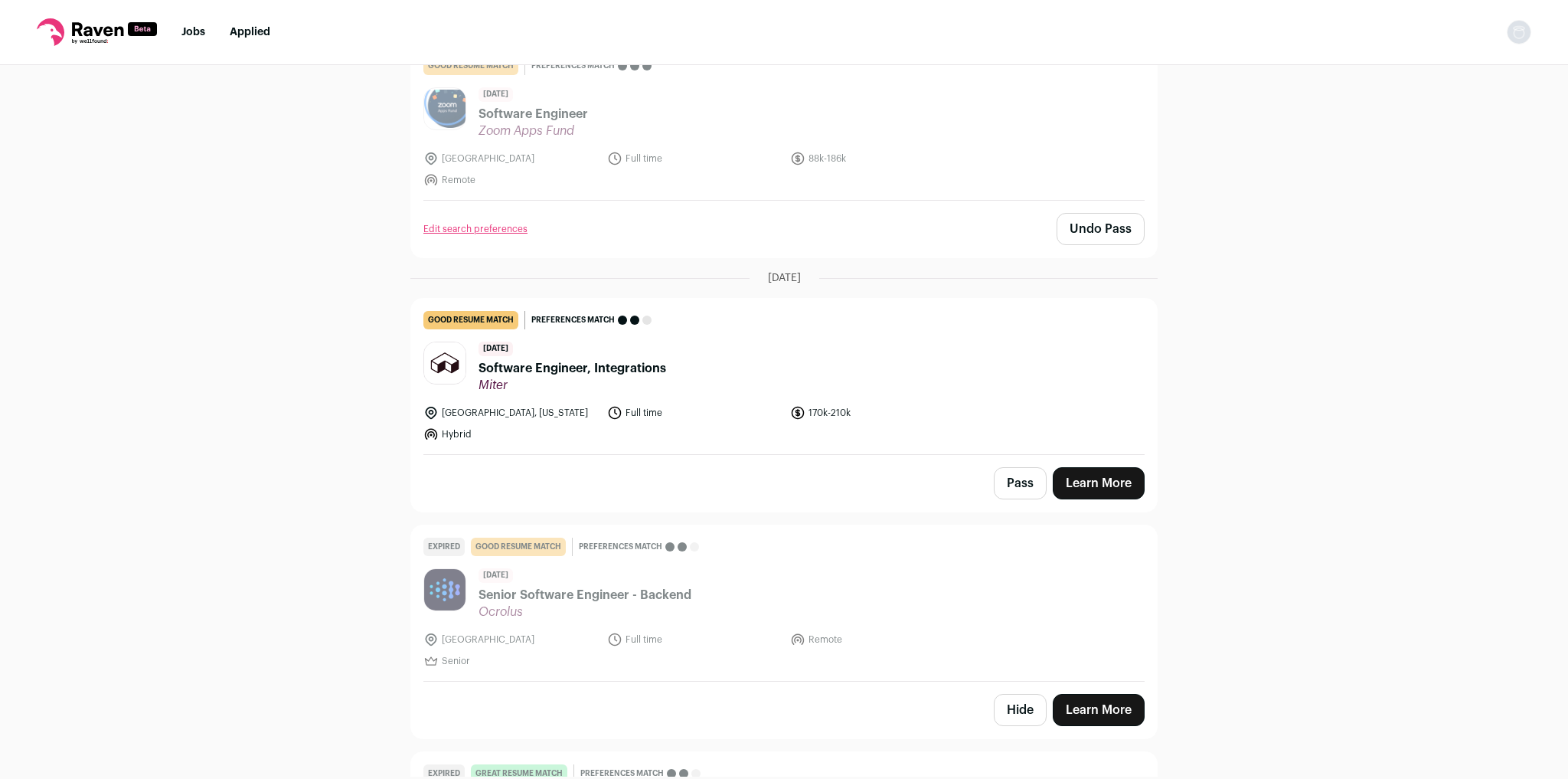
scroll to position [245, 0]
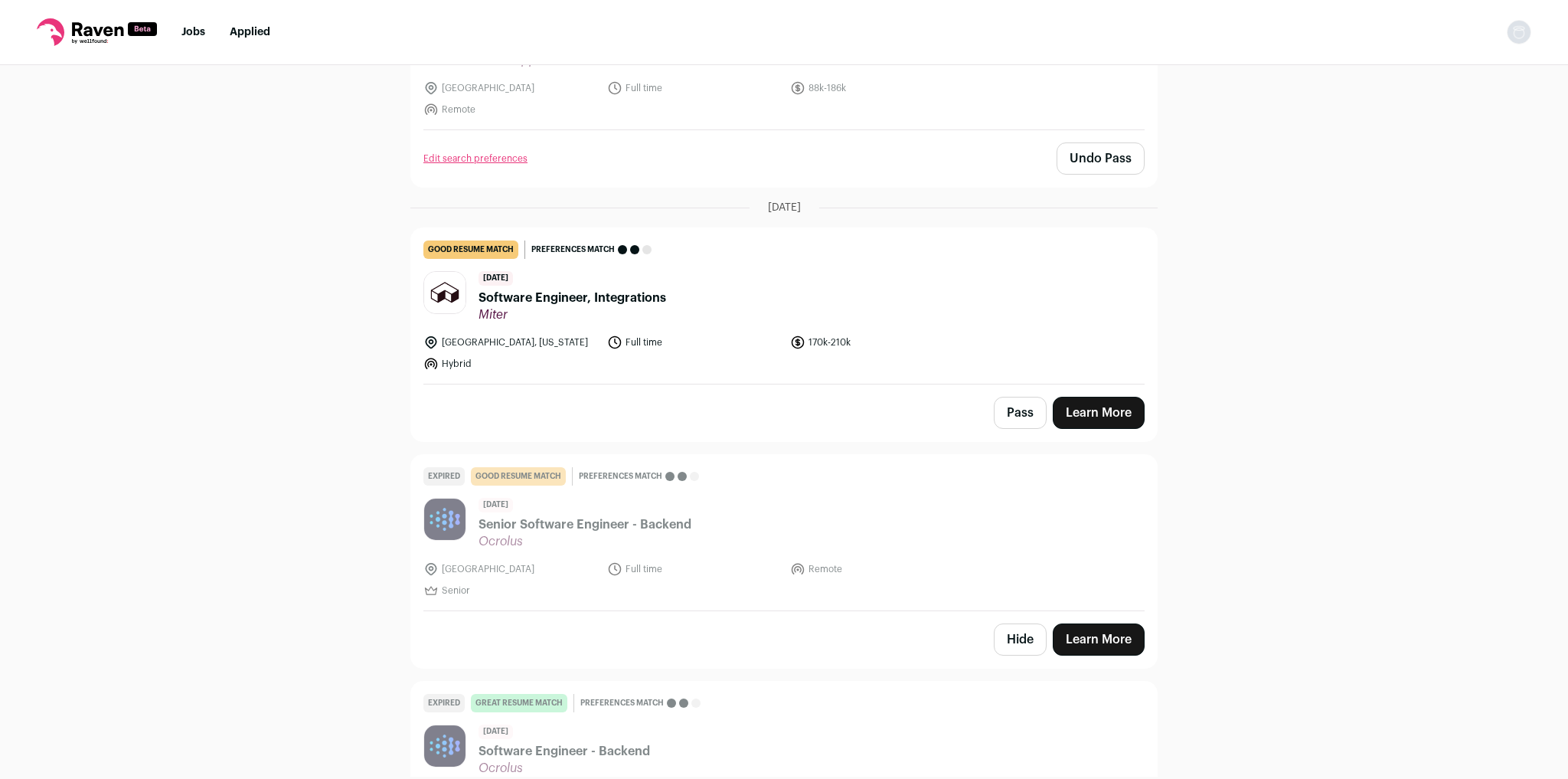
click at [1012, 415] on button "Pass" at bounding box center [1020, 413] width 53 height 32
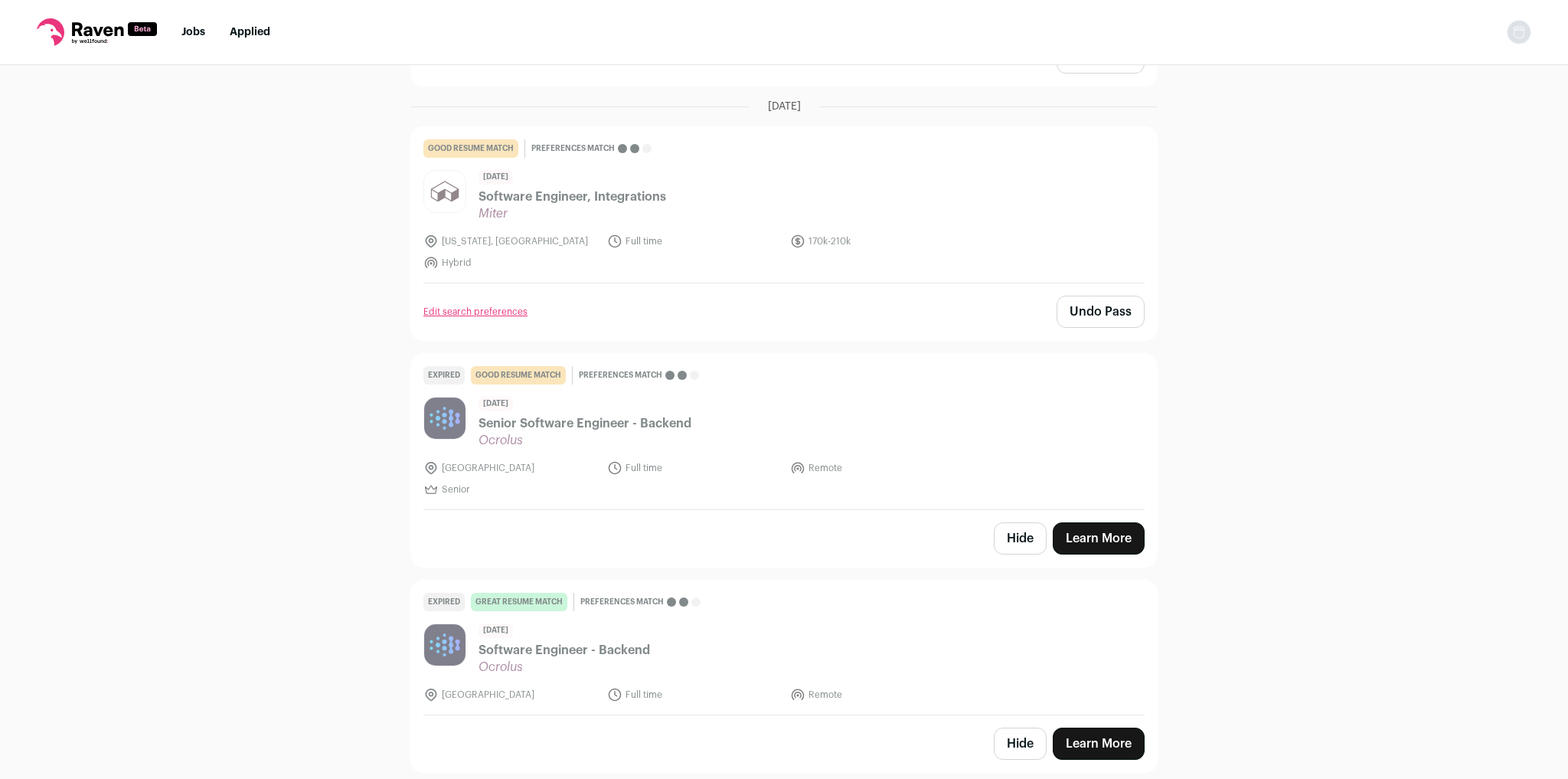
scroll to position [429, 0]
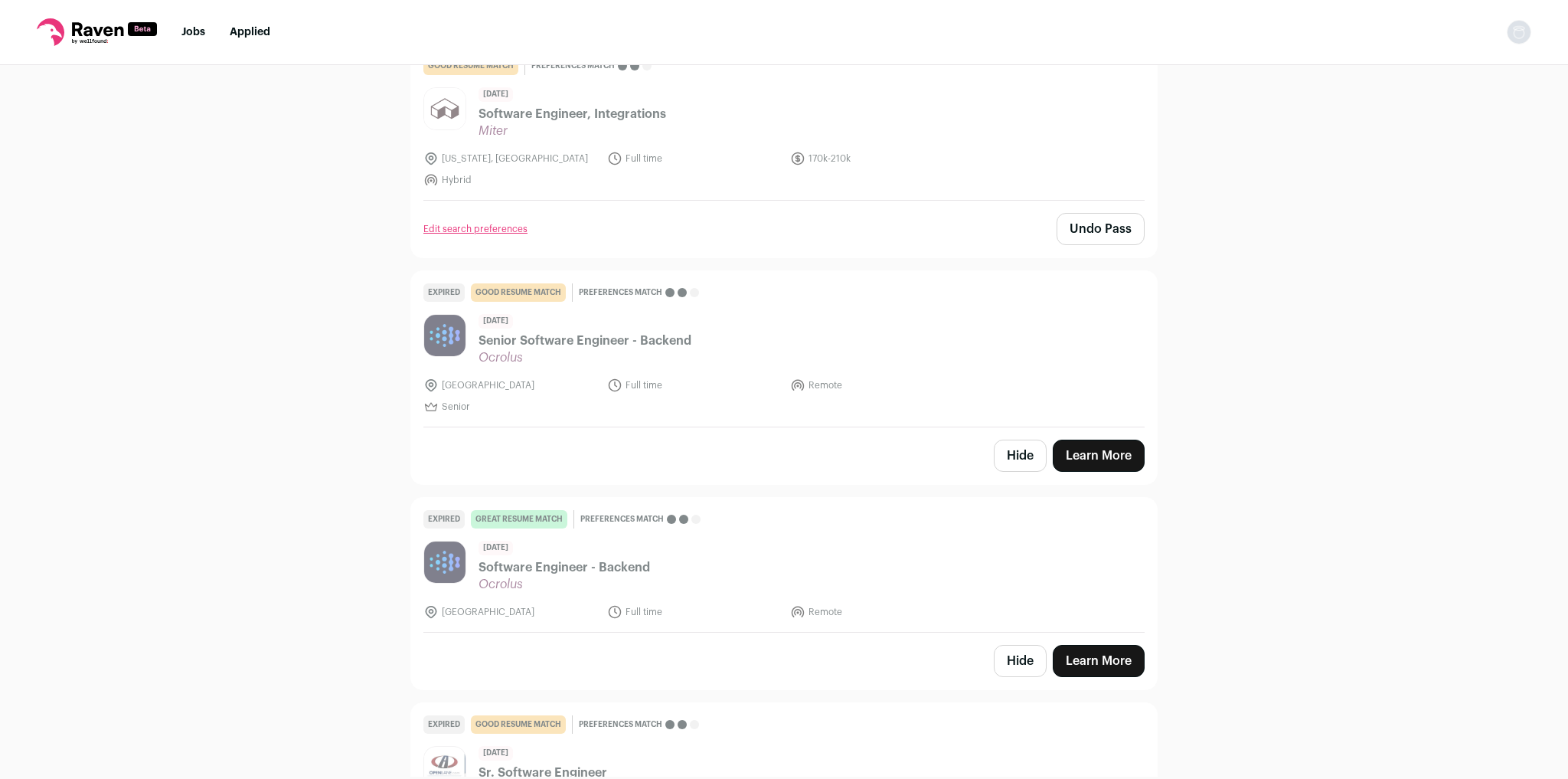
click at [1008, 455] on button "Hide" at bounding box center [1020, 456] width 53 height 32
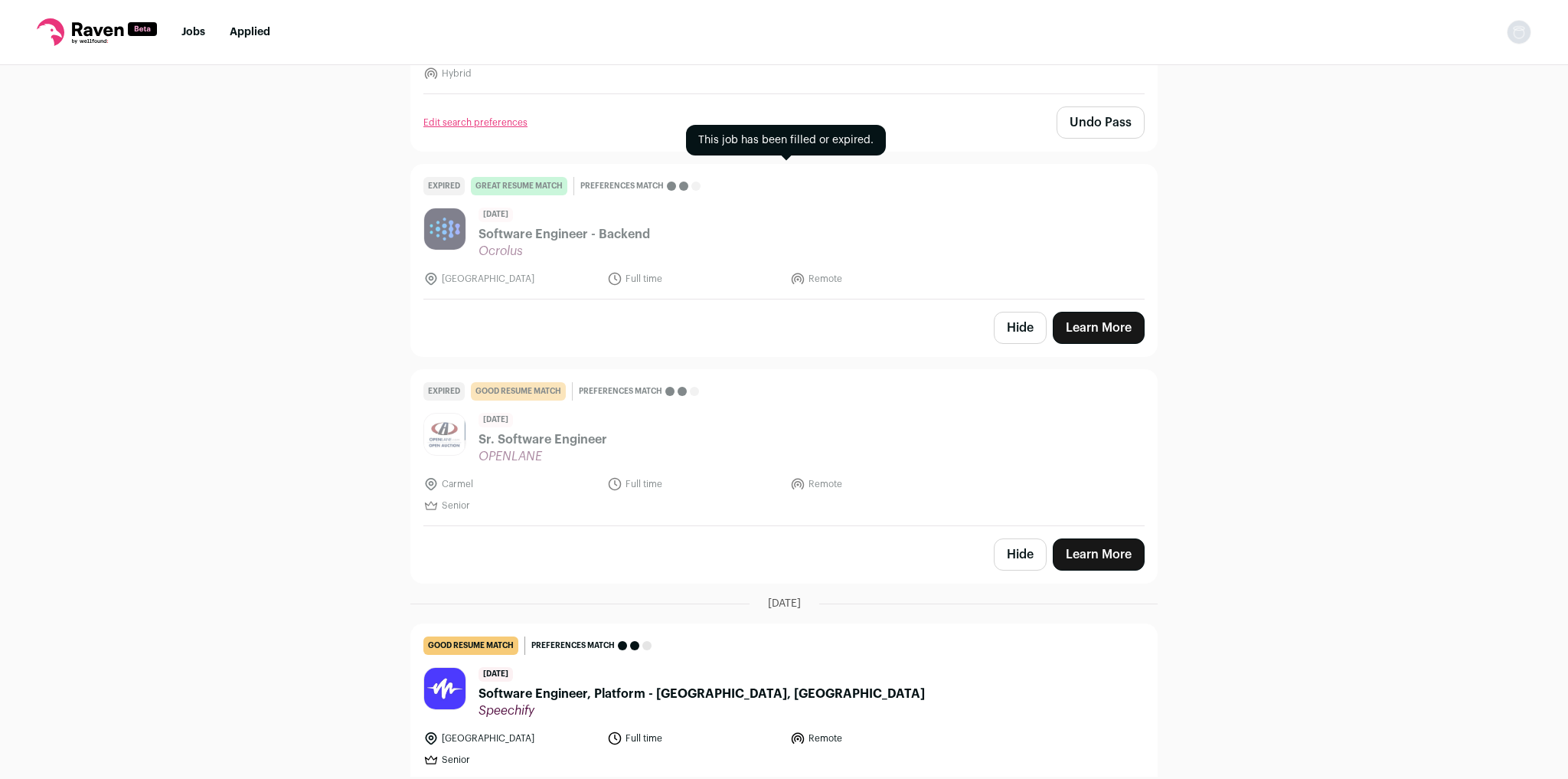
scroll to position [552, 0]
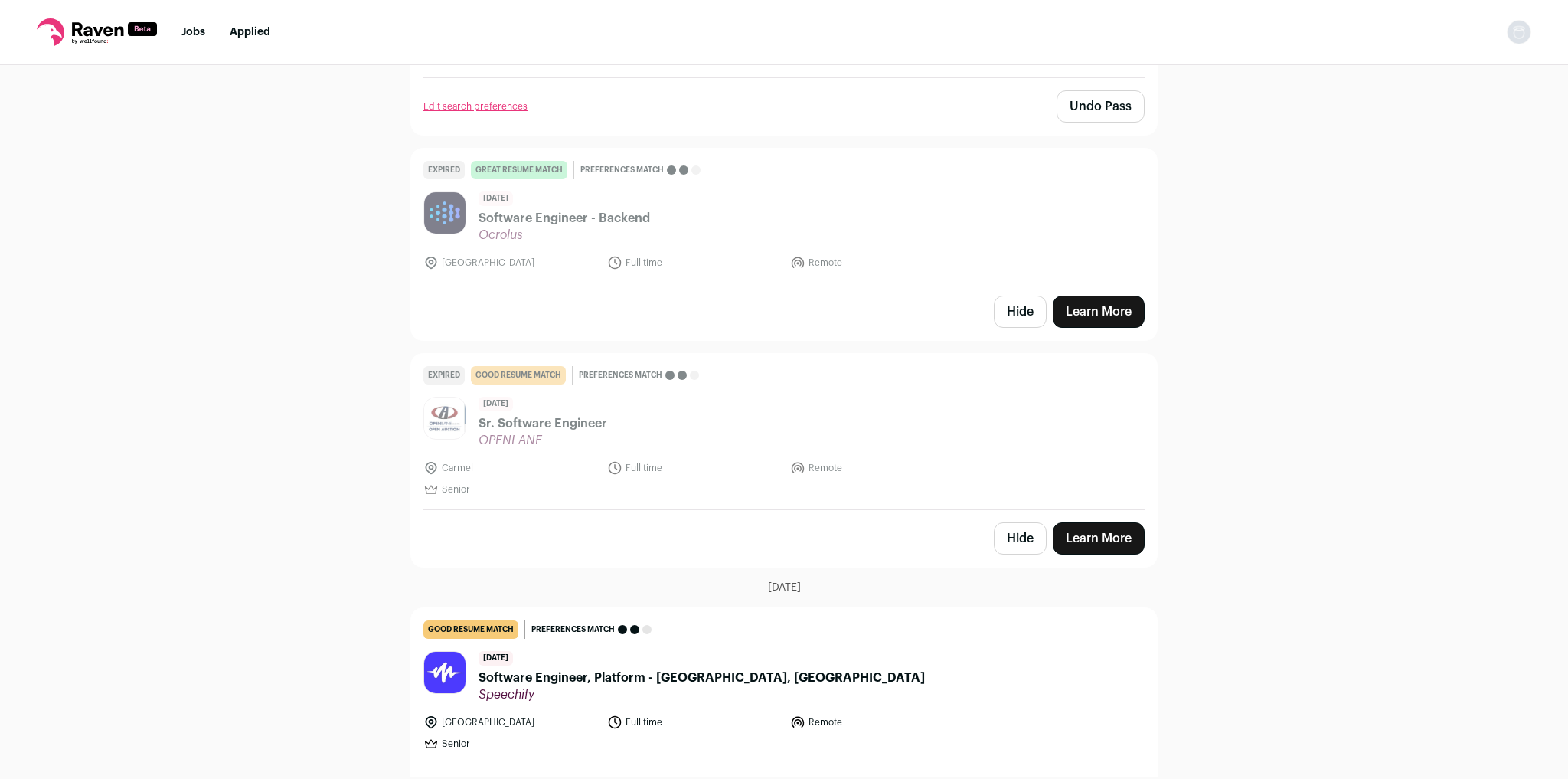
click at [1011, 319] on button "Hide" at bounding box center [1020, 312] width 53 height 32
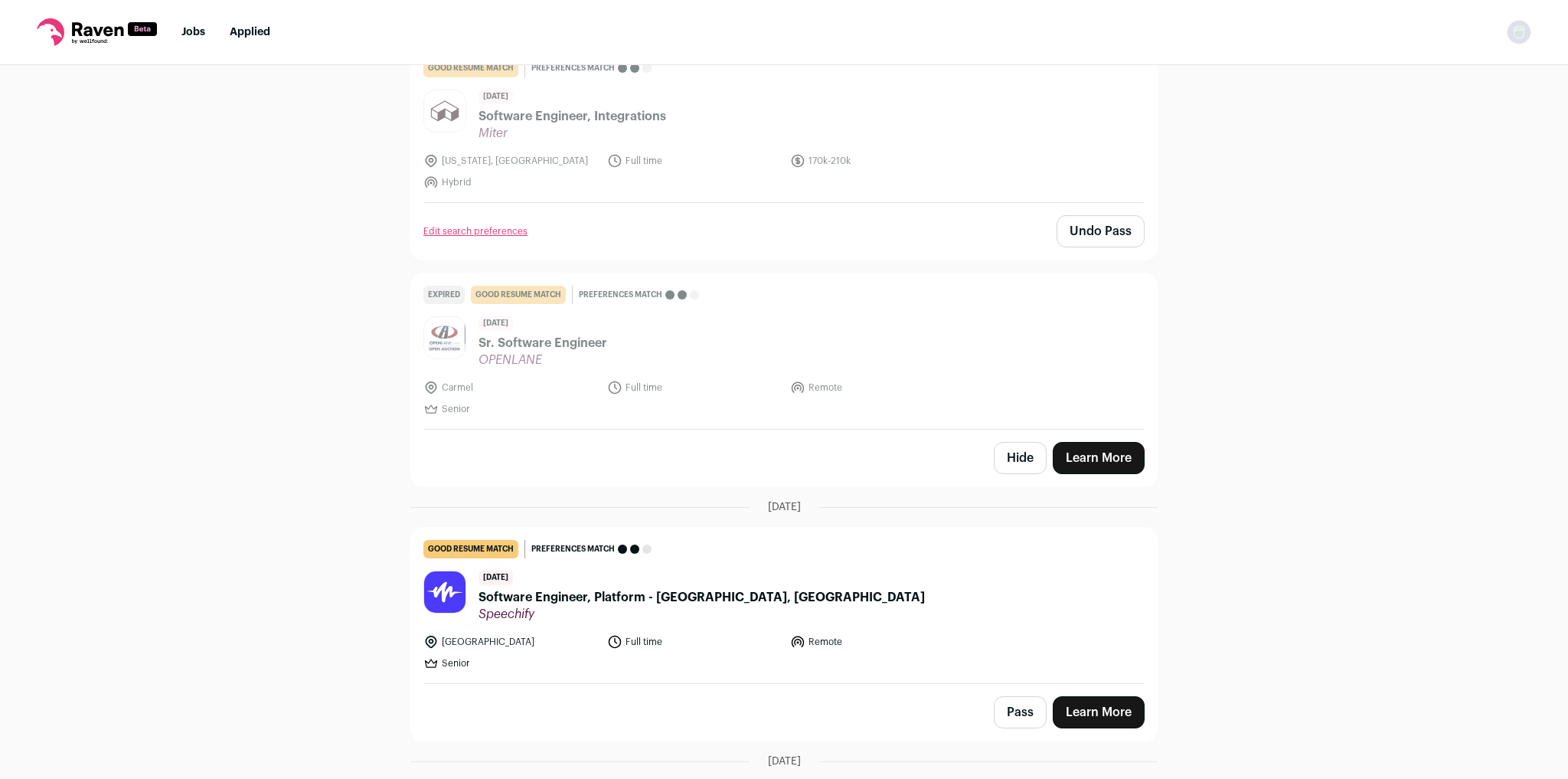
scroll to position [429, 0]
click at [1011, 457] on button "Hide" at bounding box center [1020, 456] width 53 height 32
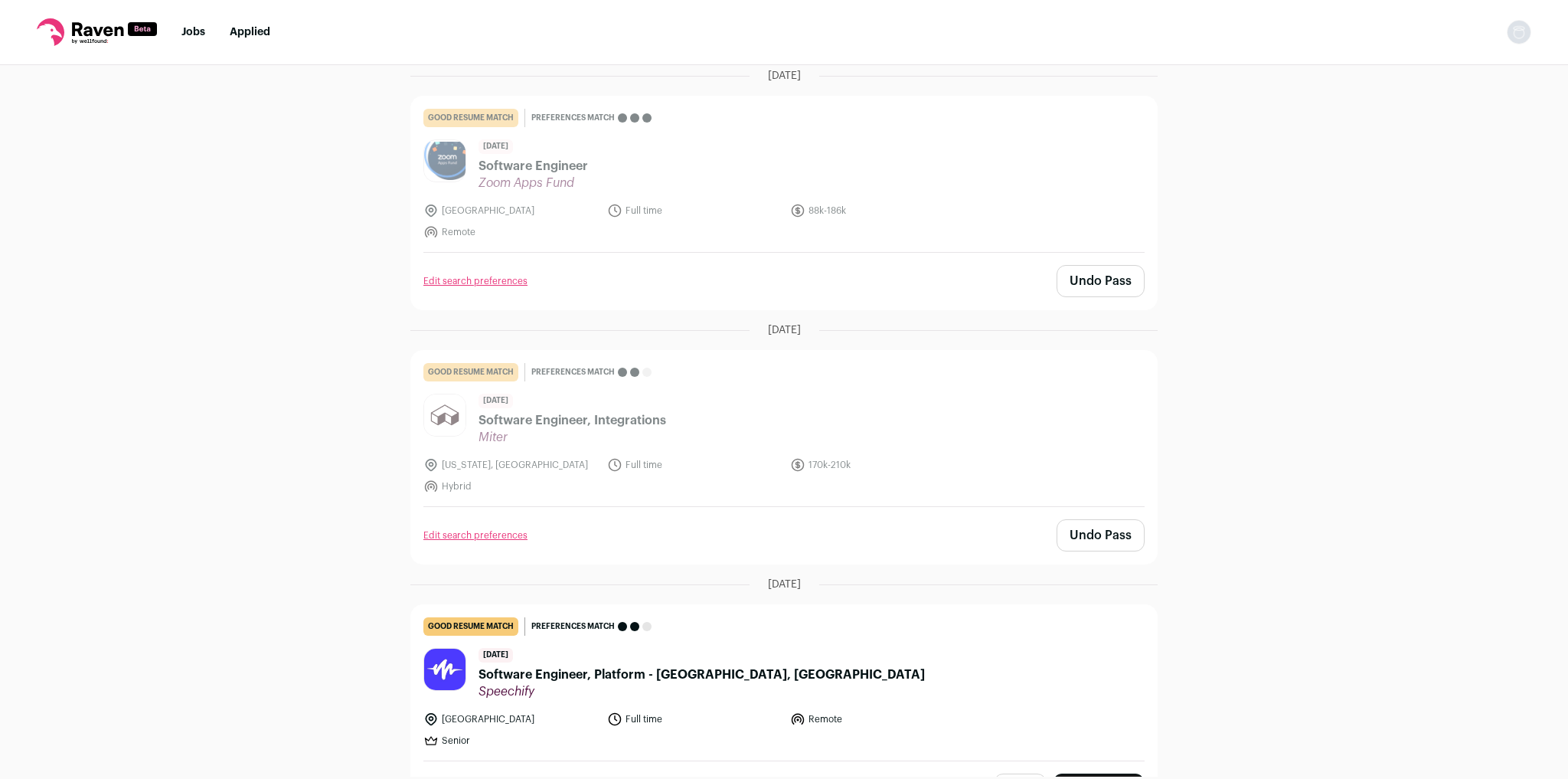
scroll to position [307, 0]
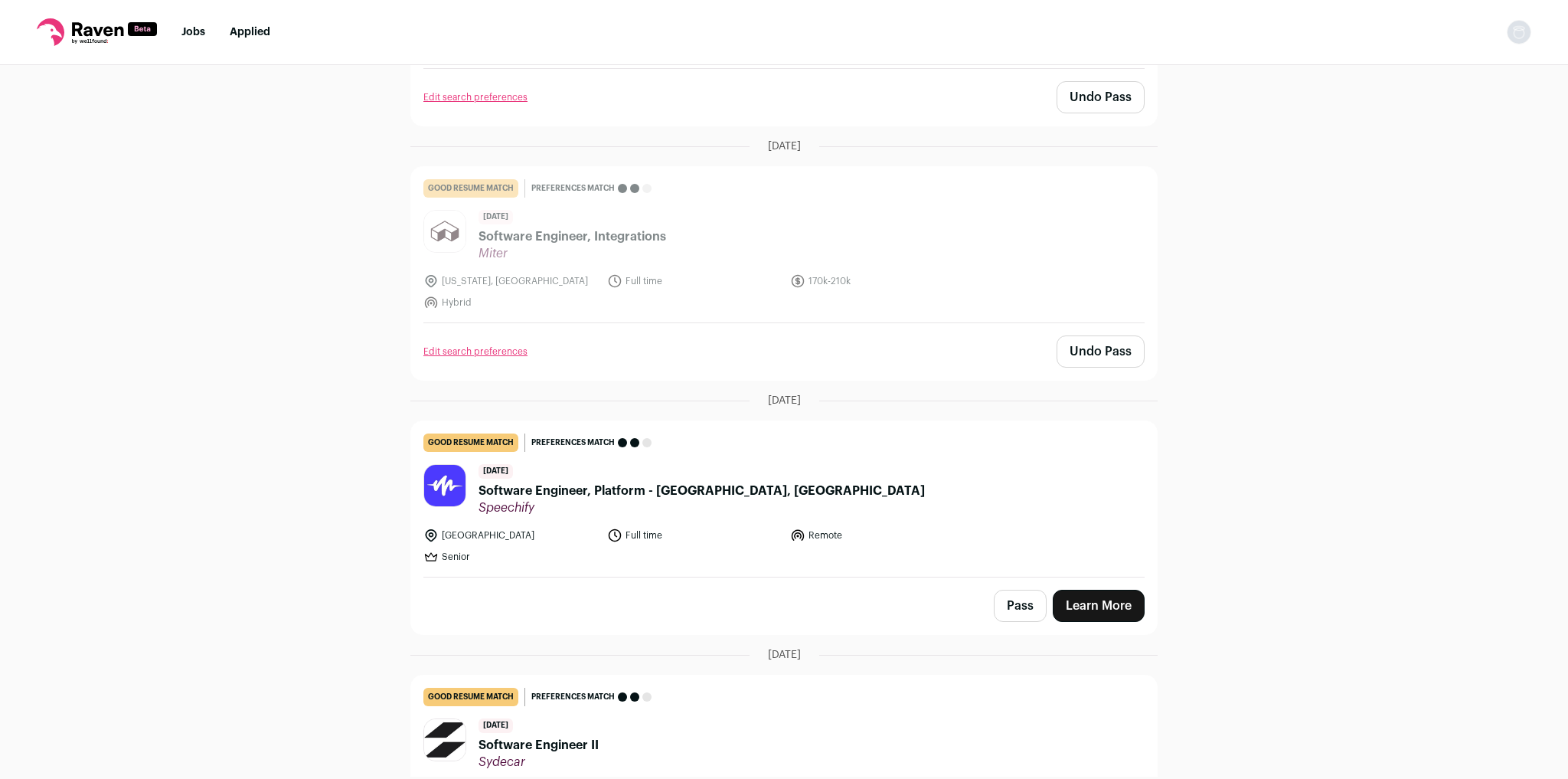
click at [1061, 604] on link "Learn More" at bounding box center [1099, 606] width 92 height 32
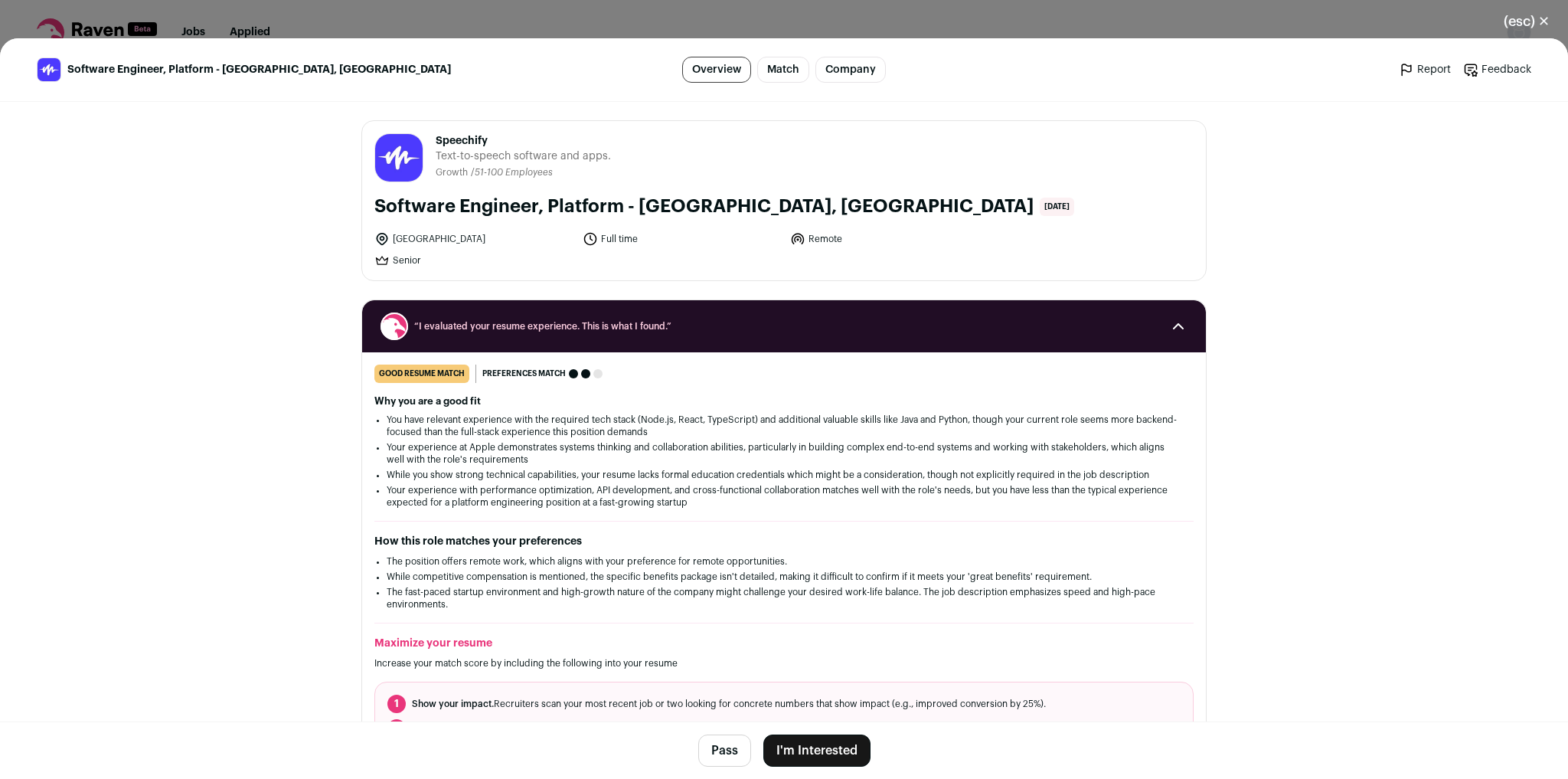
click at [822, 751] on button "I'm Interested" at bounding box center [817, 751] width 107 height 32
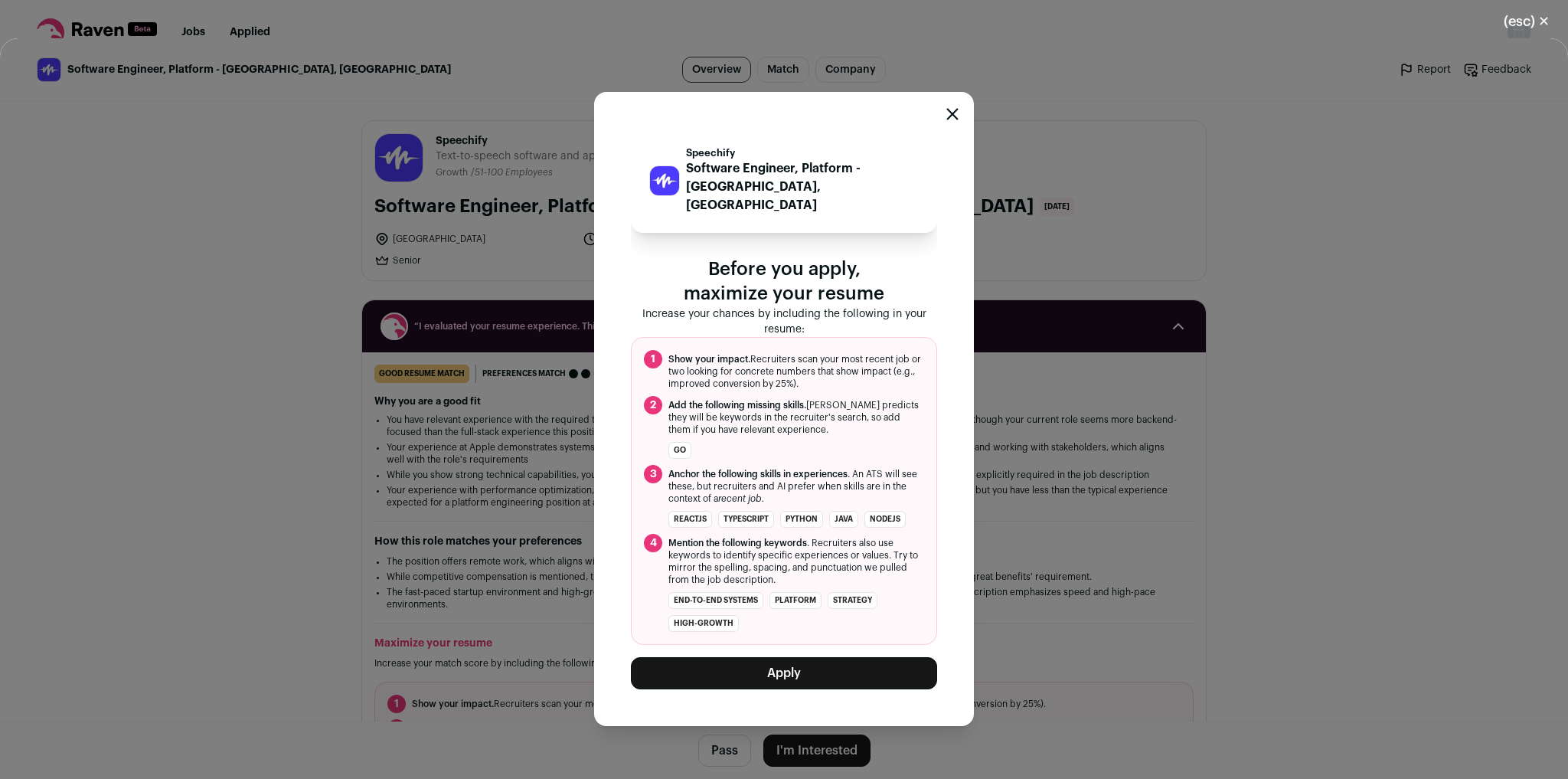
click at [852, 665] on button "Apply" at bounding box center [784, 673] width 307 height 32
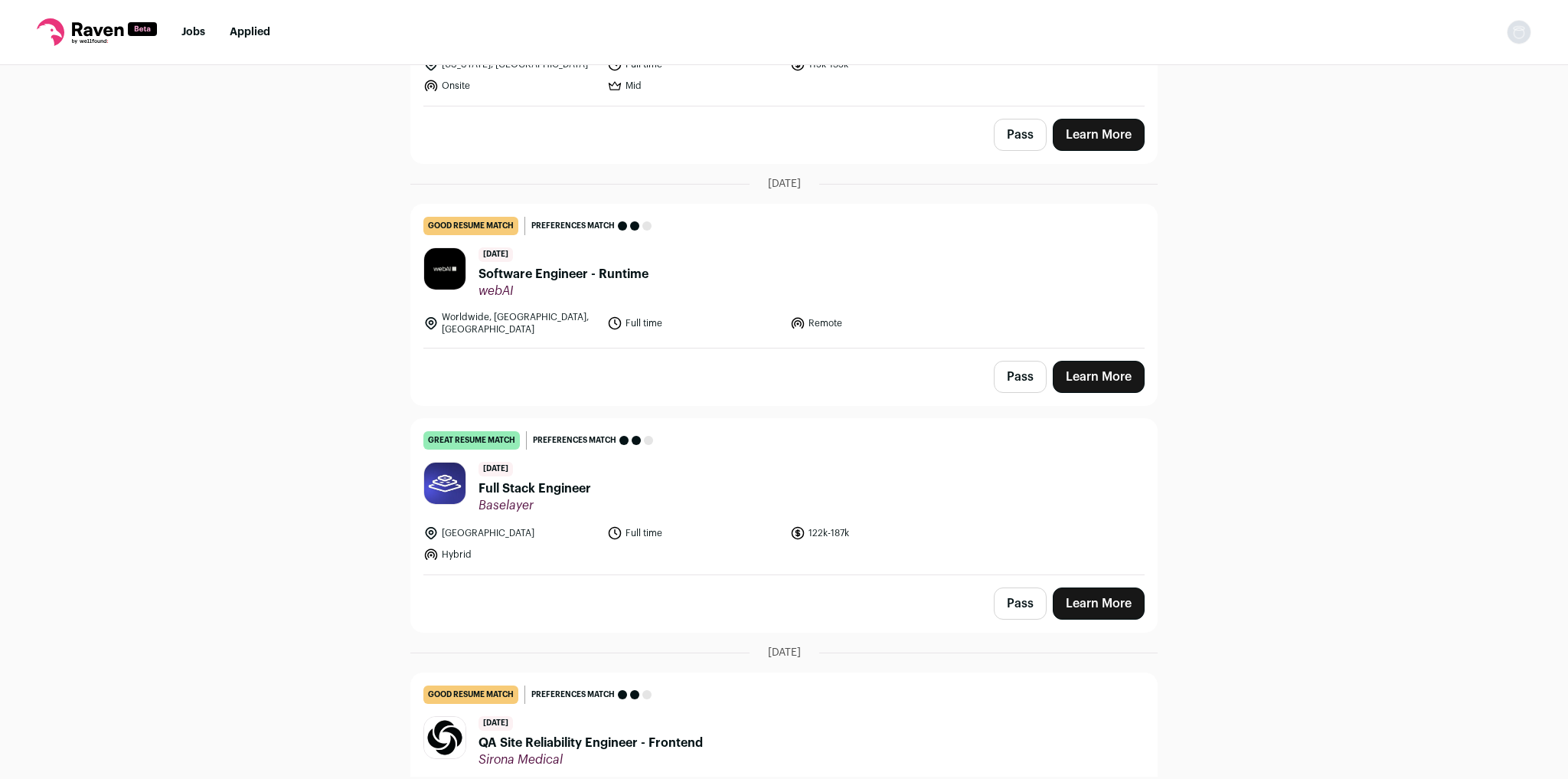
scroll to position [1226, 0]
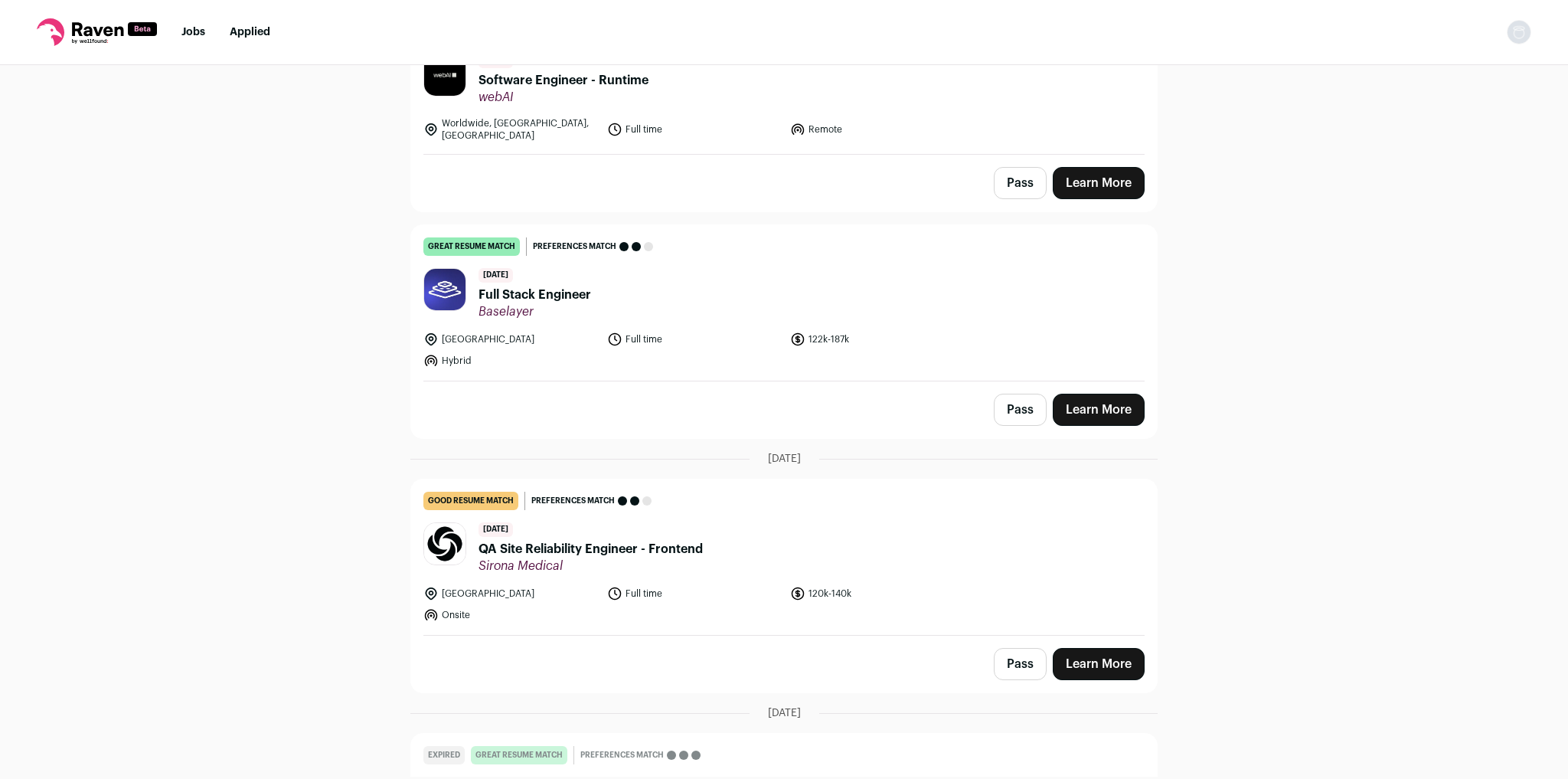
click at [1096, 394] on link "Learn More" at bounding box center [1099, 410] width 92 height 32
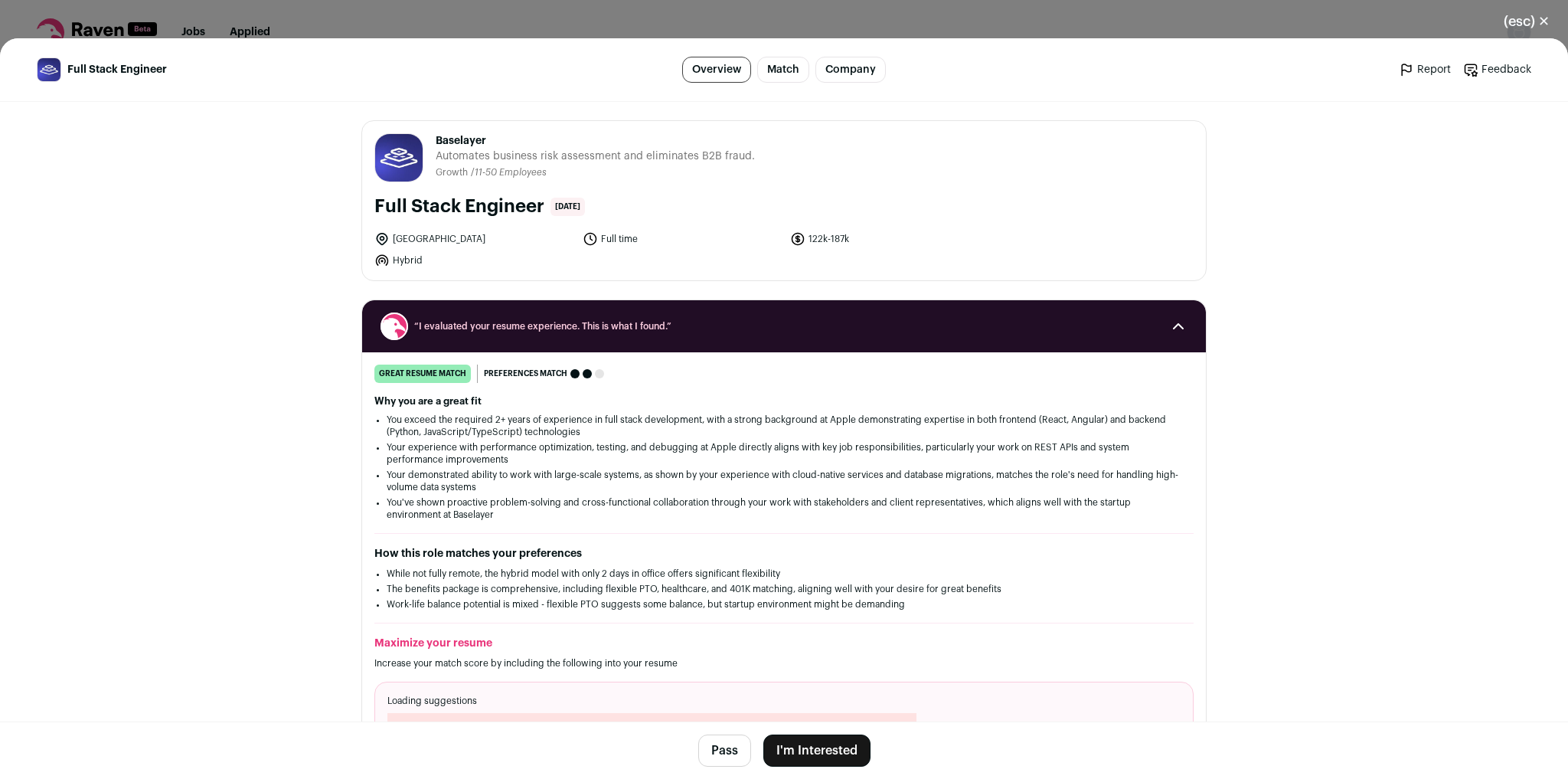
click at [862, 749] on button "I'm Interested" at bounding box center [817, 751] width 107 height 32
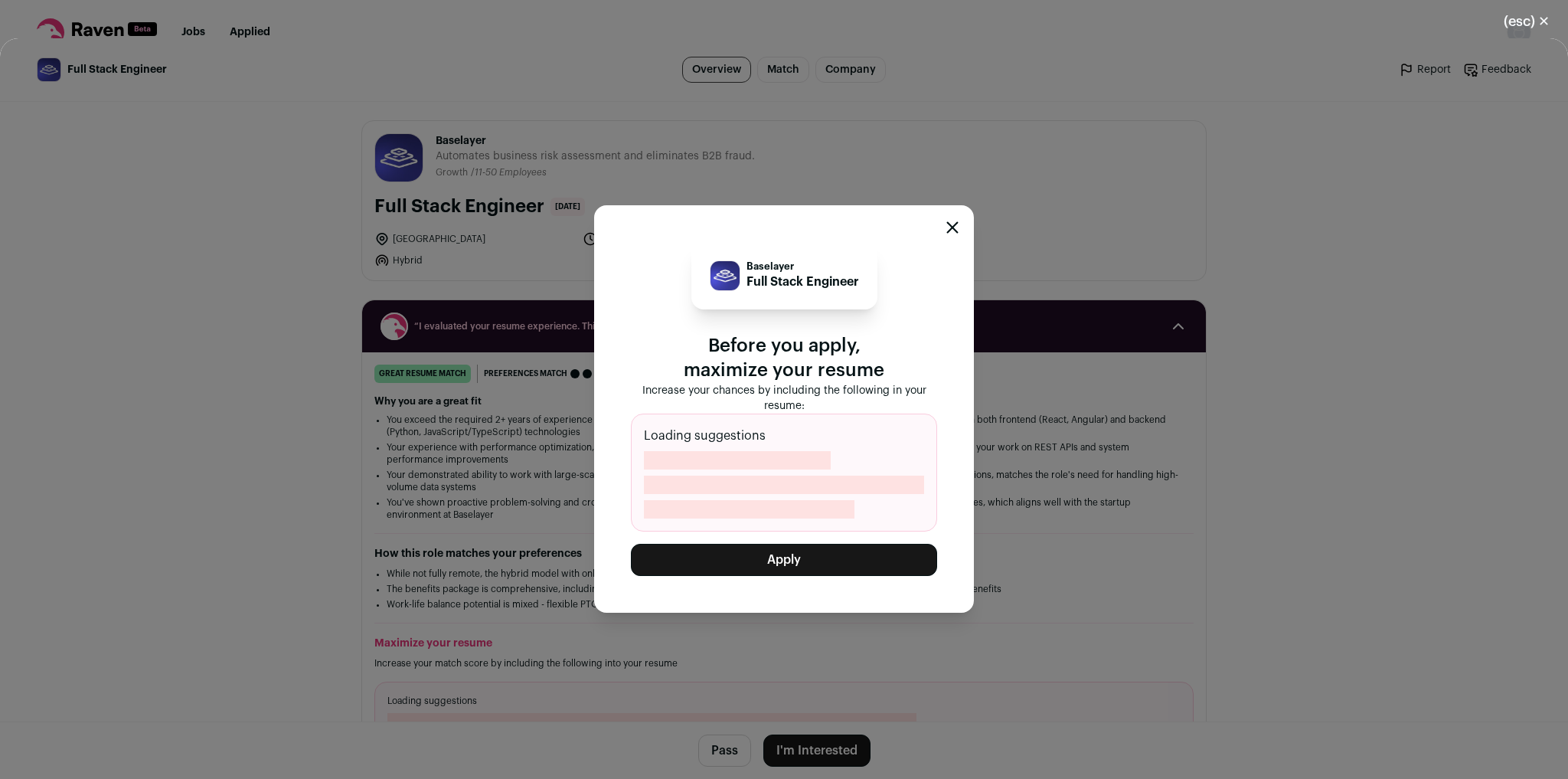
click at [907, 569] on button "Apply" at bounding box center [784, 560] width 307 height 32
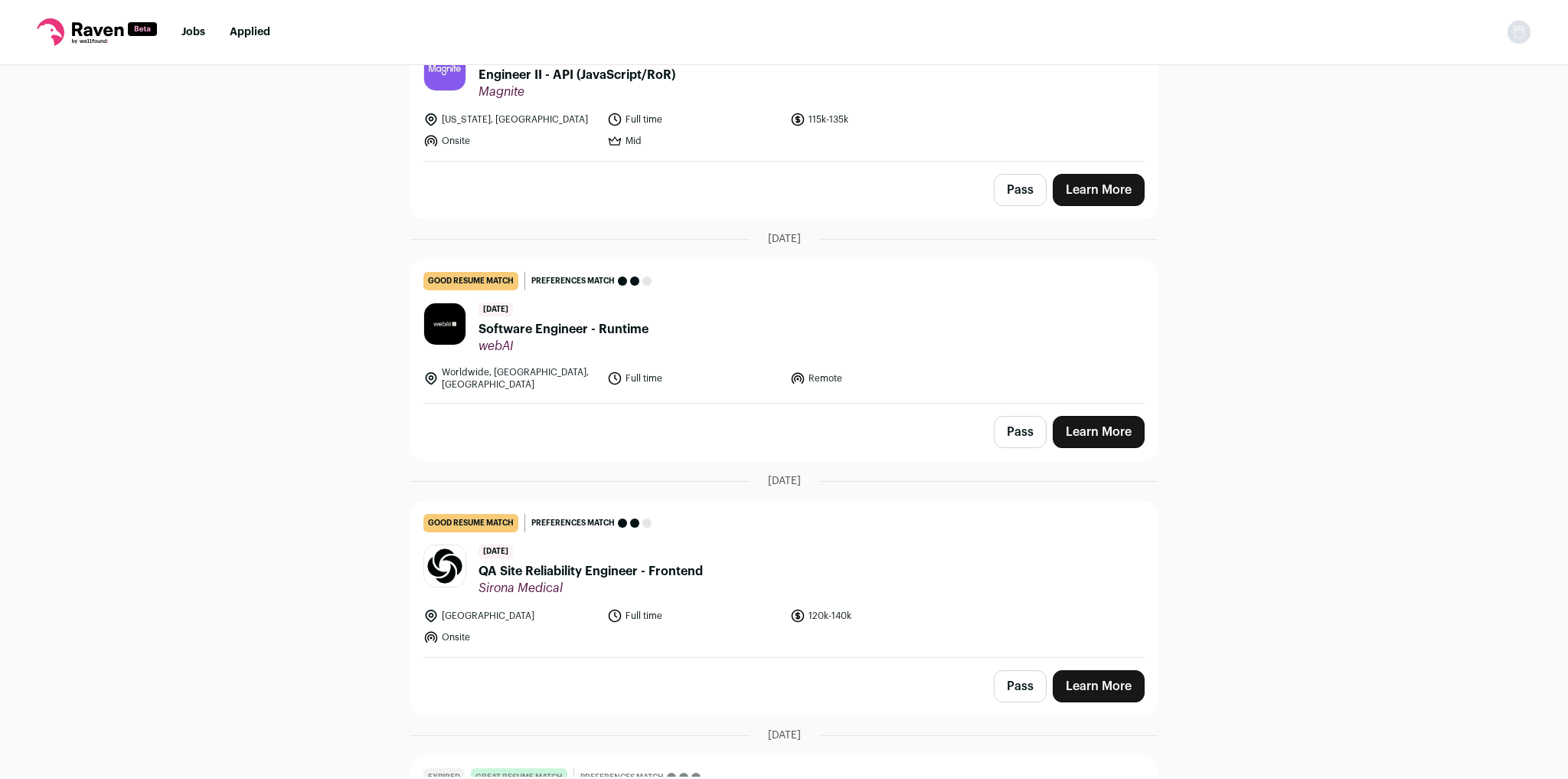
scroll to position [981, 0]
